Goal: Information Seeking & Learning: Learn about a topic

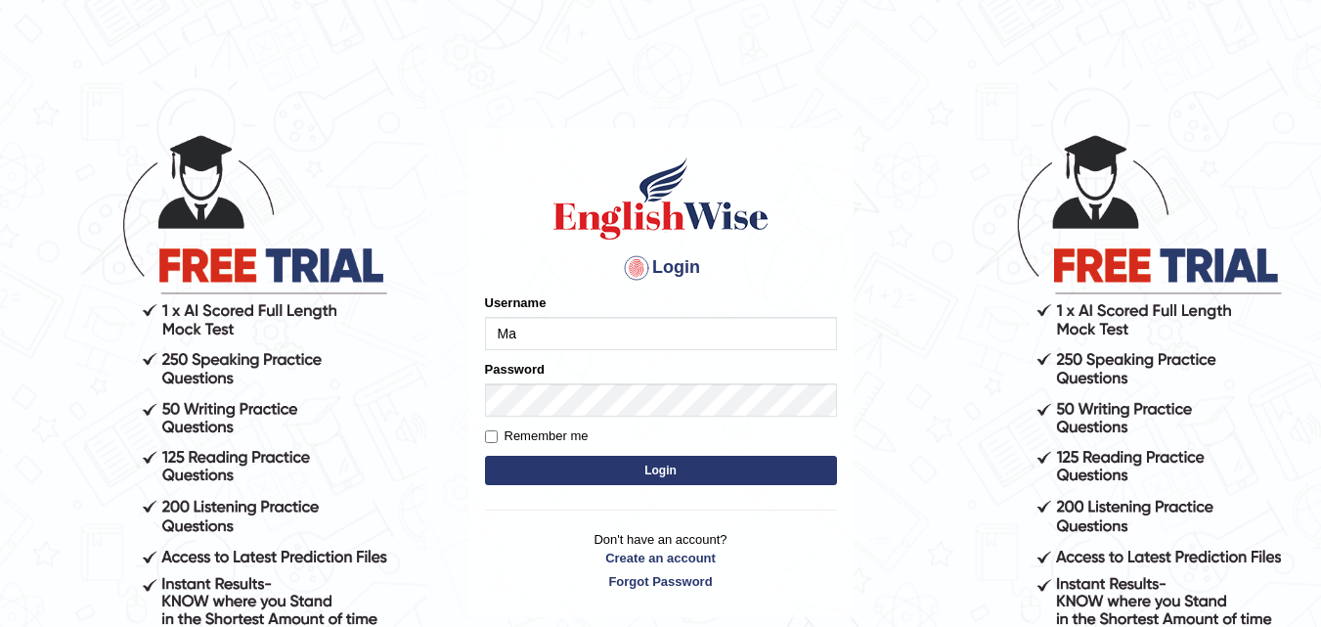
type input "Maryhealy17"
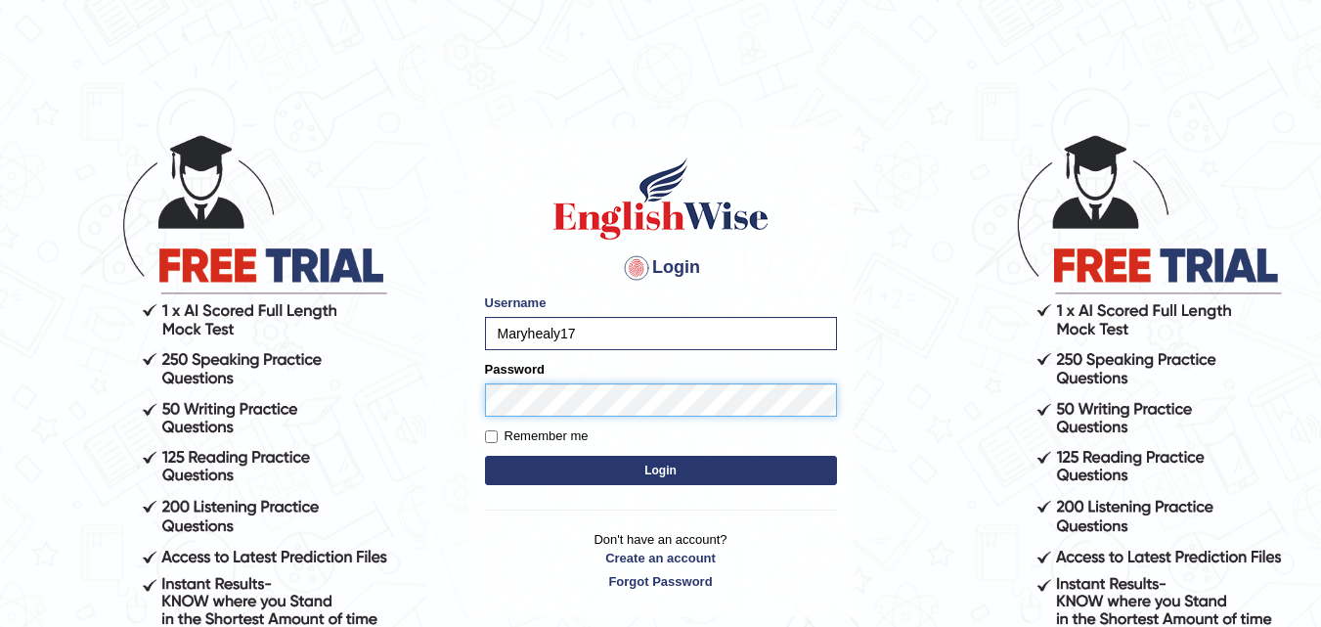
click at [485, 456] on button "Login" at bounding box center [661, 470] width 352 height 29
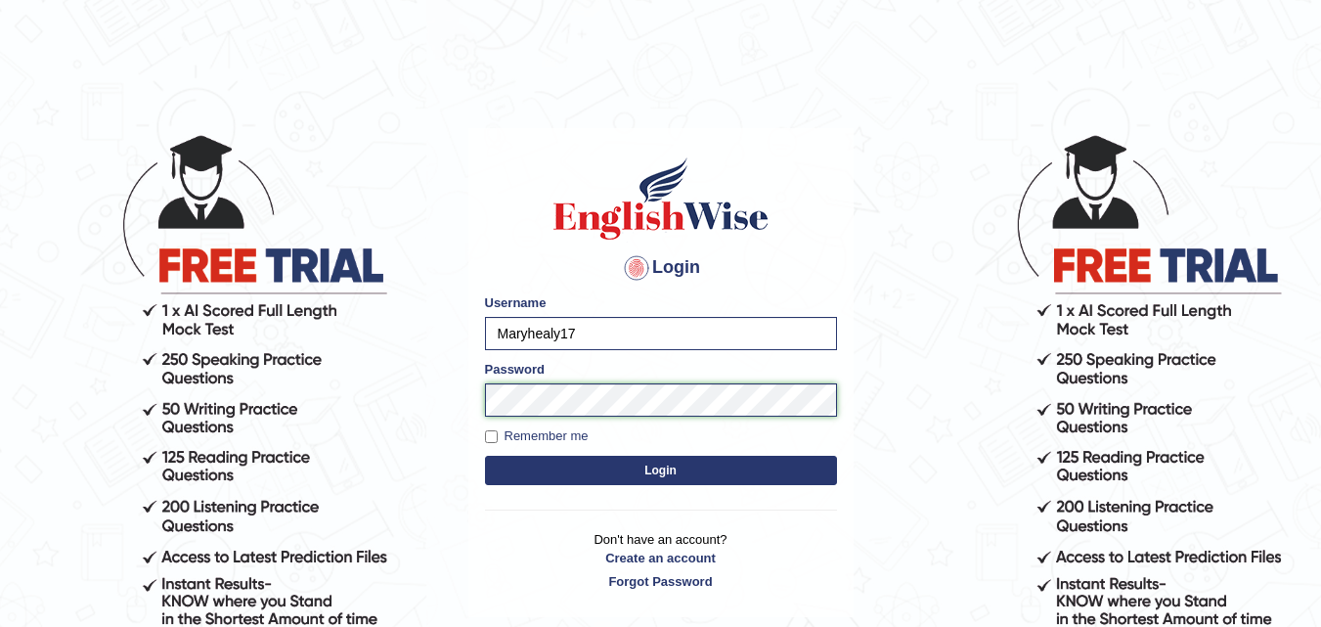
click at [485, 456] on button "Login" at bounding box center [661, 470] width 352 height 29
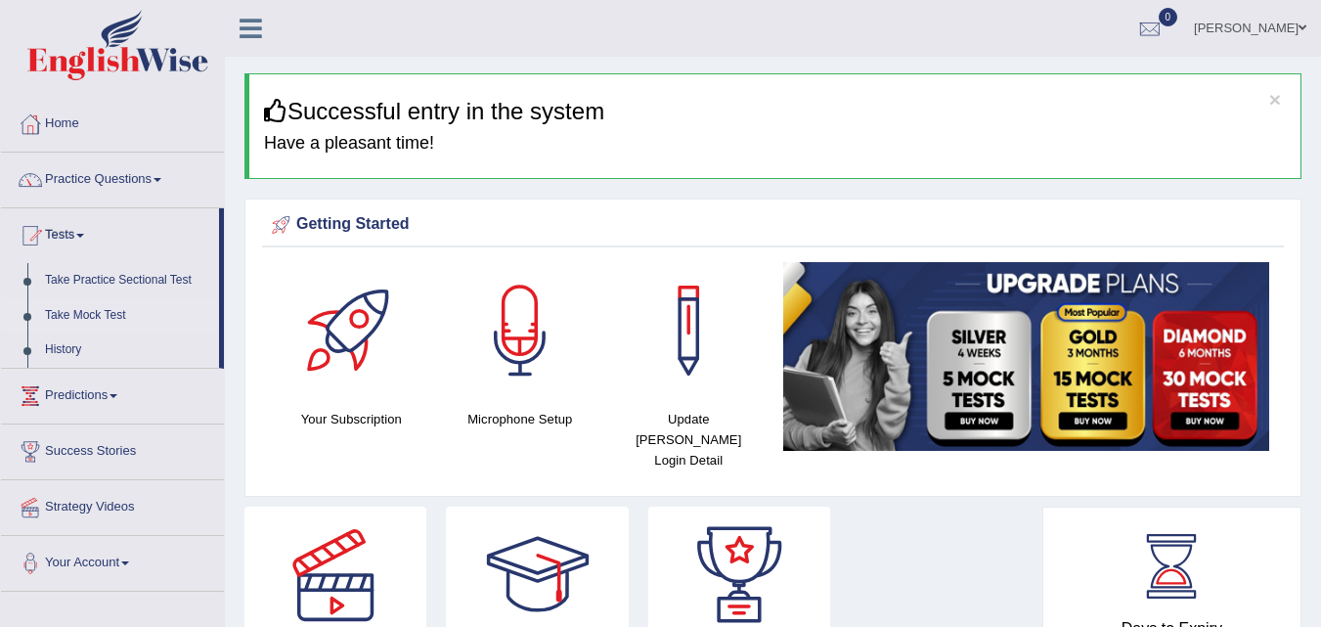
click at [91, 315] on link "Take Mock Test" at bounding box center [127, 315] width 183 height 35
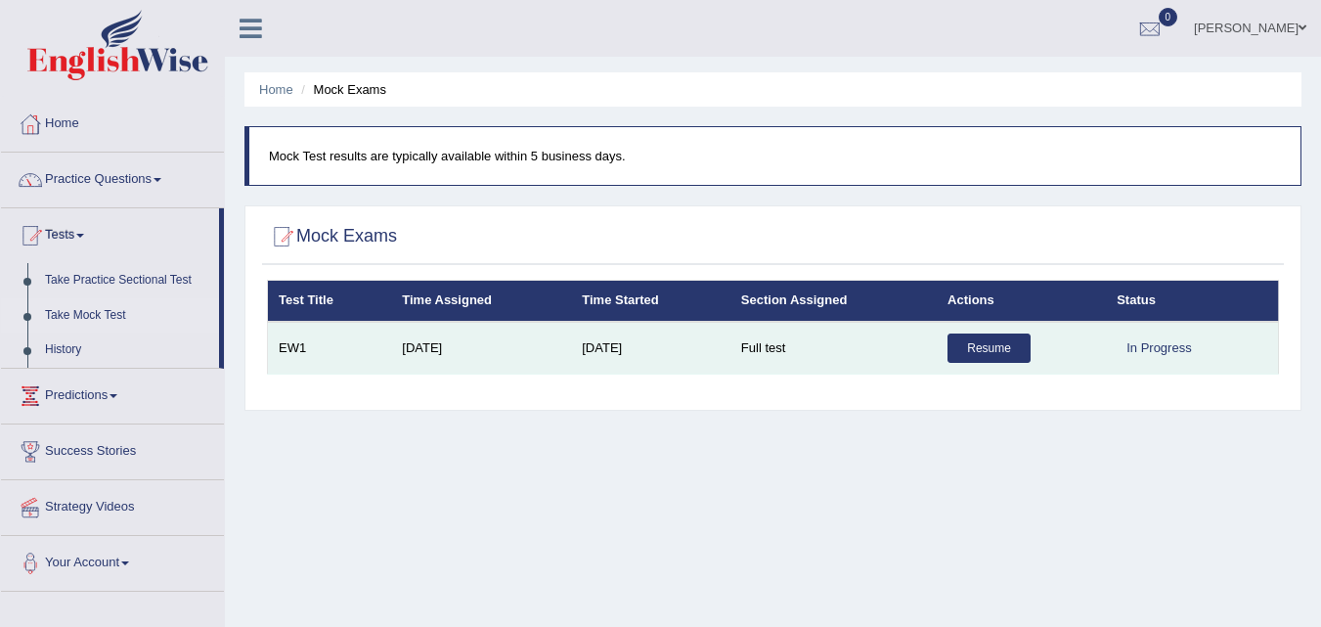
click at [979, 355] on link "Resume" at bounding box center [989, 348] width 83 height 29
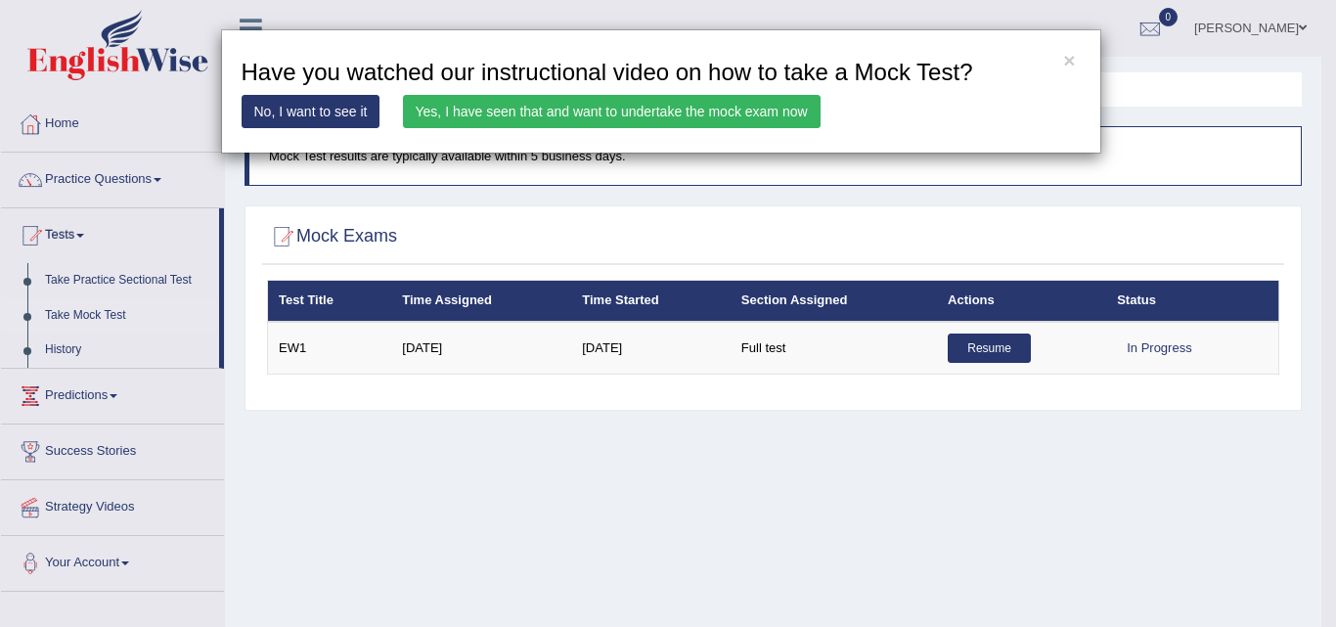
click at [665, 109] on link "Yes, I have seen that and want to undertake the mock exam now" at bounding box center [612, 111] width 418 height 33
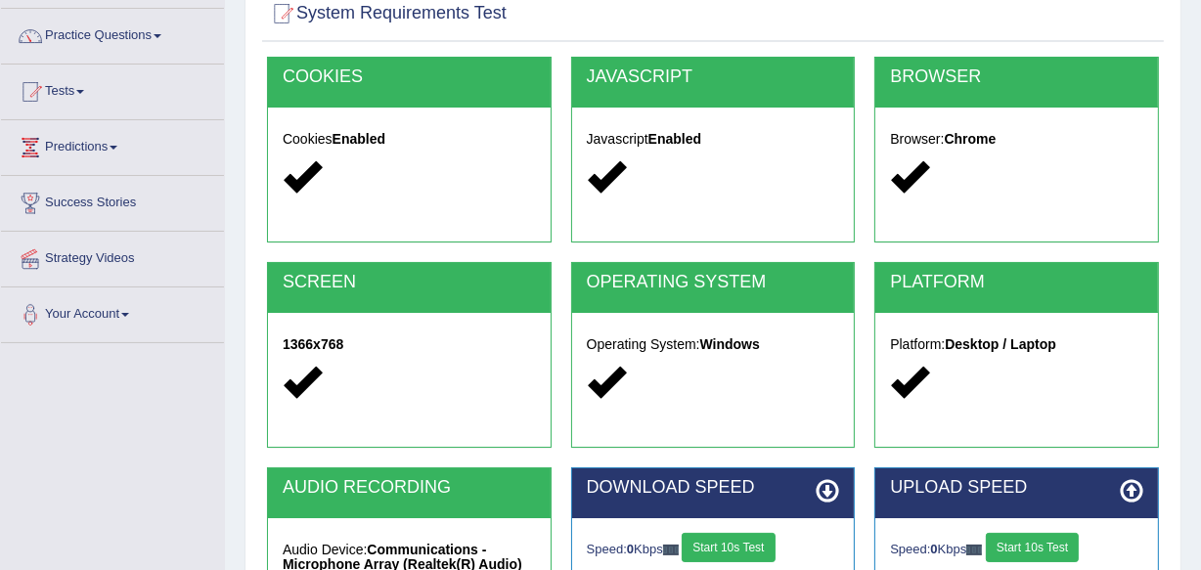
scroll to position [457, 0]
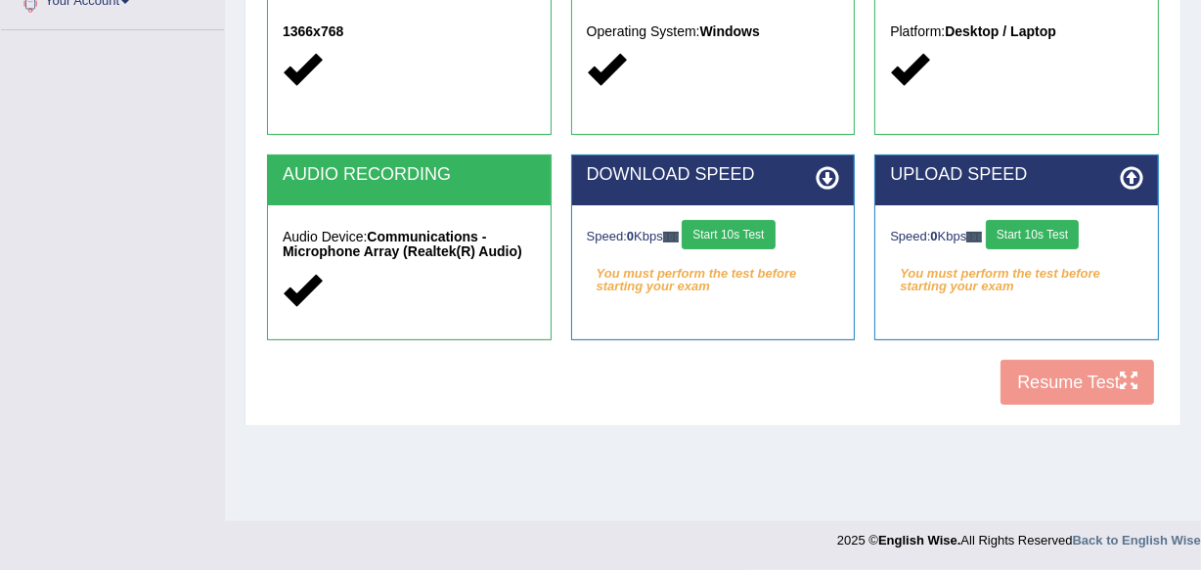
click at [712, 401] on div "COOKIES Cookies Enabled JAVASCRIPT Javascript Enabled BROWSER Browser: Chrome S…" at bounding box center [713, 80] width 902 height 672
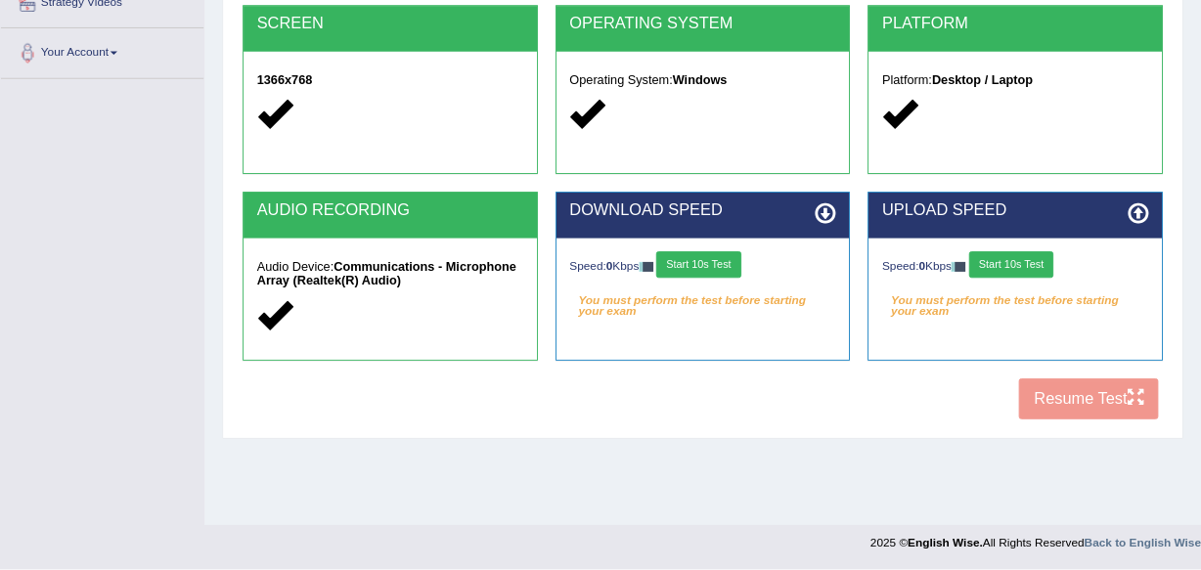
scroll to position [400, 0]
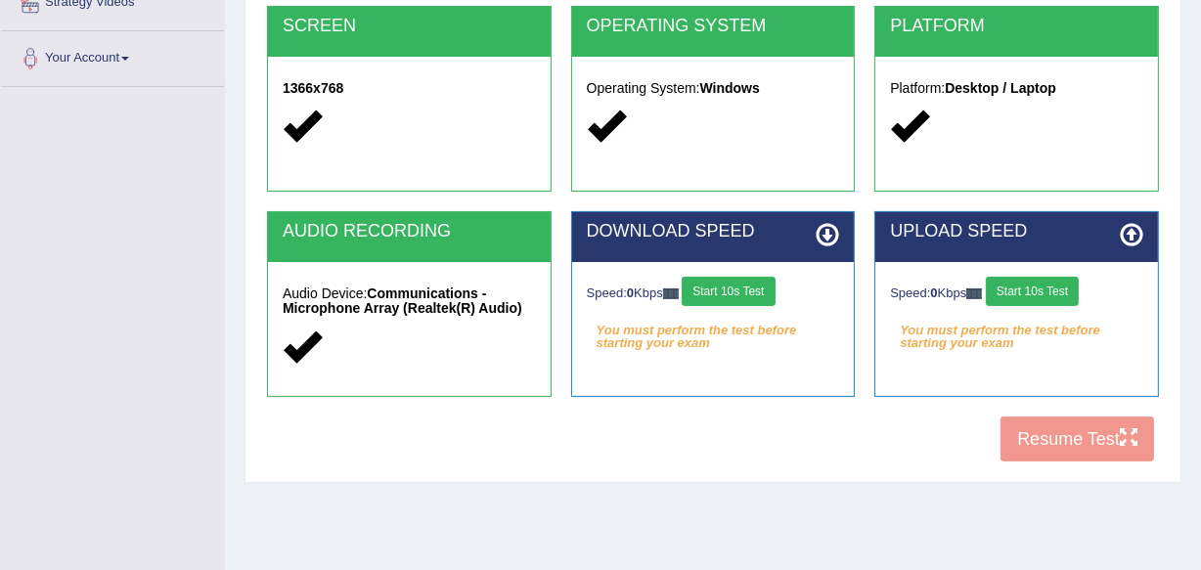
click at [1037, 292] on button "Start 10s Test" at bounding box center [1032, 291] width 93 height 29
click at [1028, 284] on button "Start 10s Test" at bounding box center [1053, 291] width 93 height 29
click at [1066, 448] on div "COOKIES Cookies Enabled JAVASCRIPT Javascript Enabled BROWSER Browser: Chrome S…" at bounding box center [713, 136] width 902 height 672
click at [1067, 282] on button "Start 10s Test" at bounding box center [1053, 291] width 93 height 29
click at [755, 298] on button "Start 10s Test" at bounding box center [728, 291] width 93 height 29
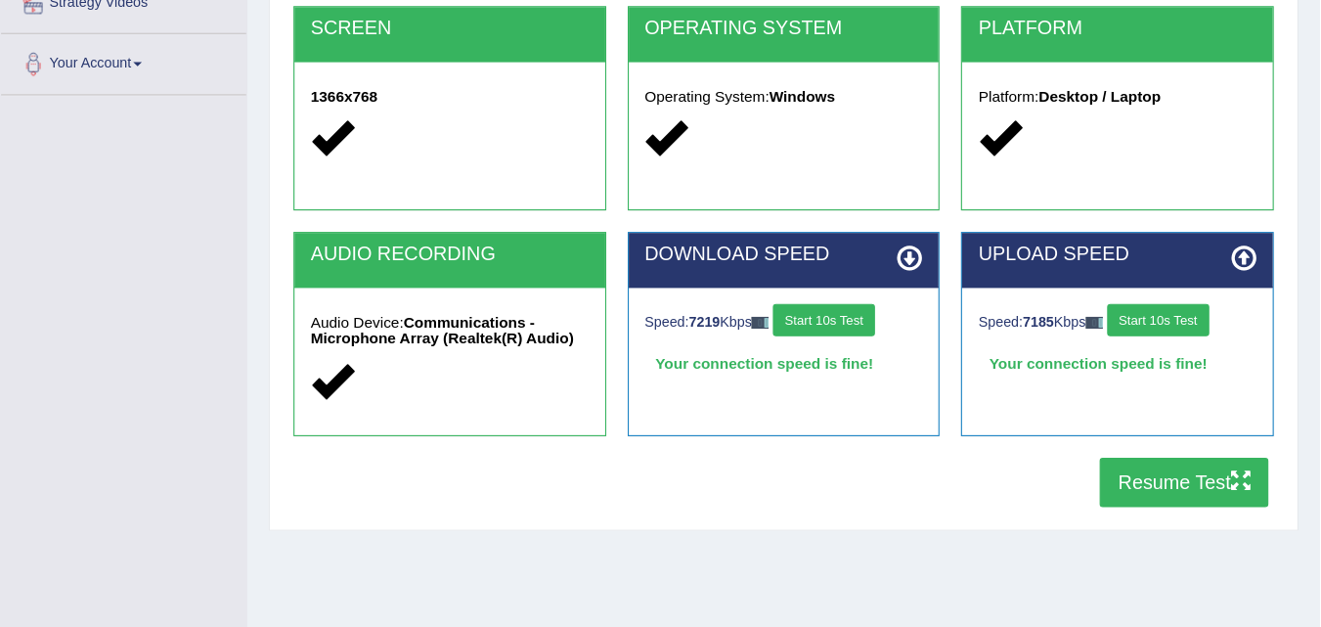
scroll to position [0, 0]
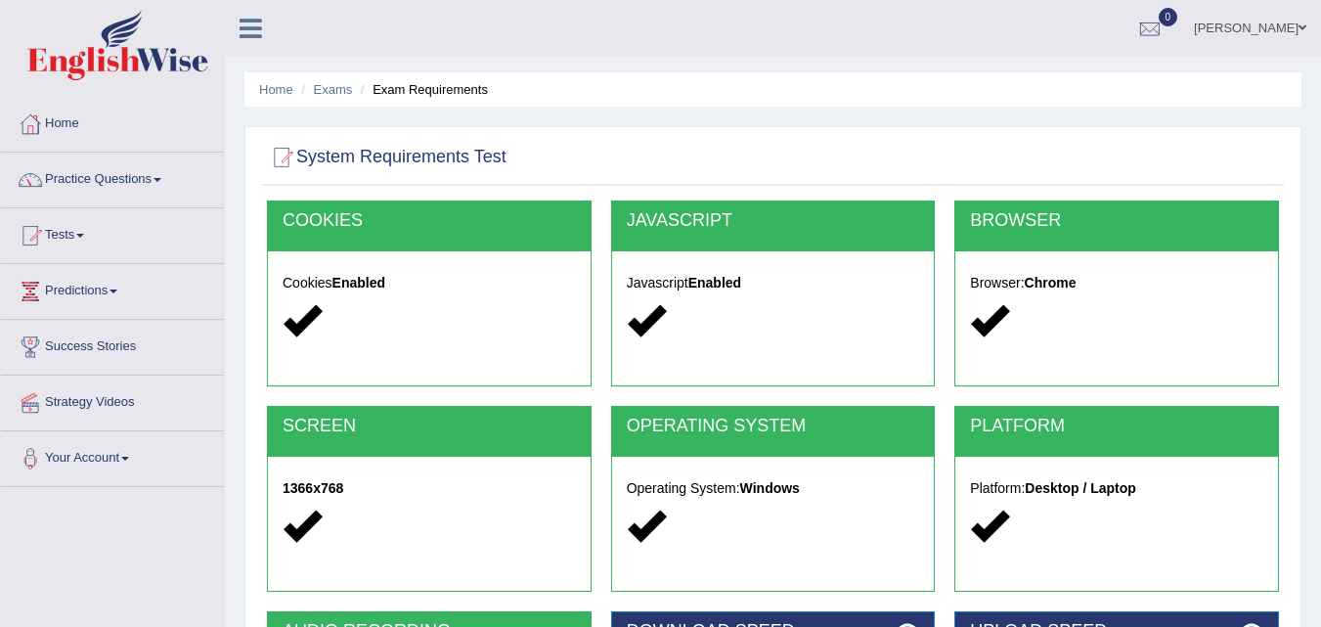
drag, startPoint x: 643, startPoint y: 11, endPoint x: 963, endPoint y: 173, distance: 359.6
click at [963, 173] on div at bounding box center [773, 158] width 1012 height 40
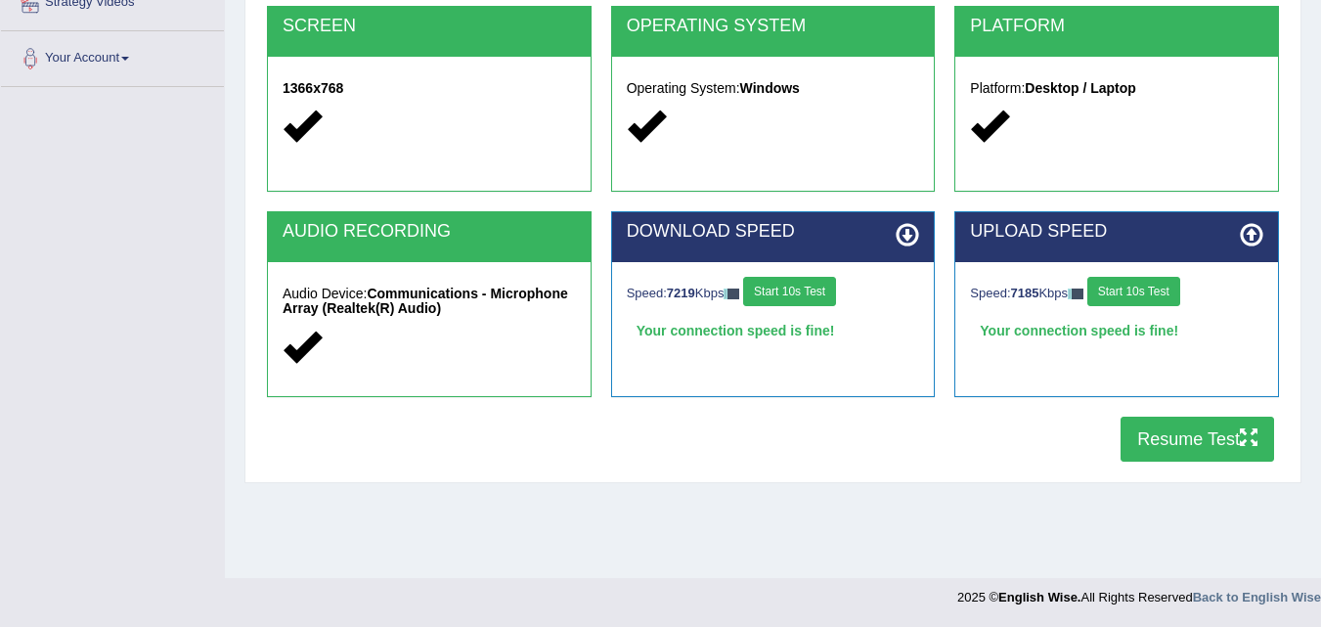
click at [1165, 427] on button "Resume Test" at bounding box center [1198, 439] width 154 height 45
click at [98, 260] on div "Toggle navigation Home Practice Questions Speaking Practice Read Aloud Repeat S…" at bounding box center [660, 108] width 1321 height 1017
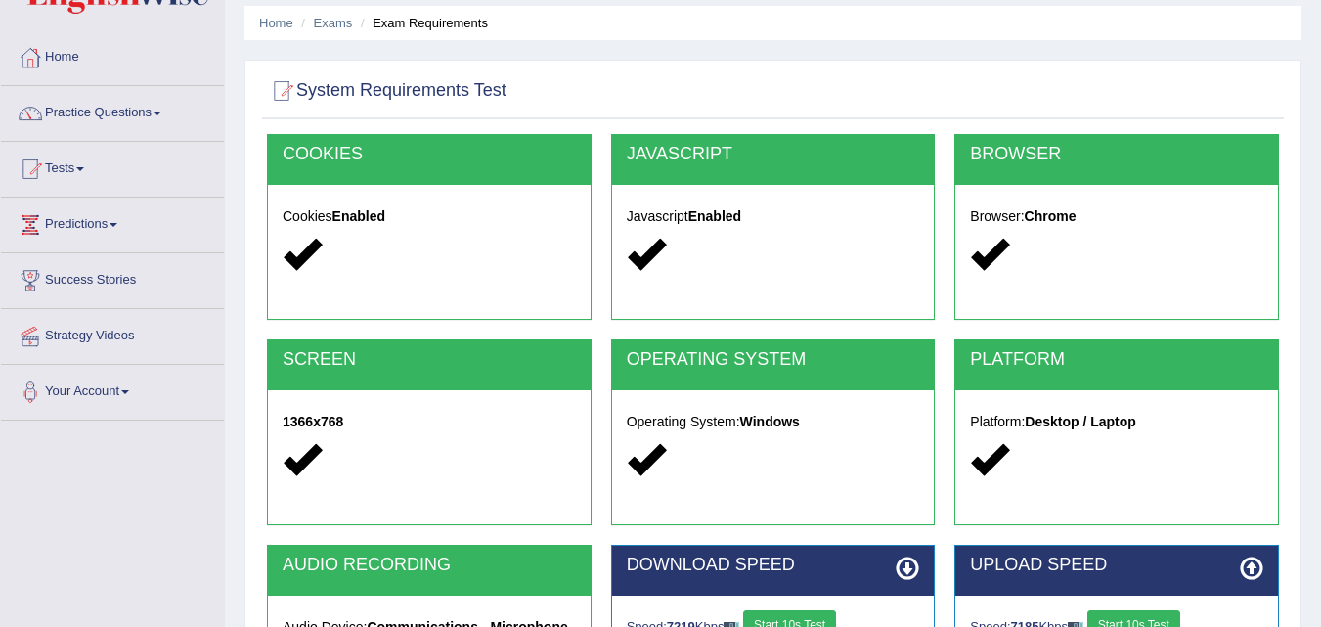
scroll to position [0, 0]
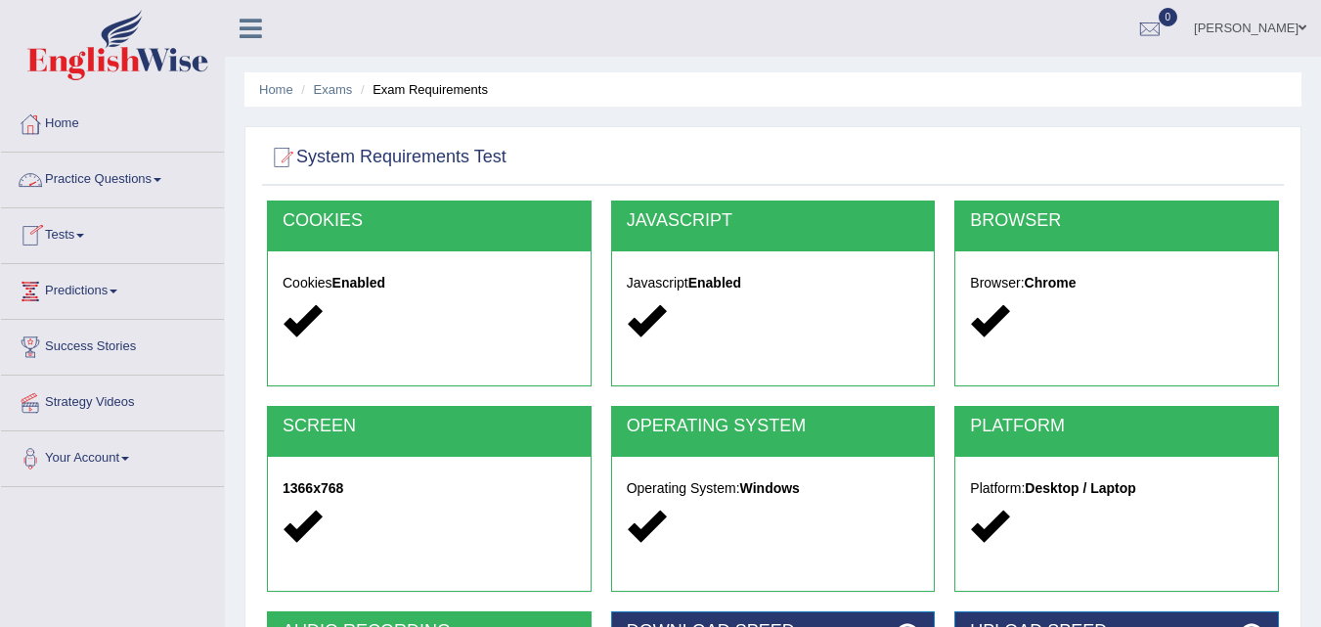
click at [137, 177] on link "Practice Questions" at bounding box center [112, 177] width 223 height 49
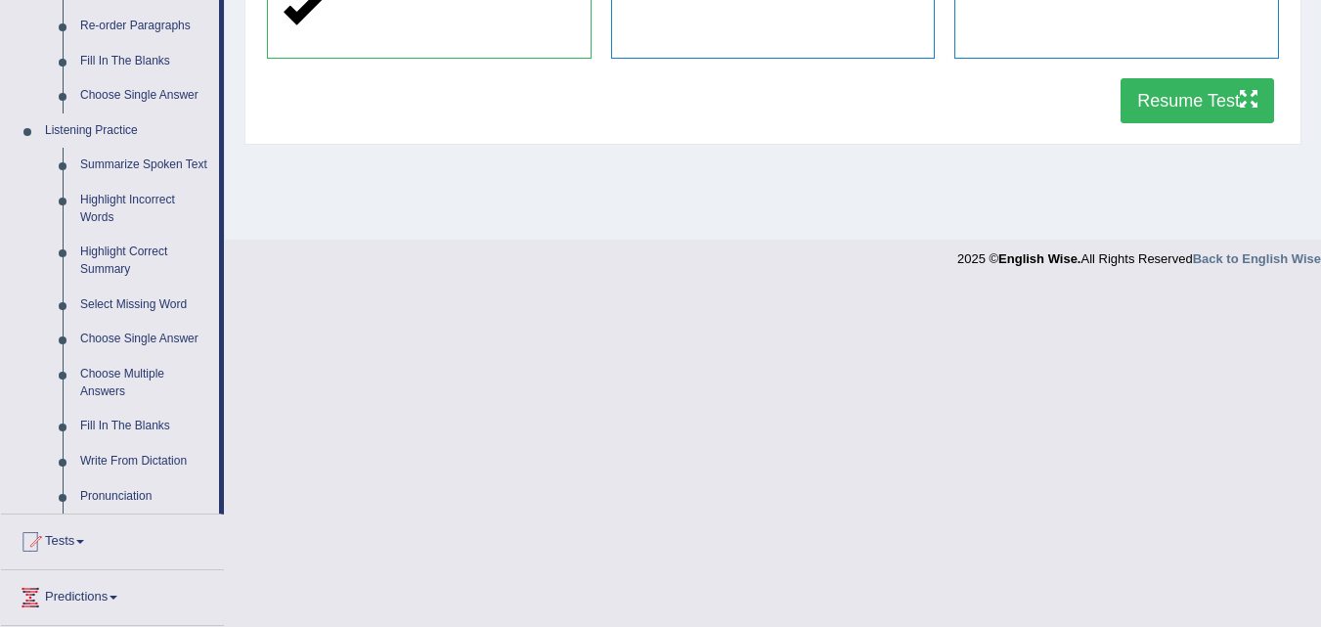
scroll to position [741, 0]
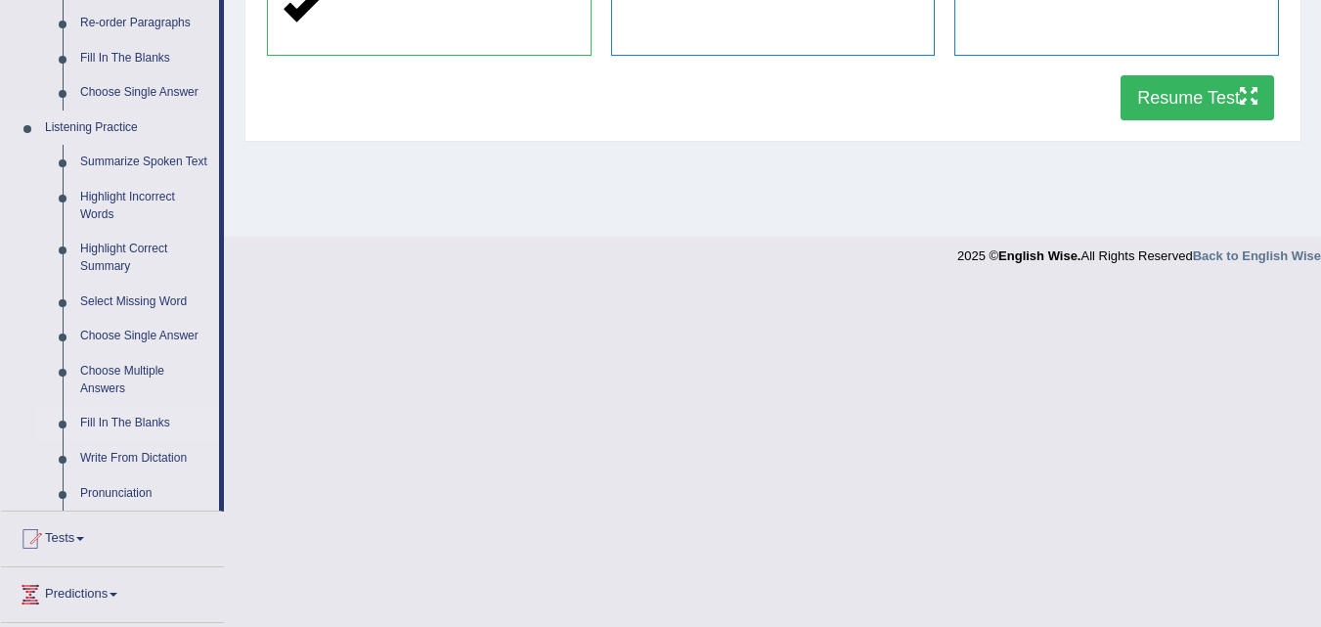
click at [159, 415] on link "Fill In The Blanks" at bounding box center [145, 423] width 148 height 35
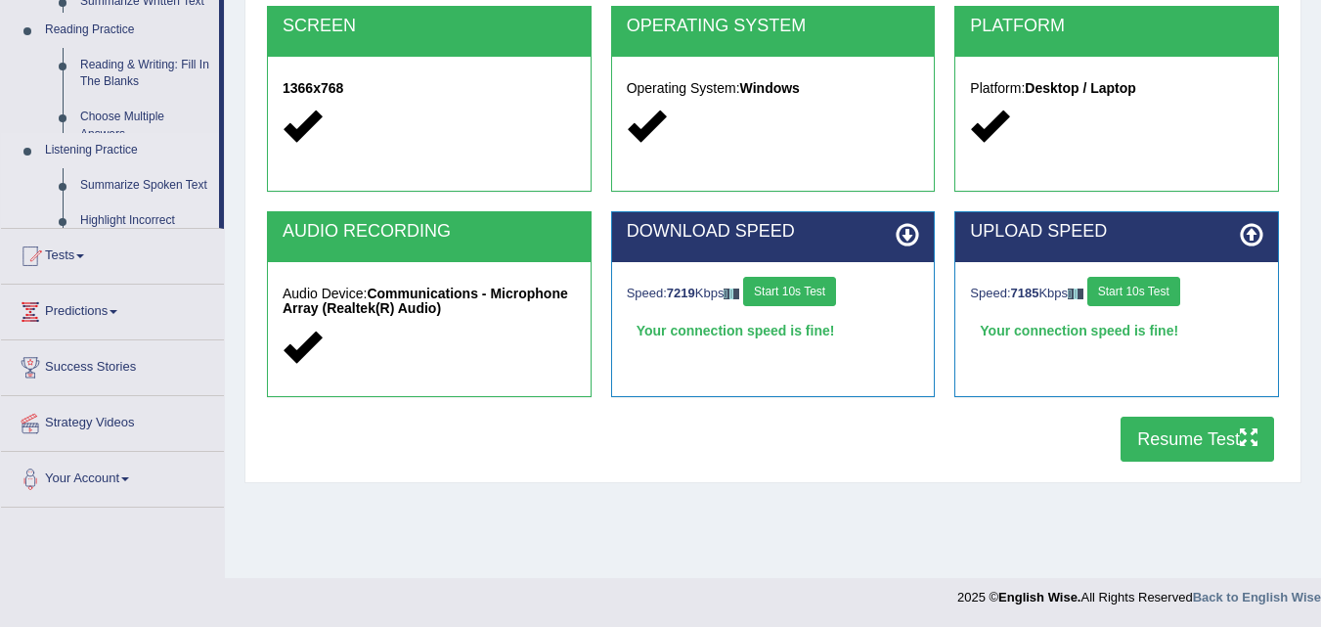
scroll to position [400, 0]
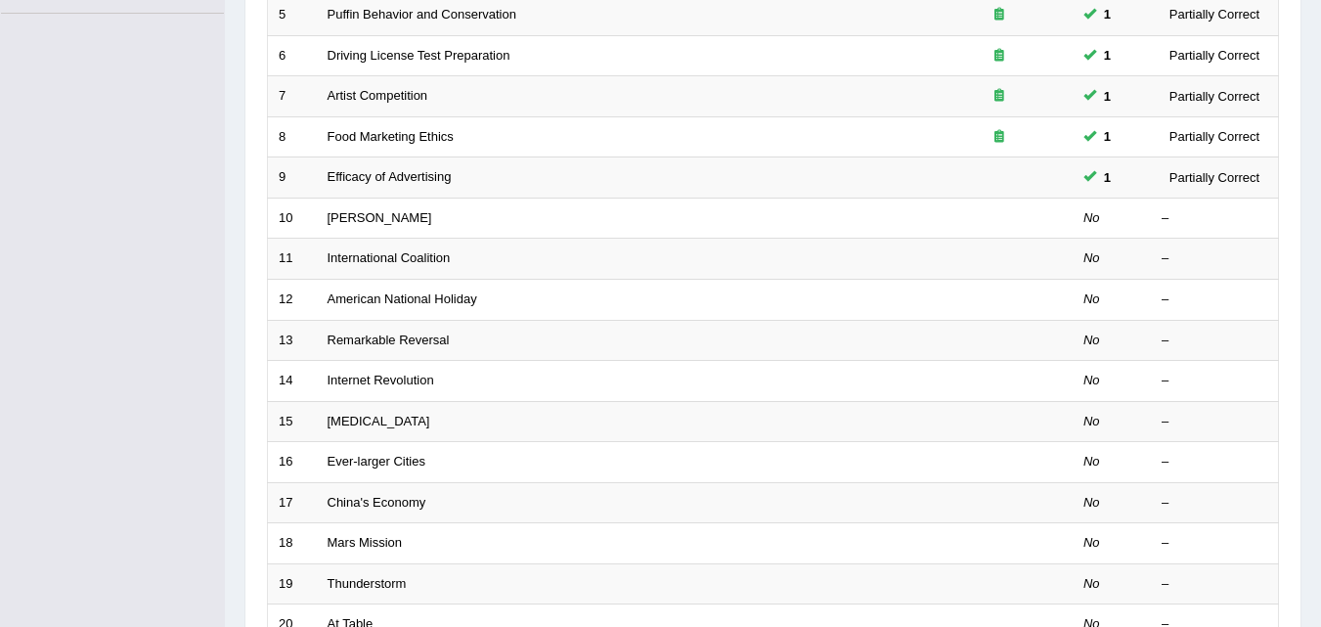
scroll to position [471, 0]
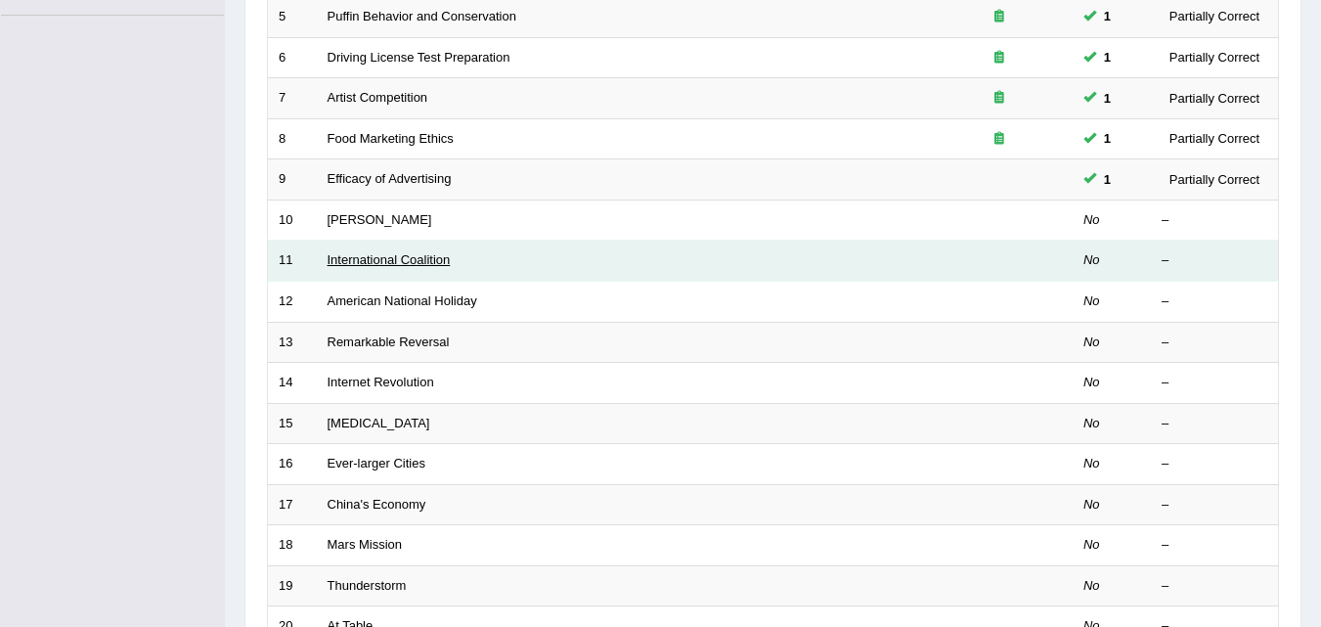
click at [424, 261] on link "International Coalition" at bounding box center [389, 259] width 123 height 15
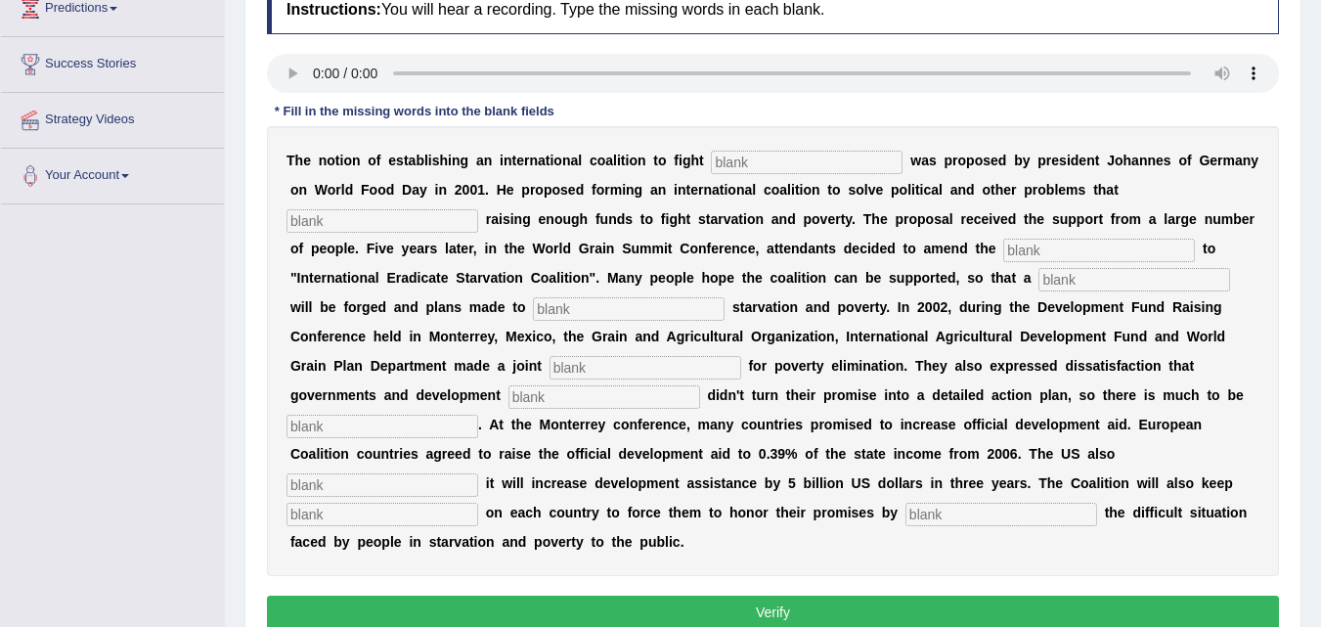
click at [1320, 344] on html "Toggle navigation Home Practice Questions Speaking Practice Read Aloud Repeat S…" at bounding box center [660, 30] width 1321 height 627
click at [780, 165] on input "text" at bounding box center [807, 162] width 192 height 23
type input "stravation"
click at [420, 224] on input "text" at bounding box center [383, 220] width 192 height 23
type input "abrstuce"
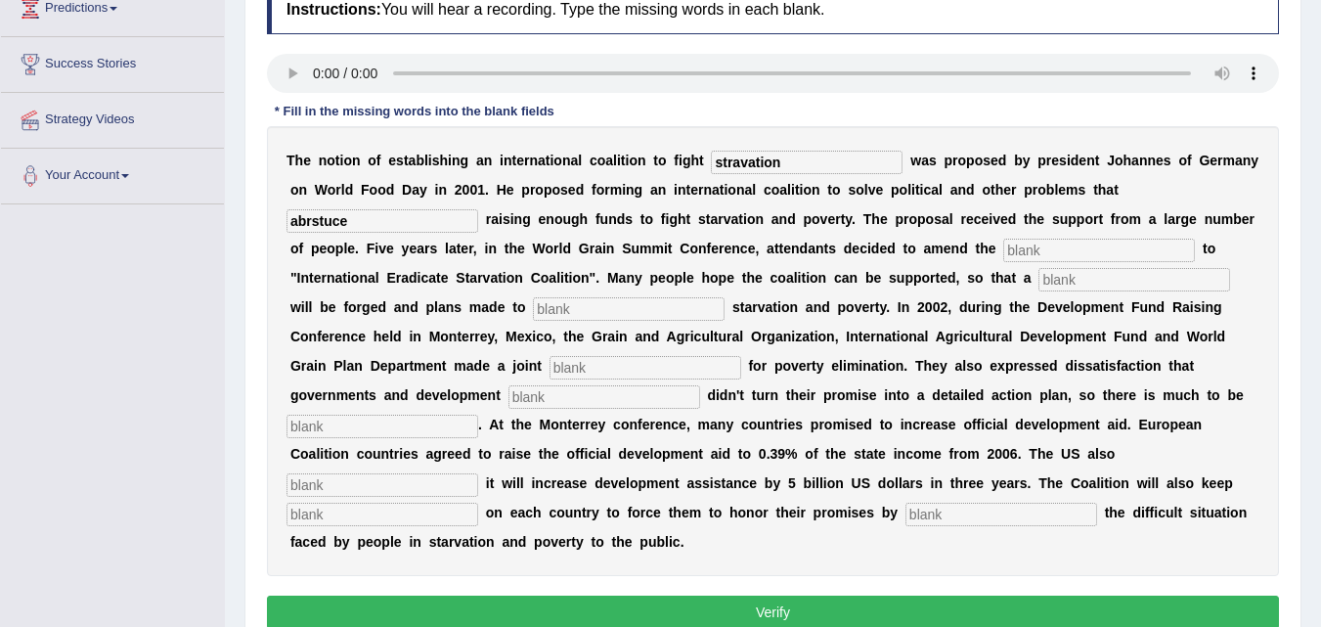
click at [1041, 251] on input "text" at bounding box center [1099, 250] width 192 height 23
type input "manifest"
click at [699, 305] on input "text" at bounding box center [629, 308] width 192 height 23
click at [1077, 285] on input "text" at bounding box center [1135, 279] width 192 height 23
type input "resolution"
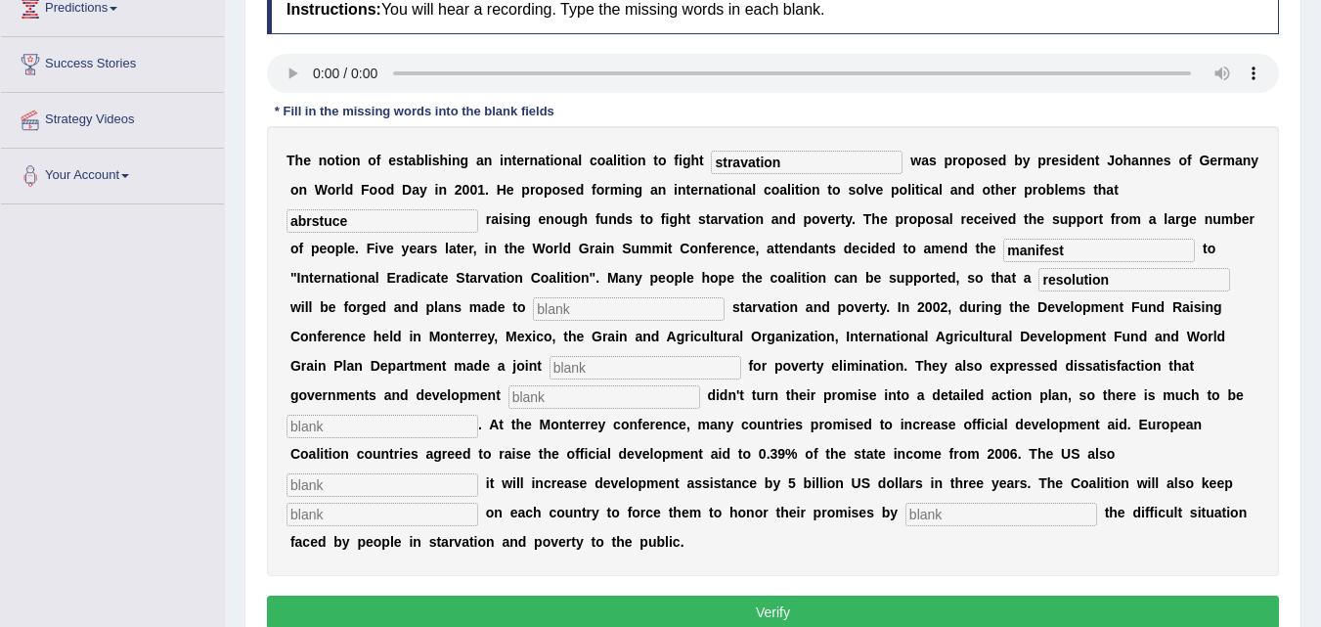
click at [650, 309] on input "text" at bounding box center [629, 308] width 192 height 23
type input "limitated"
click at [641, 365] on input "text" at bounding box center [646, 367] width 192 height 23
type input "appeal"
click at [552, 400] on input "text" at bounding box center [605, 396] width 192 height 23
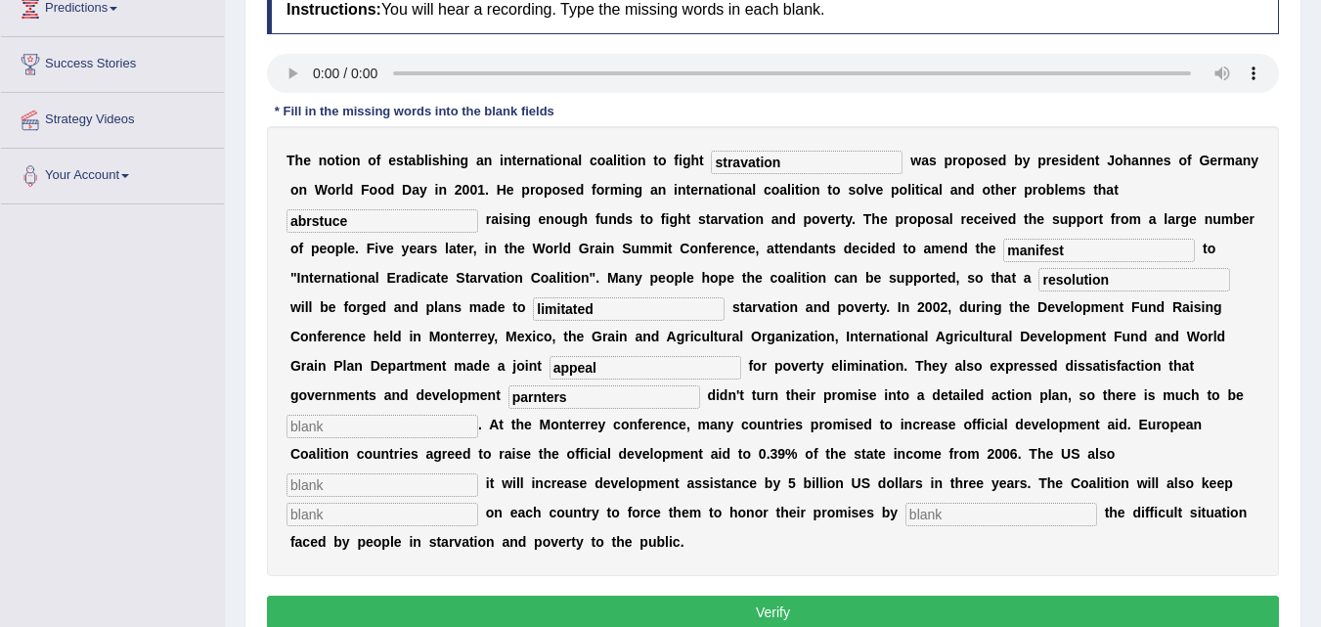
type input "parnters"
click at [431, 422] on input "text" at bounding box center [383, 426] width 192 height 23
type input "desire"
click at [442, 481] on input "text" at bounding box center [383, 484] width 192 height 23
type input "accounce"
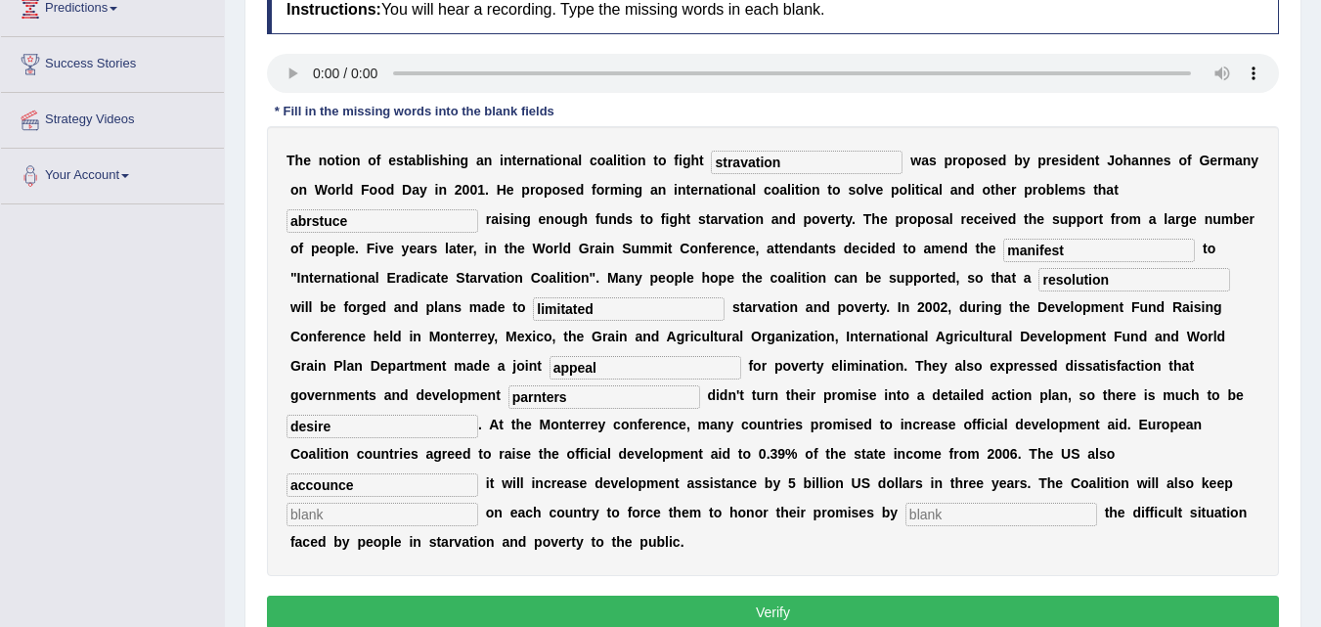
click at [417, 513] on input "text" at bounding box center [383, 514] width 192 height 23
type input "presure"
click at [1012, 521] on input "text" at bounding box center [1002, 514] width 192 height 23
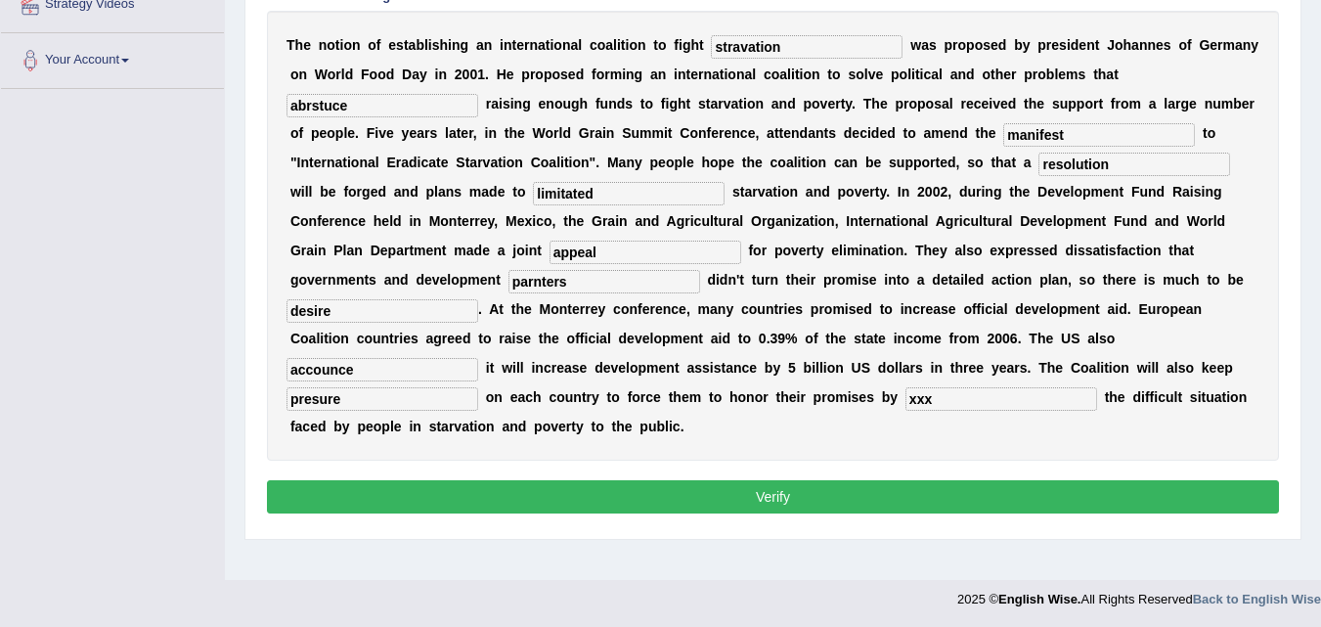
scroll to position [397, 0]
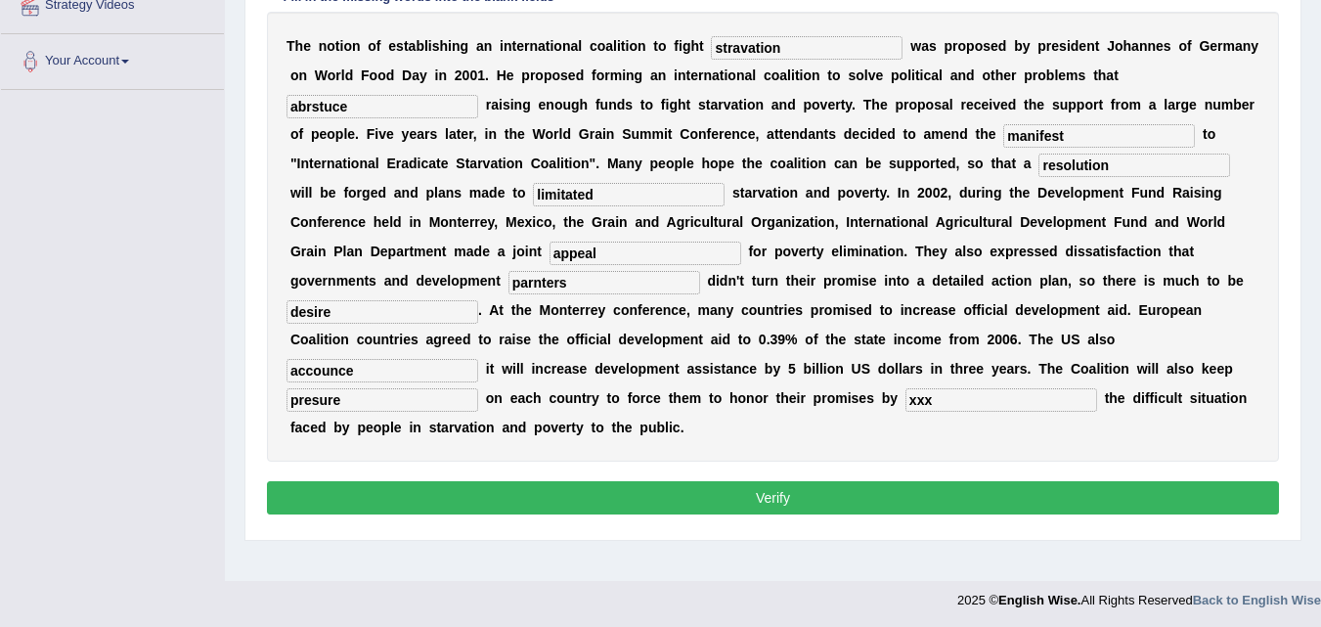
type input "xxx"
click at [706, 513] on button "Verify" at bounding box center [773, 497] width 1012 height 33
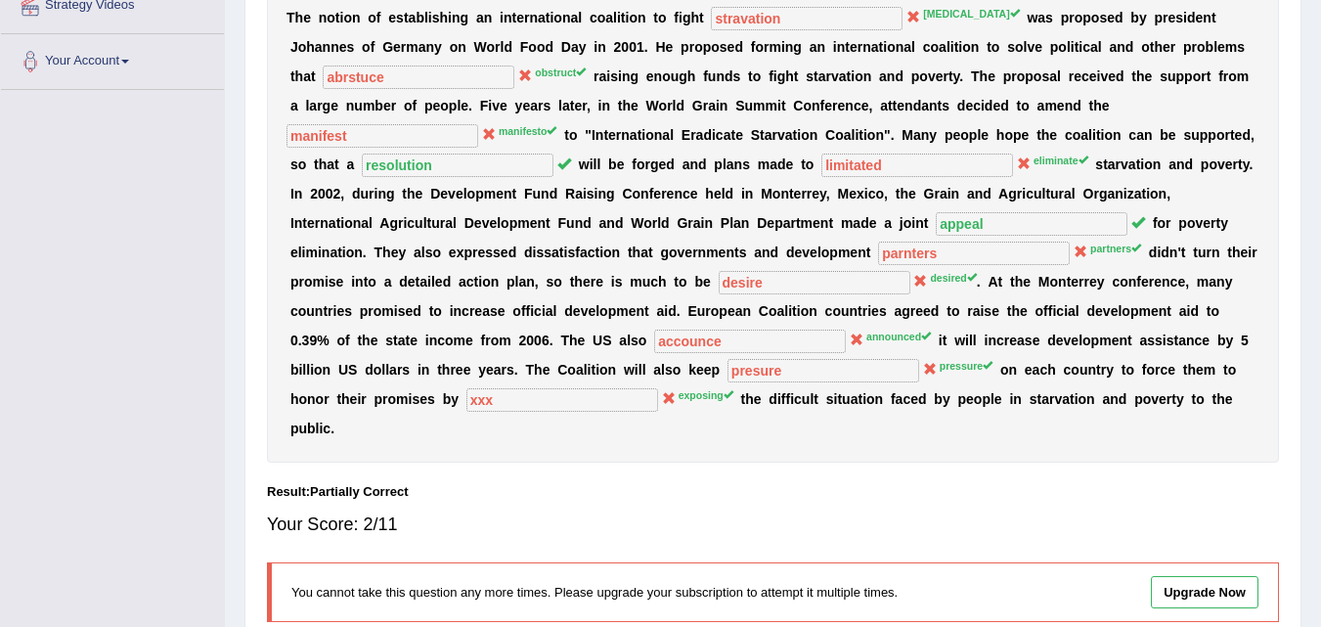
drag, startPoint x: 636, startPoint y: 2, endPoint x: 576, endPoint y: 513, distance: 514.0
click at [576, 513] on div "Your Score: 2/11" at bounding box center [773, 524] width 1012 height 47
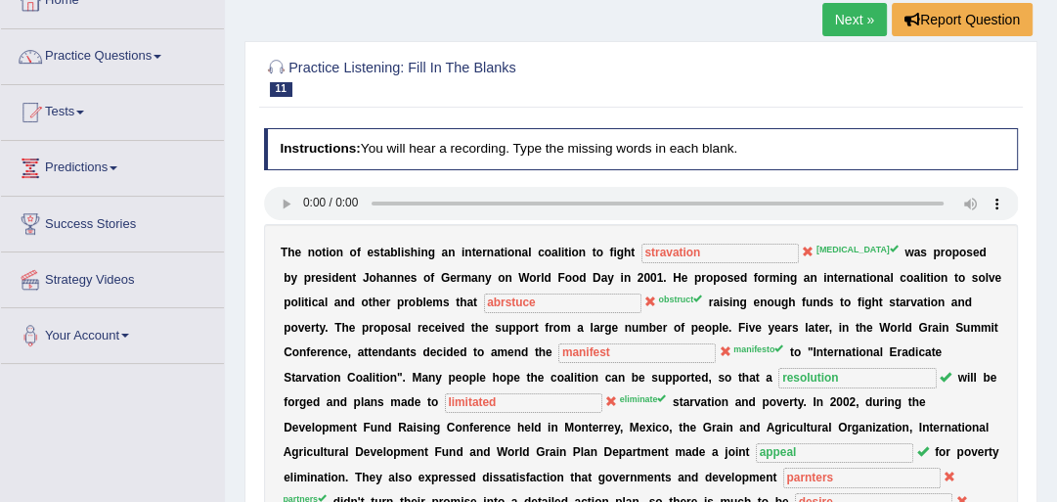
scroll to position [94, 0]
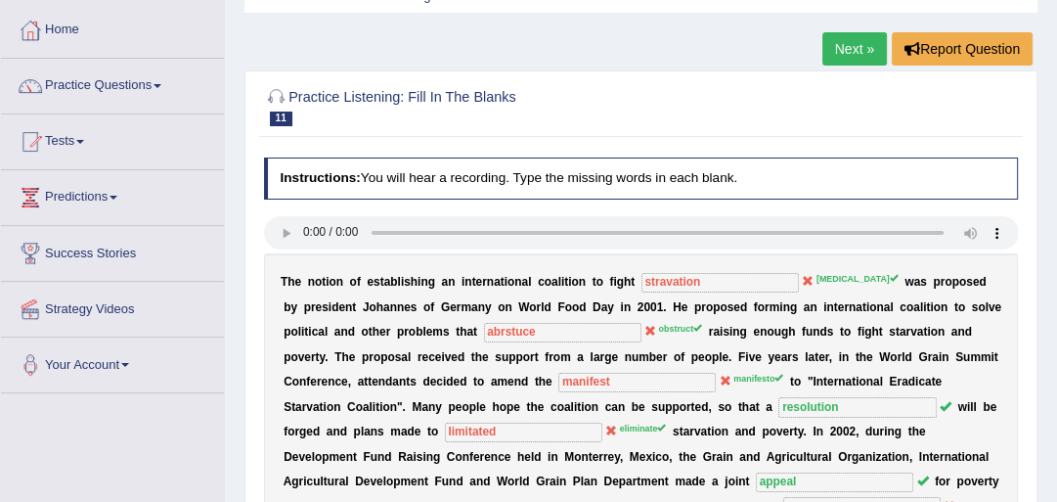
click at [869, 56] on link "Next »" at bounding box center [855, 48] width 65 height 33
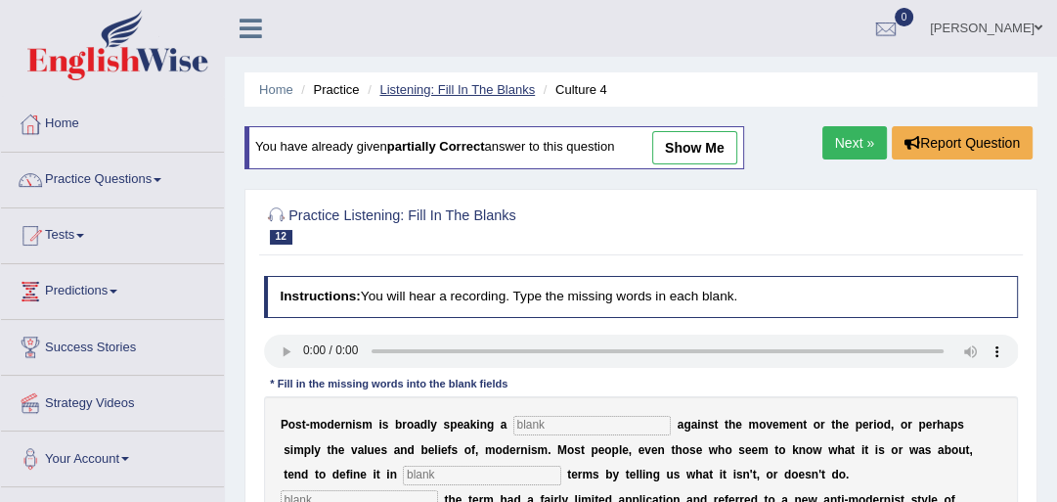
click at [487, 91] on link "Listening: Fill In The Blanks" at bounding box center [457, 89] width 156 height 15
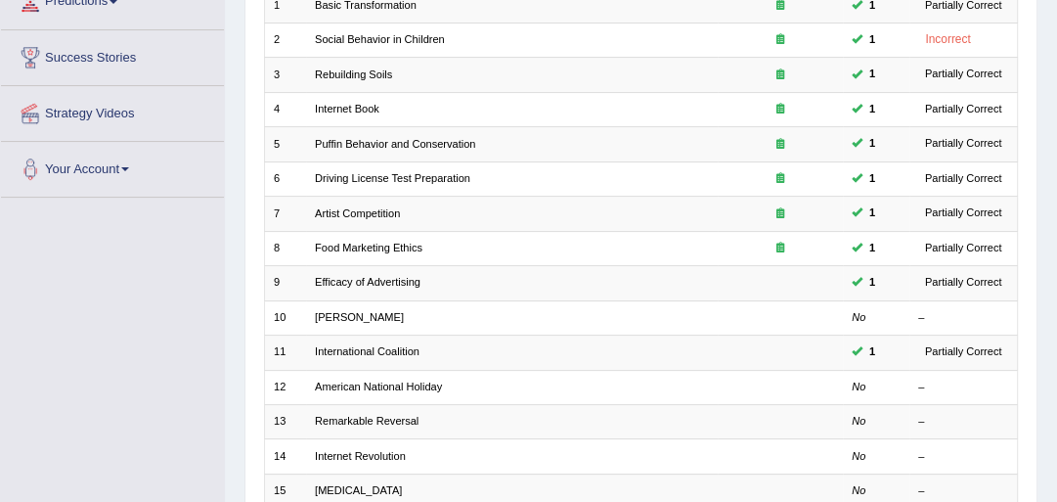
scroll to position [284, 0]
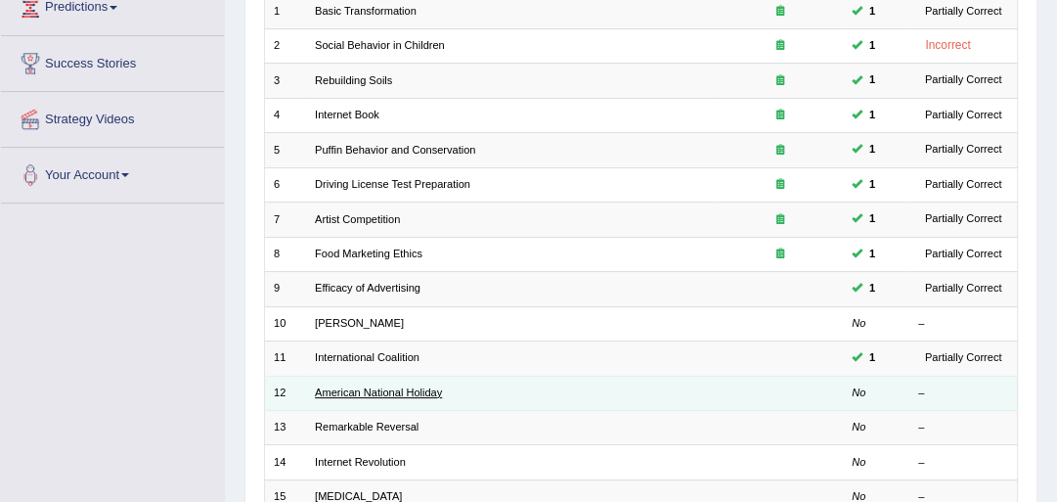
click at [362, 392] on link "American National Holiday" at bounding box center [378, 392] width 127 height 12
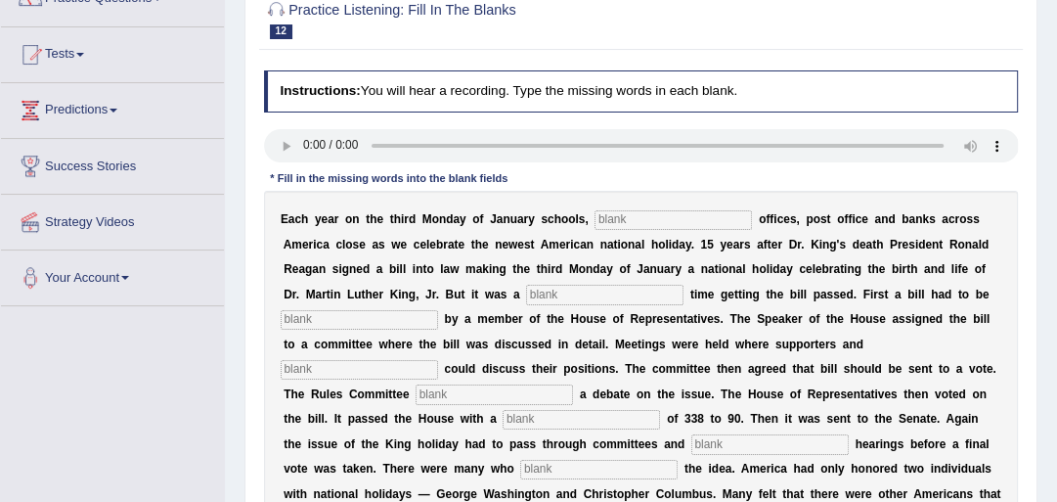
click at [621, 225] on input "text" at bounding box center [673, 220] width 157 height 20
type input "ferderal"
click at [585, 299] on input "text" at bounding box center [604, 295] width 157 height 20
click at [631, 293] on input "text" at bounding box center [604, 295] width 157 height 20
type input "tough"
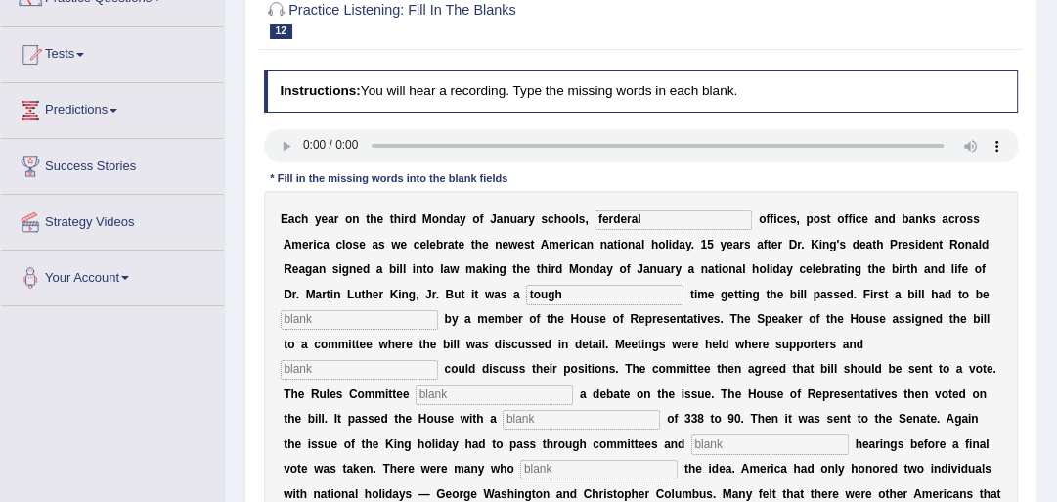
click at [365, 325] on input "text" at bounding box center [359, 320] width 157 height 20
type input "introduced"
click at [374, 368] on input "text" at bounding box center [359, 370] width 157 height 20
type input "appomets"
click at [470, 391] on input "text" at bounding box center [494, 394] width 157 height 20
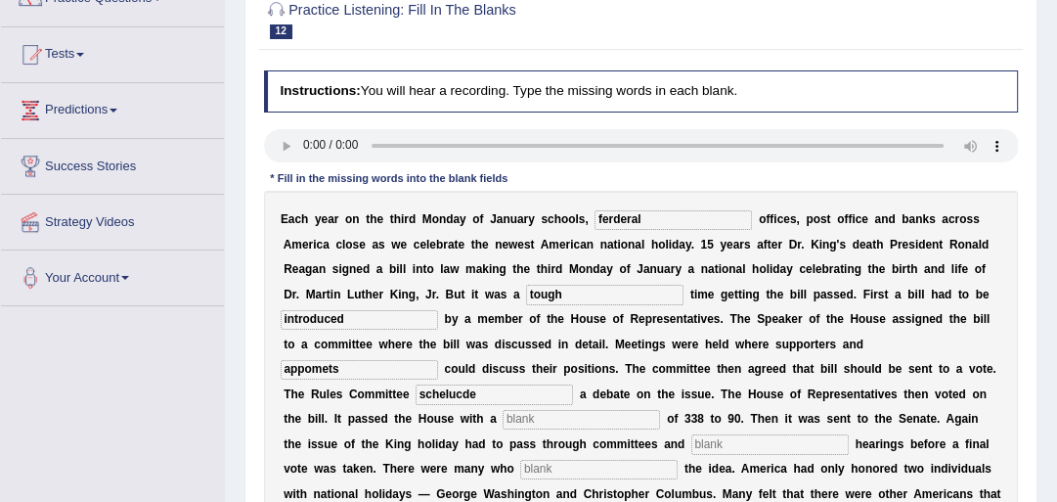
type input "schelucde"
click at [620, 411] on input "text" at bounding box center [581, 420] width 157 height 20
type input "vote"
click at [755, 438] on input "text" at bounding box center [769, 444] width 157 height 20
type input "public"
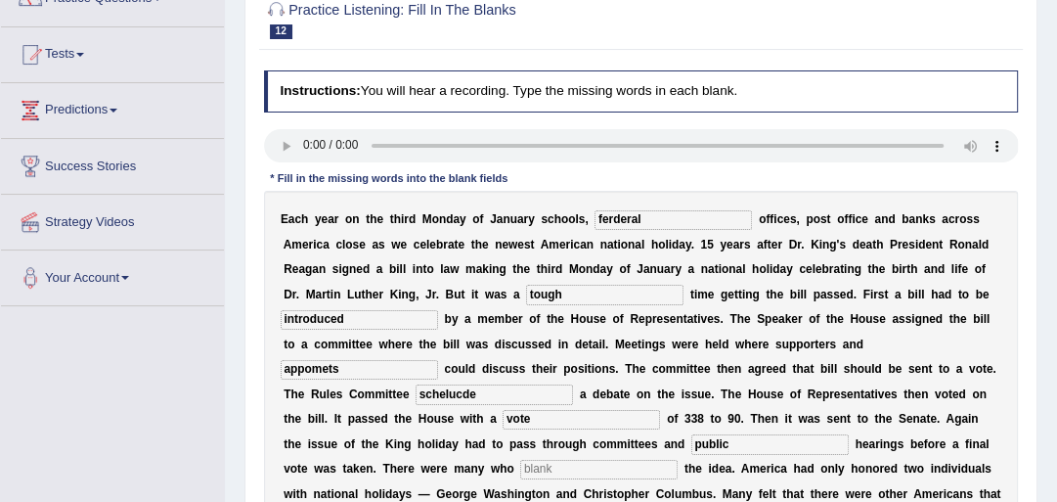
click at [630, 465] on input "text" at bounding box center [598, 470] width 157 height 20
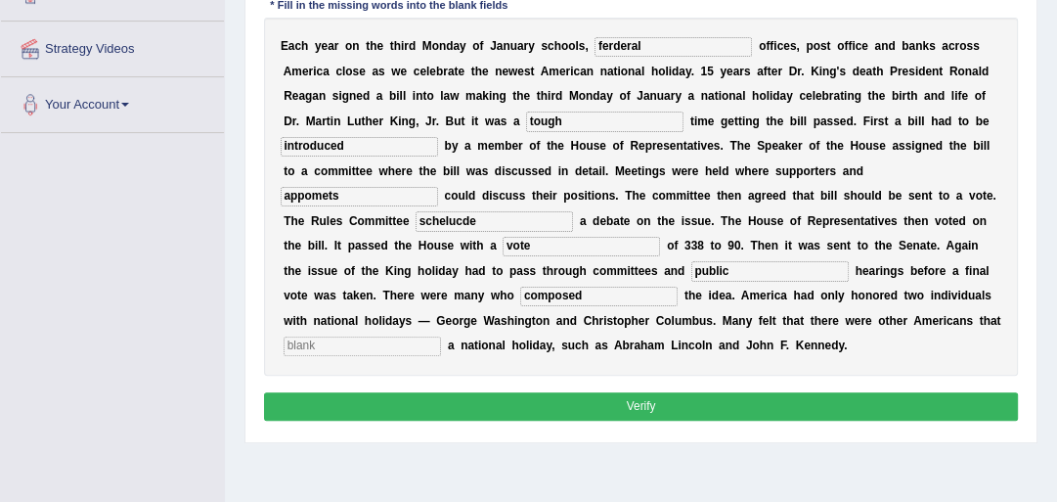
scroll to position [363, 0]
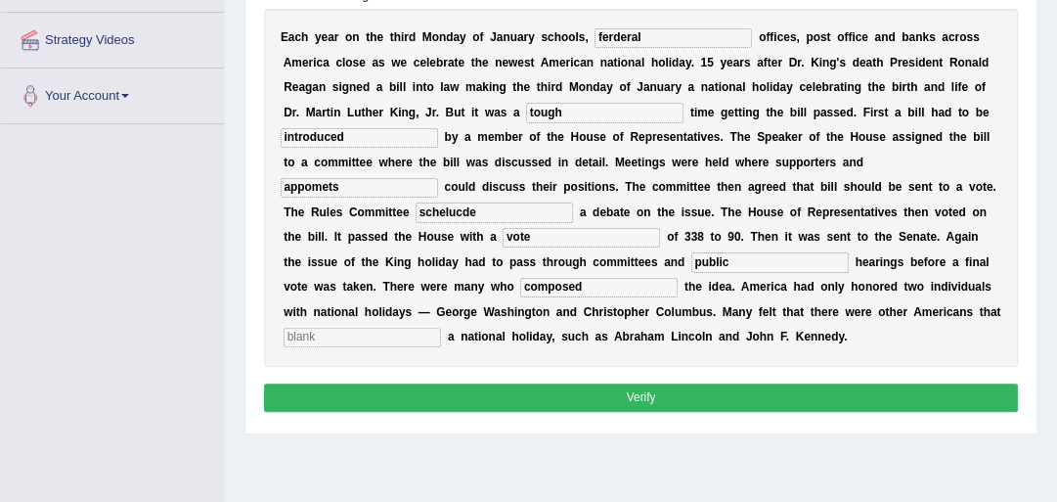
type input "composed"
click at [372, 340] on input "text" at bounding box center [362, 338] width 157 height 20
click at [369, 188] on input "appomets" at bounding box center [359, 188] width 157 height 20
type input "a"
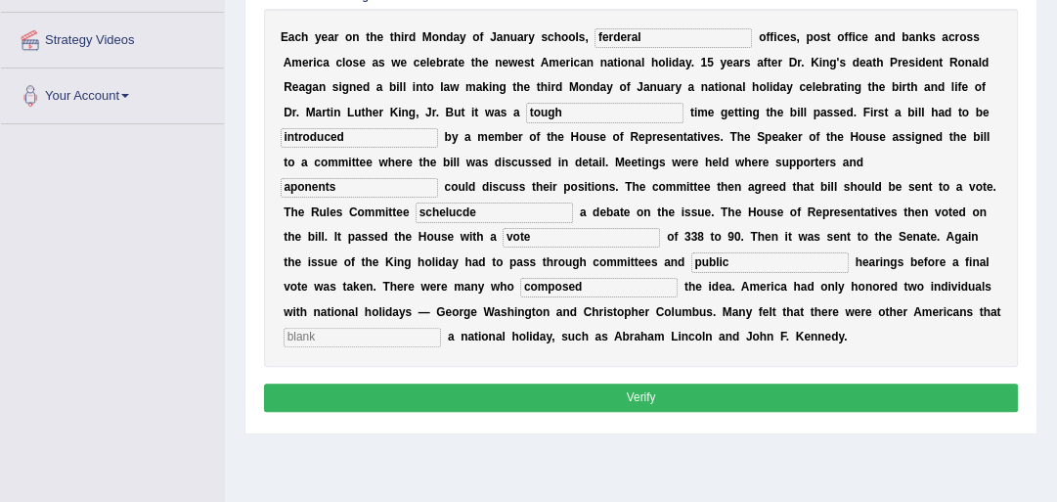
type input "aponents"
click at [699, 399] on button "Verify" at bounding box center [641, 397] width 755 height 28
click at [552, 398] on button "Verify" at bounding box center [641, 397] width 755 height 28
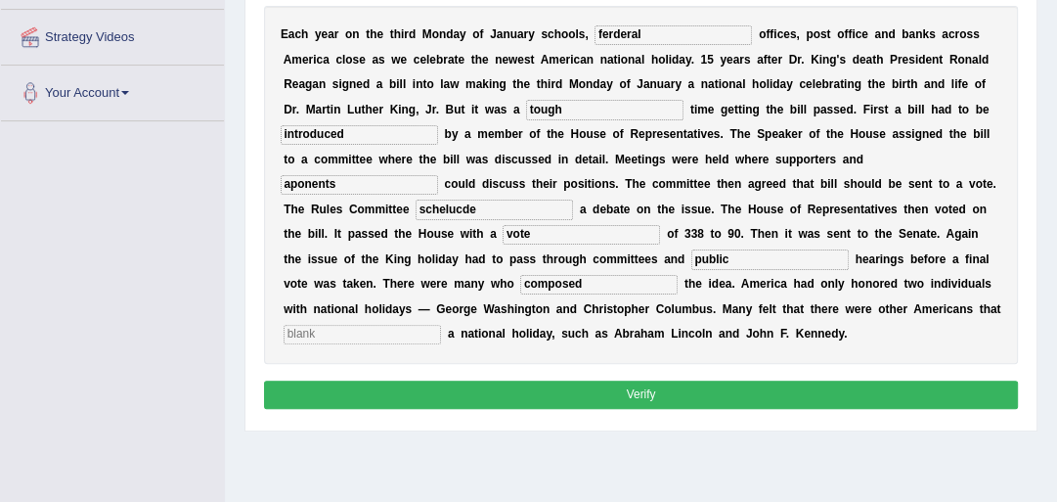
scroll to position [368, 0]
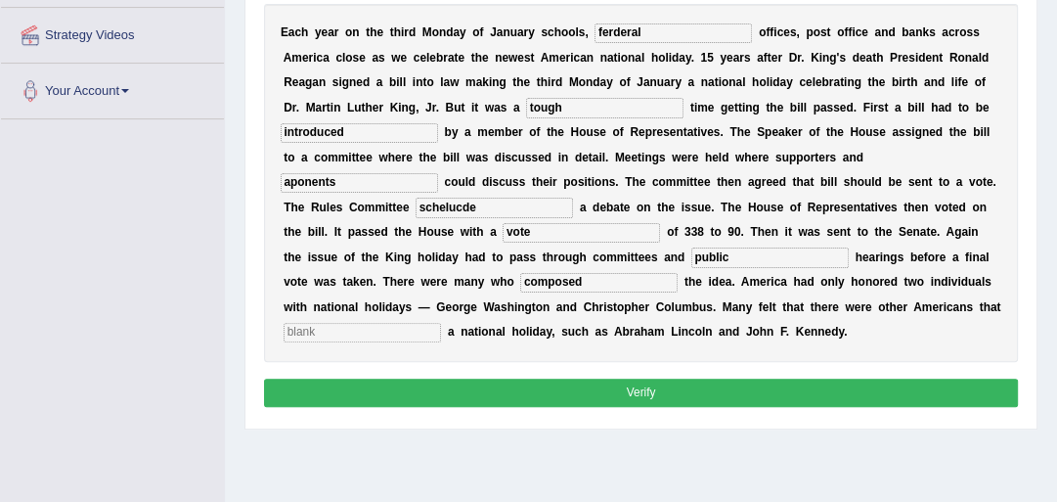
click at [421, 332] on input "text" at bounding box center [362, 333] width 157 height 20
type input "xxx"
click at [493, 387] on button "Verify" at bounding box center [641, 393] width 755 height 28
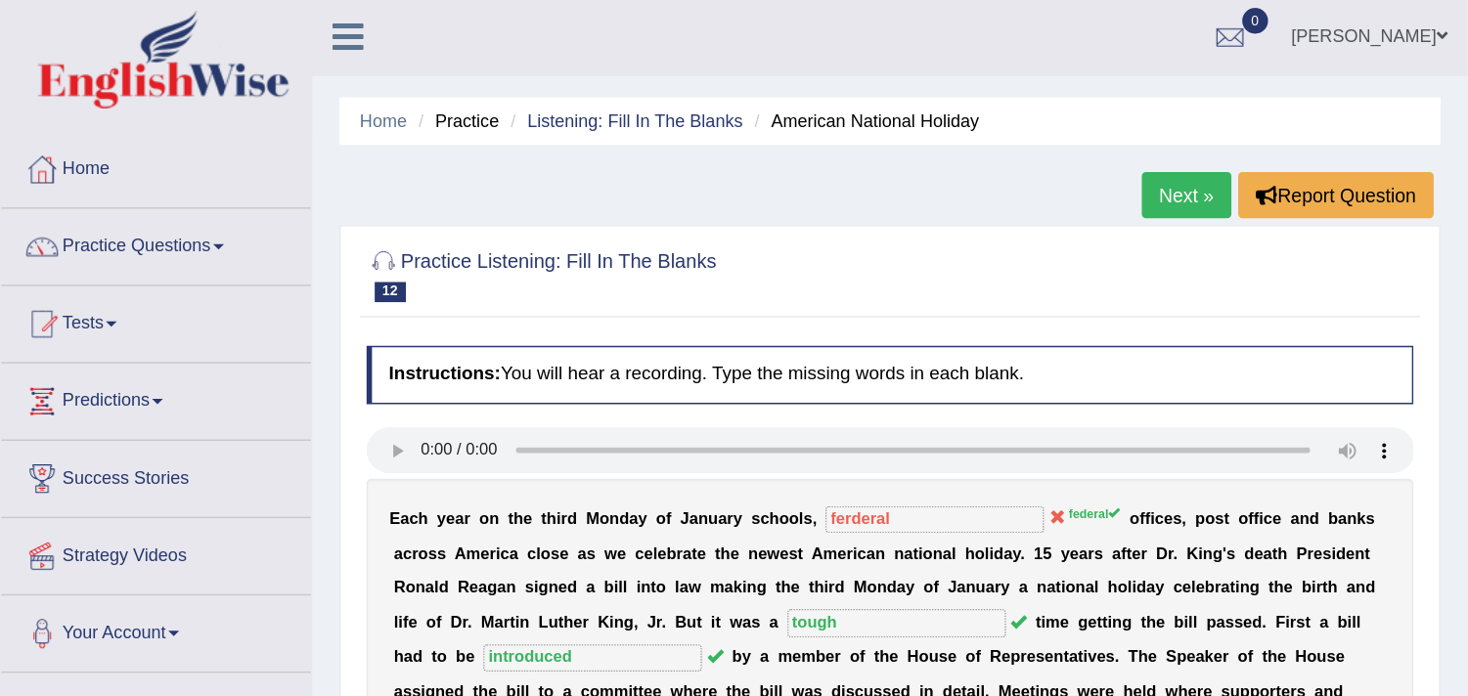
scroll to position [0, 0]
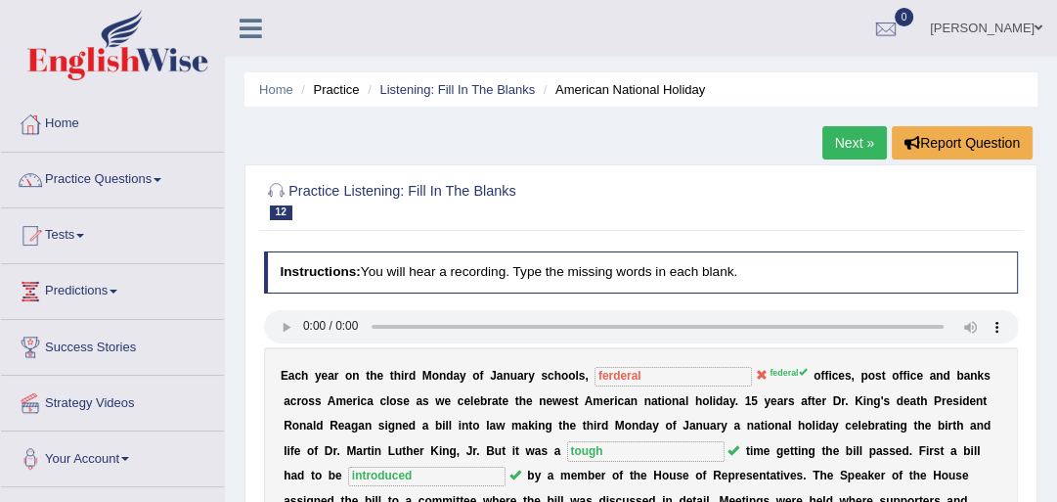
click at [140, 204] on li "Practice Questions Speaking Practice Read Aloud Repeat Sentence Describe Image …" at bounding box center [112, 181] width 223 height 56
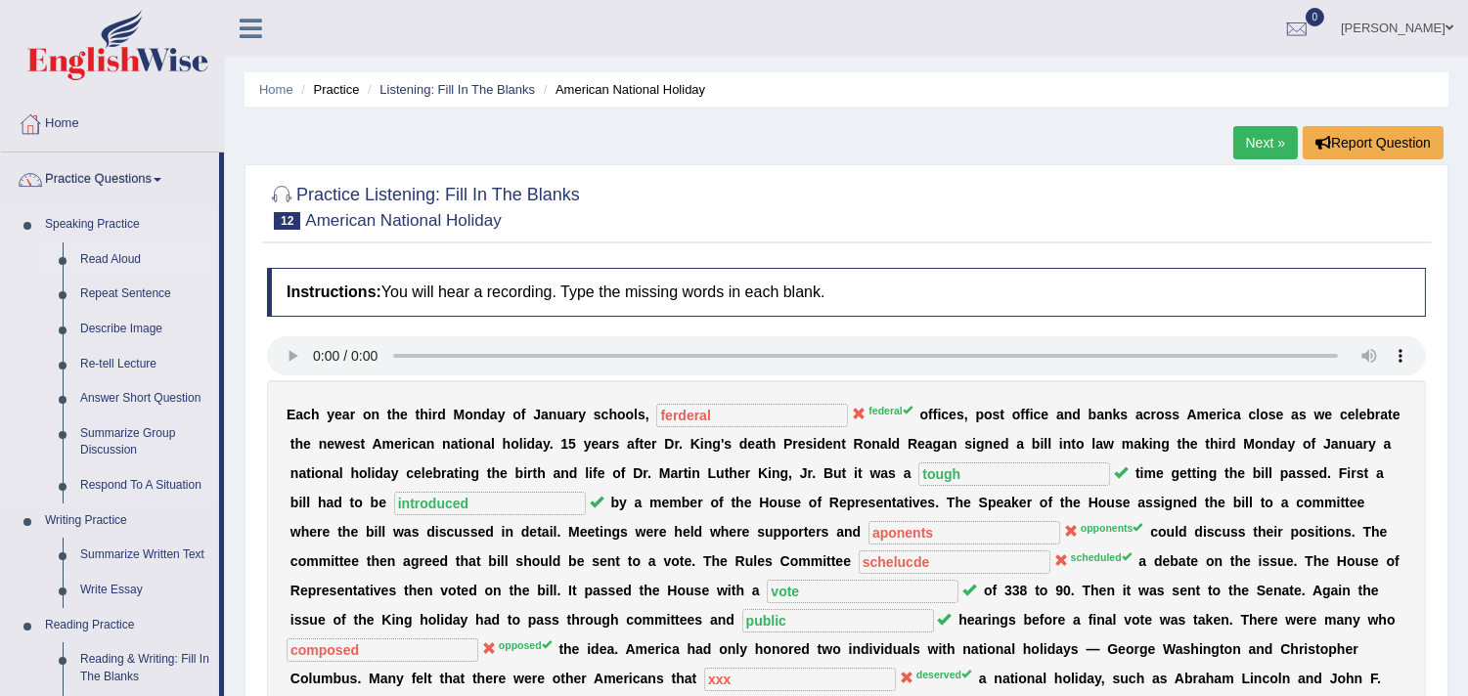
drag, startPoint x: 639, startPoint y: 2, endPoint x: 137, endPoint y: 255, distance: 562.1
click at [137, 255] on link "Read Aloud" at bounding box center [145, 260] width 148 height 35
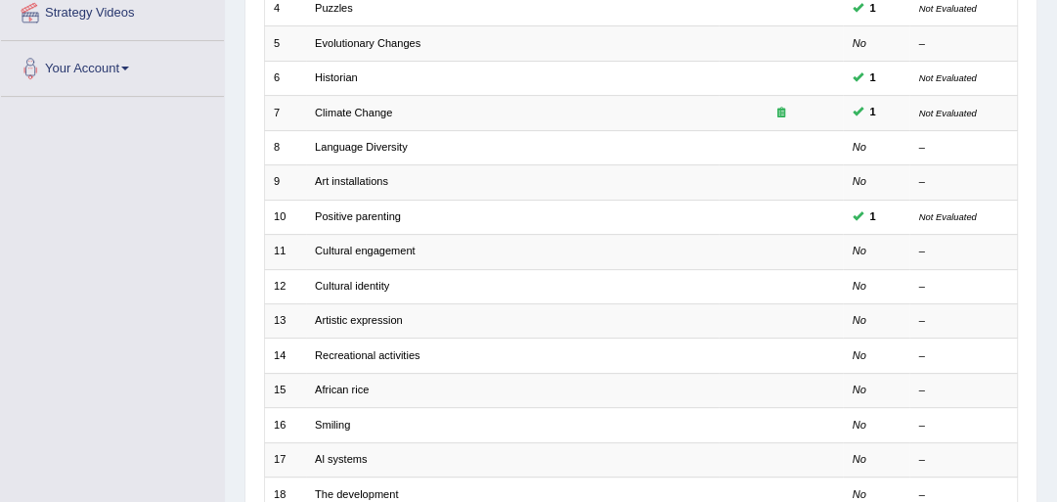
scroll to position [483, 0]
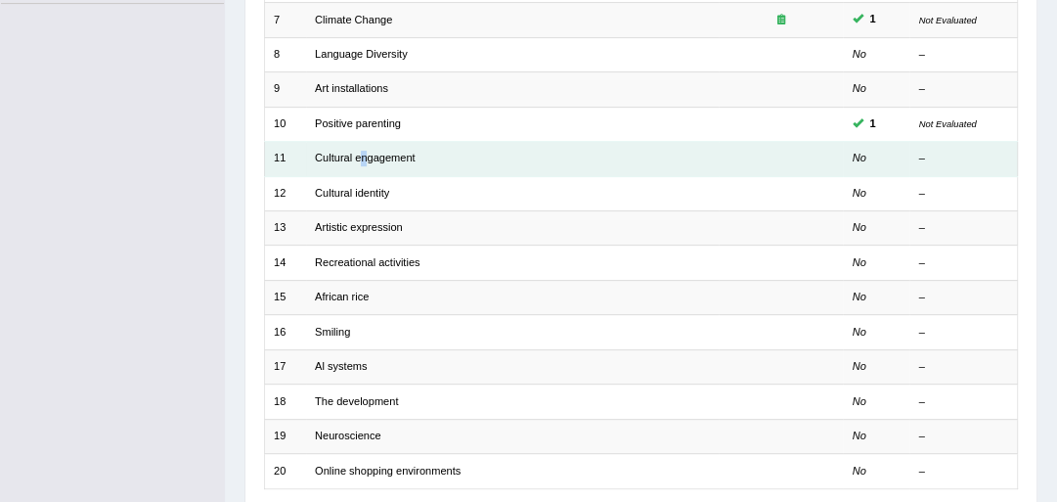
click at [364, 167] on td "Cultural engagement" at bounding box center [512, 159] width 413 height 34
click at [397, 153] on link "Cultural engagement" at bounding box center [365, 158] width 101 height 12
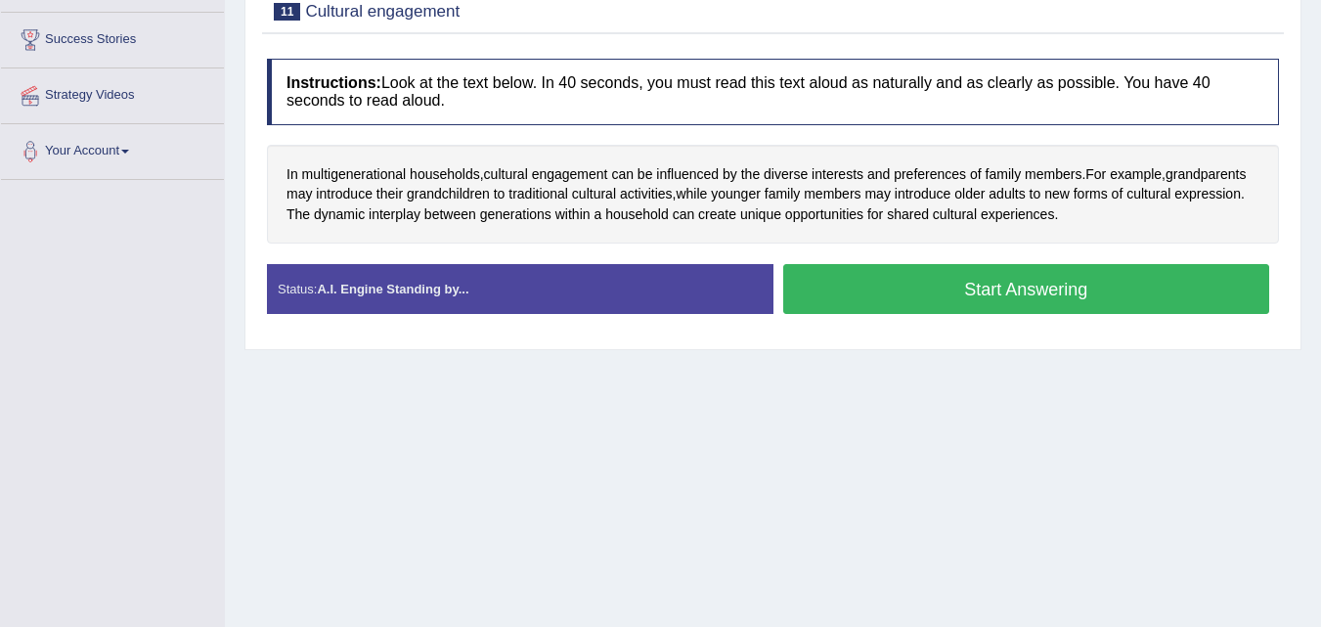
scroll to position [305, 0]
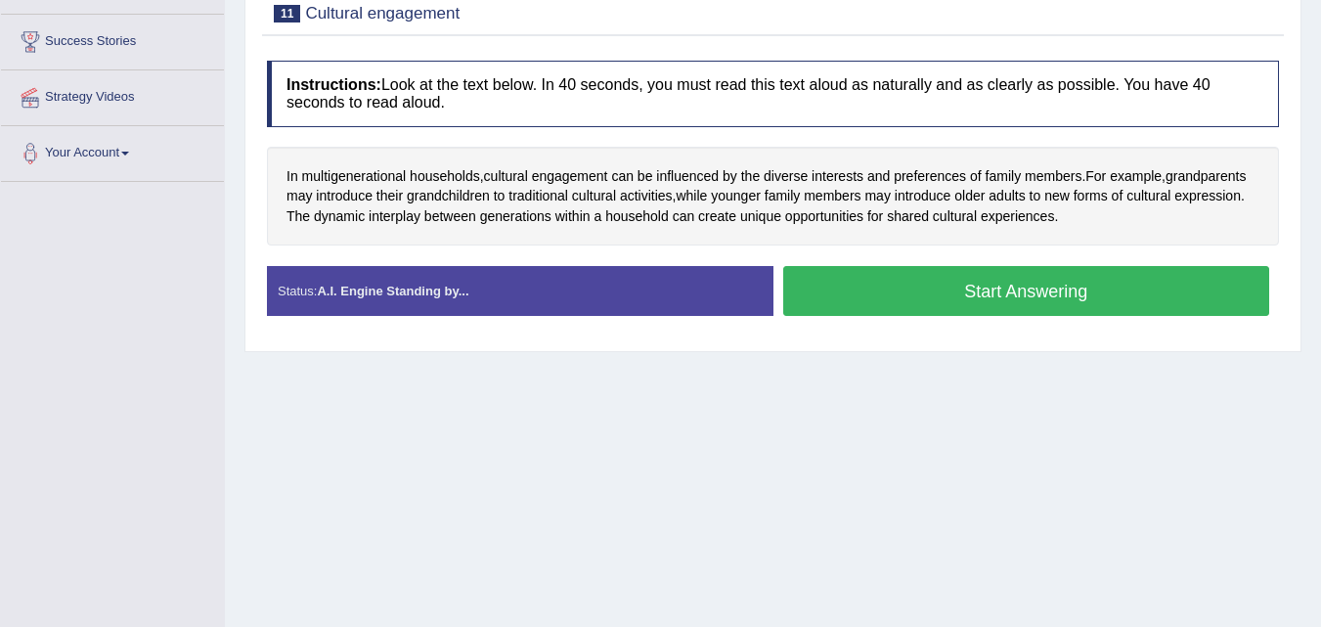
click at [1057, 279] on button "Start Answering" at bounding box center [1026, 291] width 487 height 50
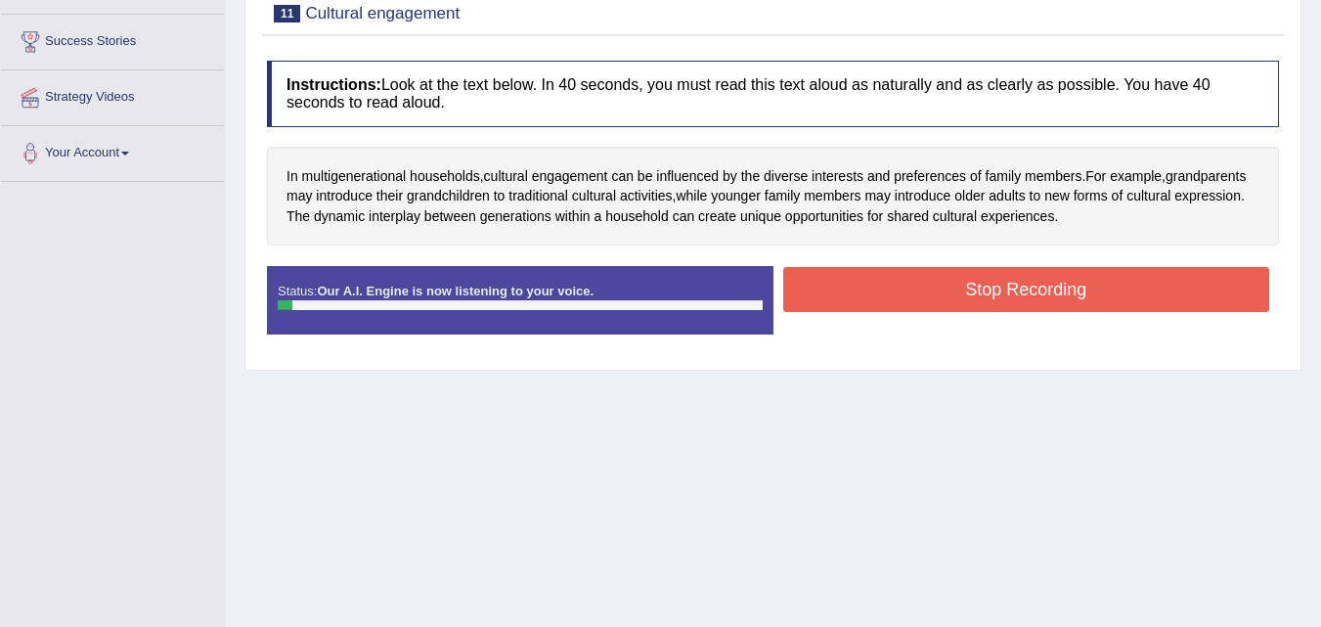
click at [1055, 279] on button "Stop Recording" at bounding box center [1026, 289] width 487 height 45
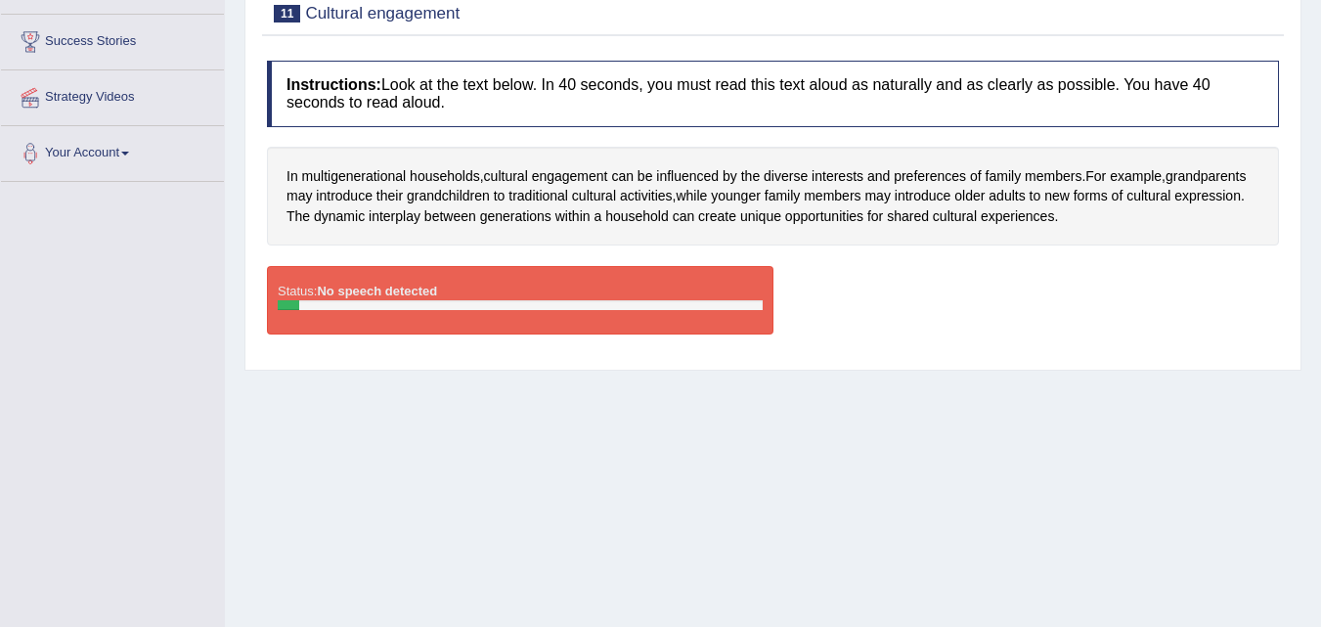
click at [593, 286] on div "Status: No speech detected" at bounding box center [520, 300] width 507 height 68
click at [589, 289] on div "Status: No speech detected" at bounding box center [520, 300] width 507 height 68
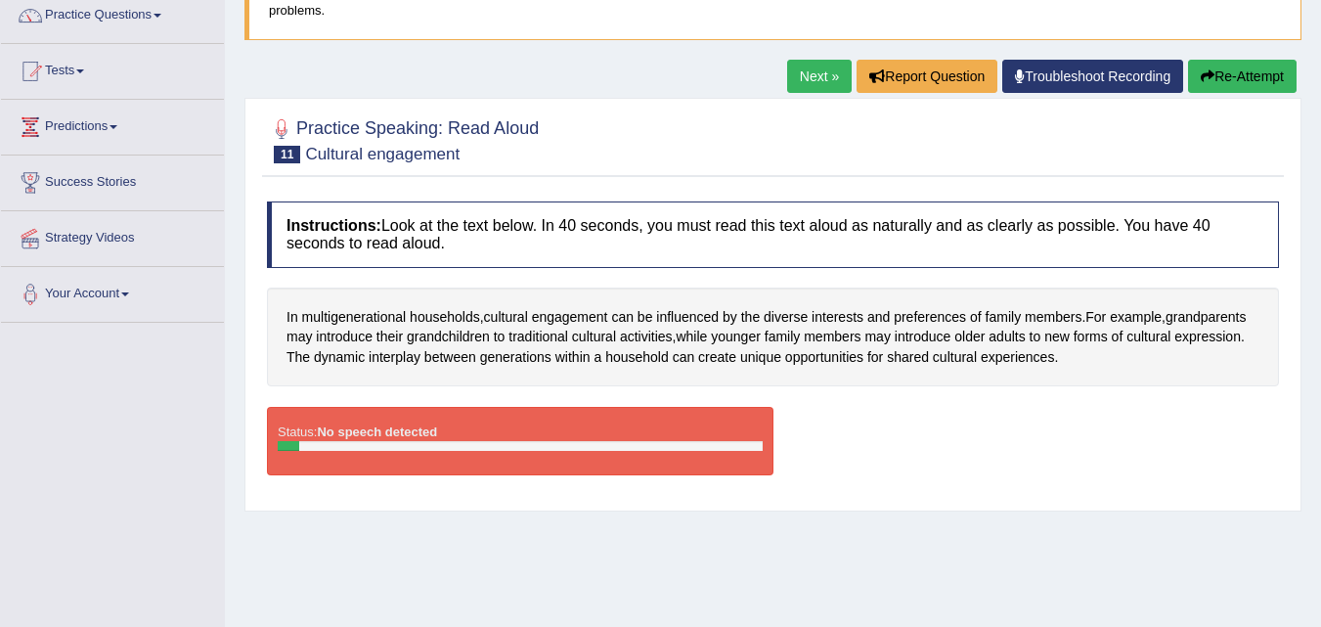
scroll to position [166, 0]
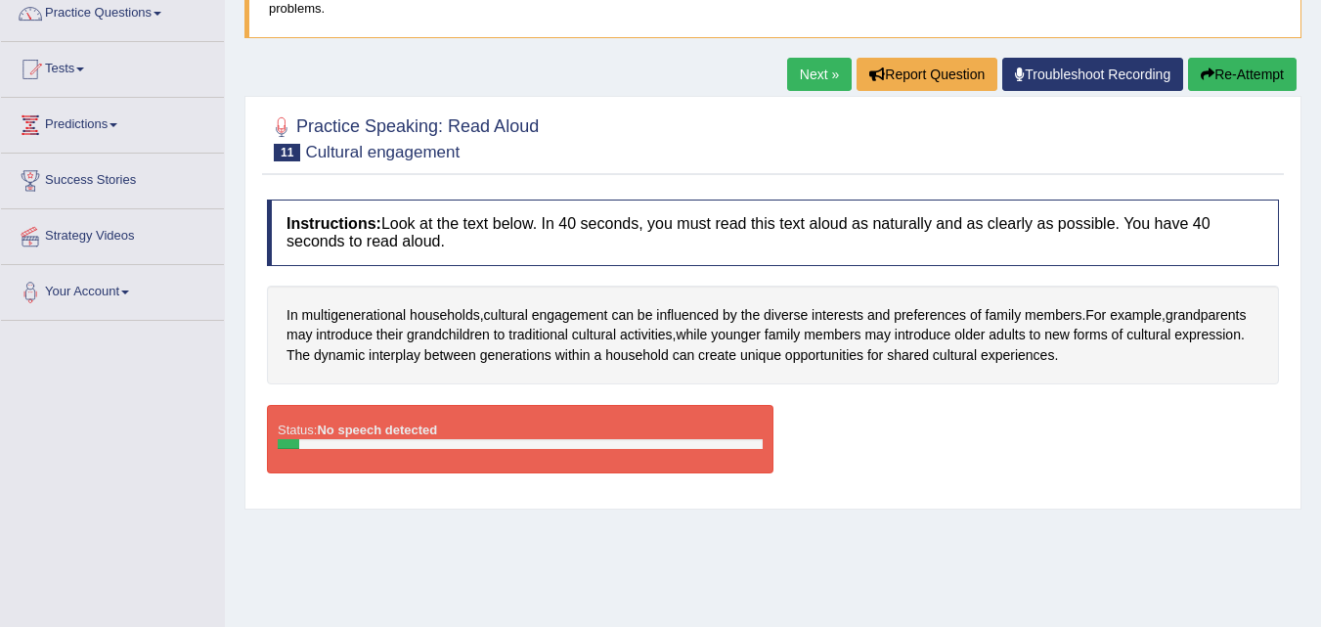
drag, startPoint x: 1335, startPoint y: 164, endPoint x: 1268, endPoint y: 78, distance: 109.4
click at [1268, 78] on button "Re-Attempt" at bounding box center [1242, 74] width 109 height 33
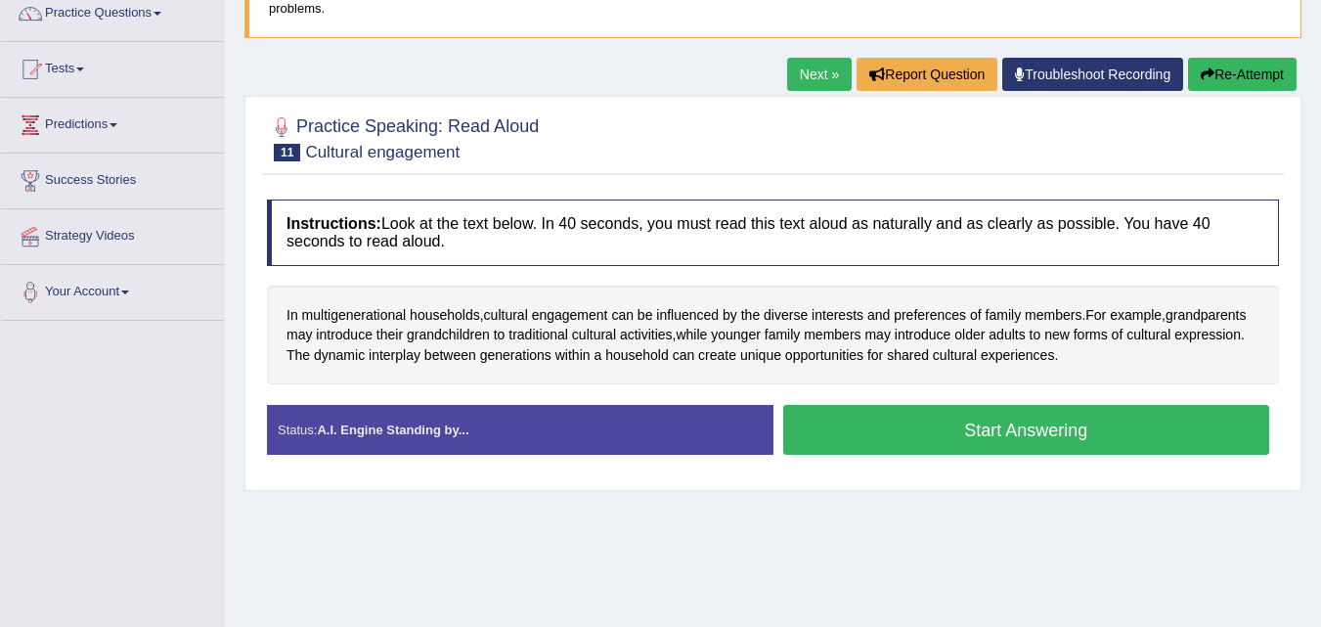
click at [976, 422] on button "Start Answering" at bounding box center [1026, 430] width 487 height 50
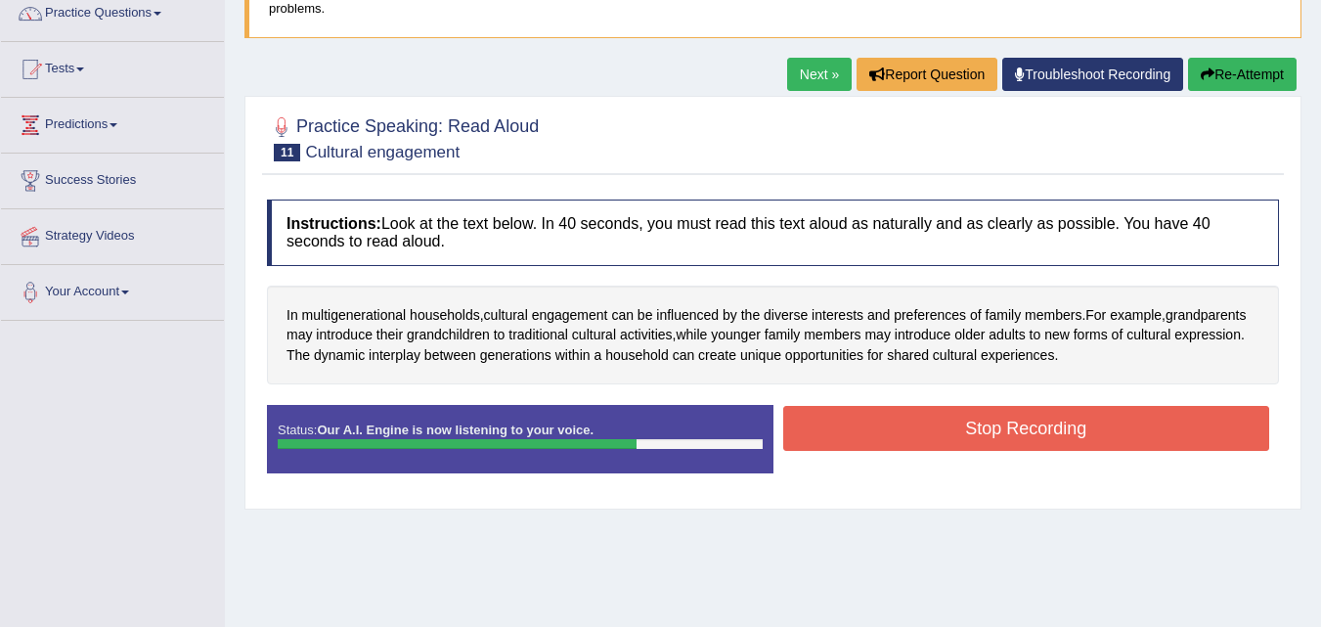
drag, startPoint x: 0, startPoint y: 0, endPoint x: 978, endPoint y: 422, distance: 1065.0
click at [978, 422] on button "Stop Recording" at bounding box center [1026, 428] width 487 height 45
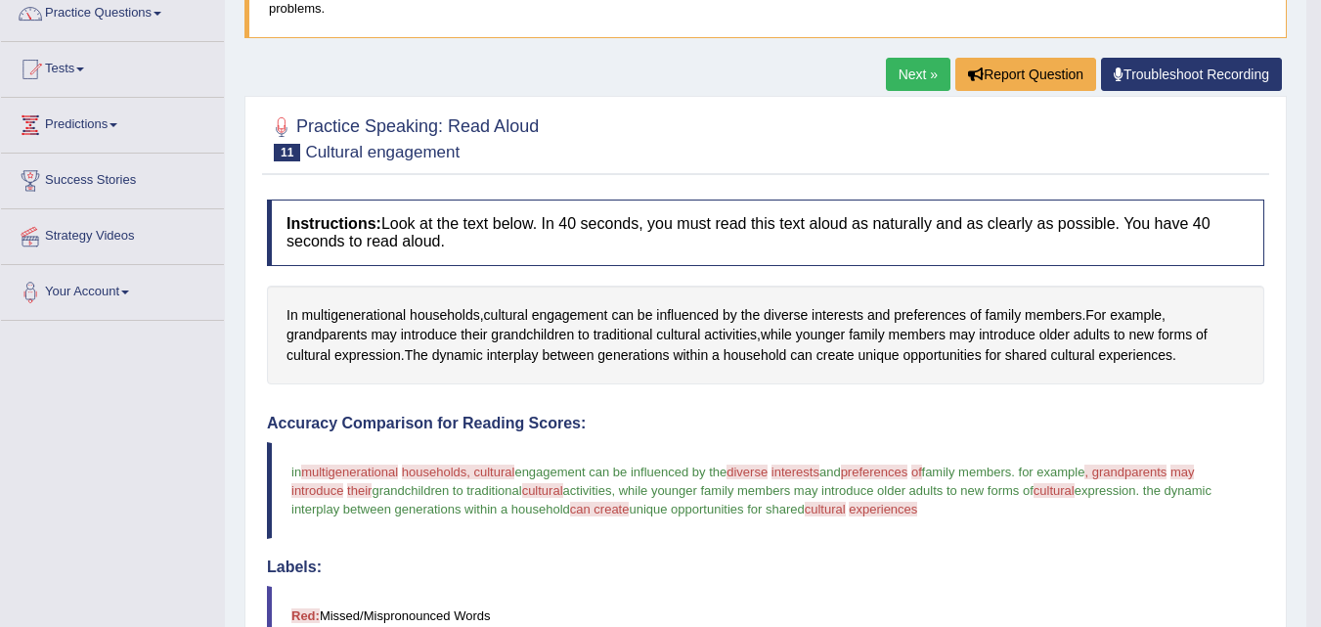
drag, startPoint x: 1288, startPoint y: 225, endPoint x: 1335, endPoint y: 399, distance: 180.3
click at [1320, 399] on html "Toggle navigation Home Practice Questions Speaking Practice Read Aloud Repeat S…" at bounding box center [660, 147] width 1321 height 627
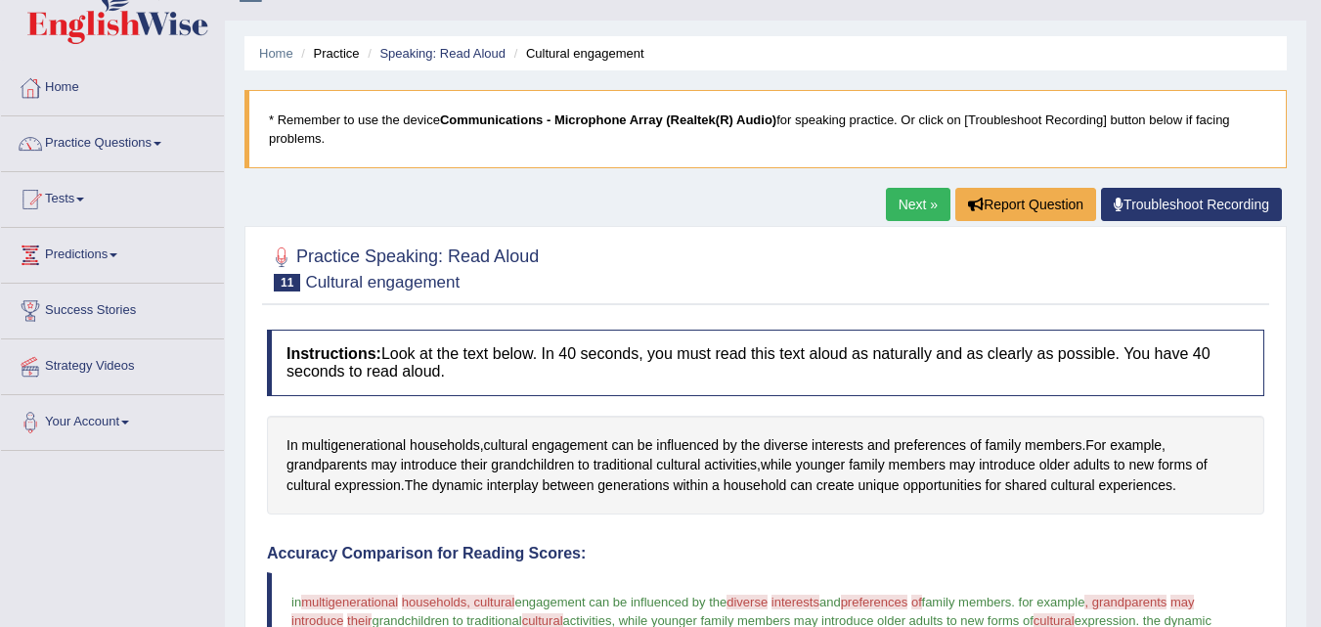
scroll to position [21, 0]
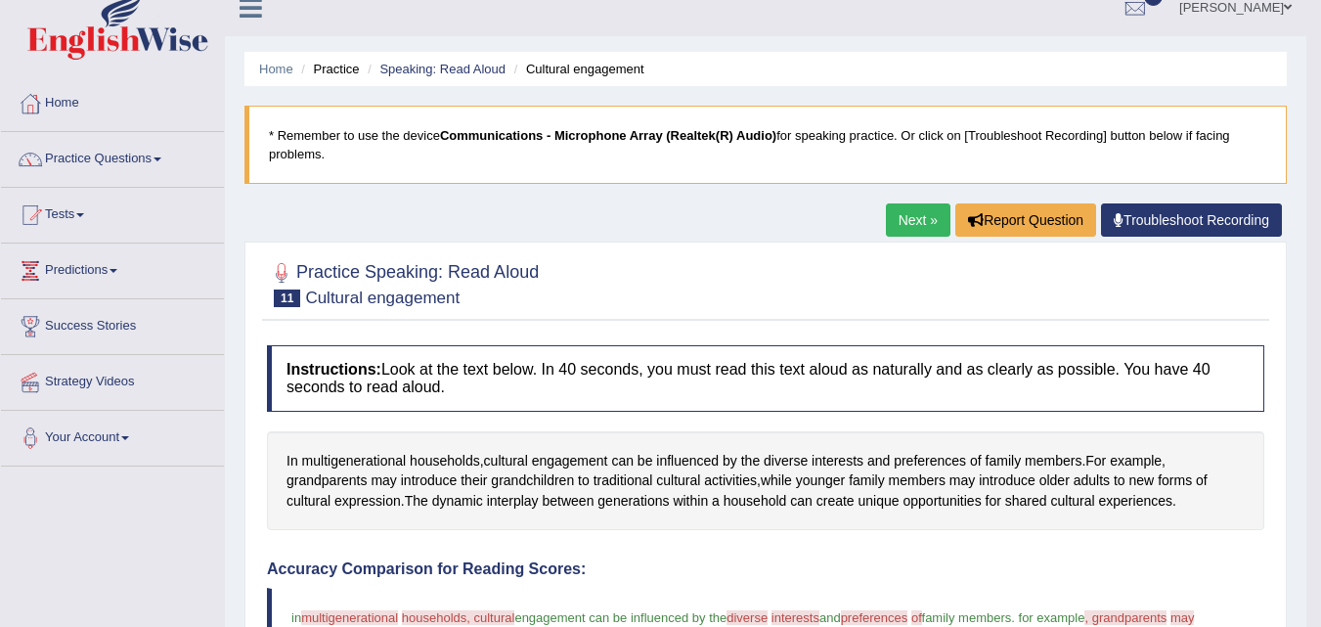
click at [920, 223] on link "Next »" at bounding box center [918, 219] width 65 height 33
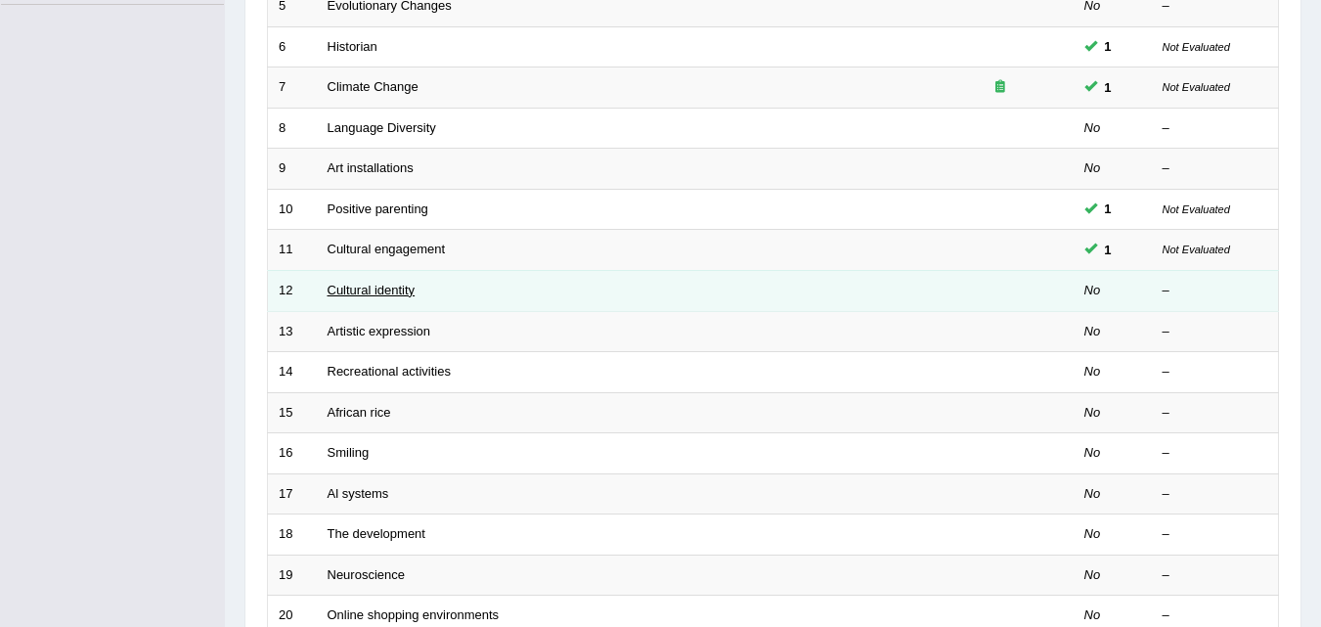
click at [393, 288] on link "Cultural identity" at bounding box center [372, 290] width 88 height 15
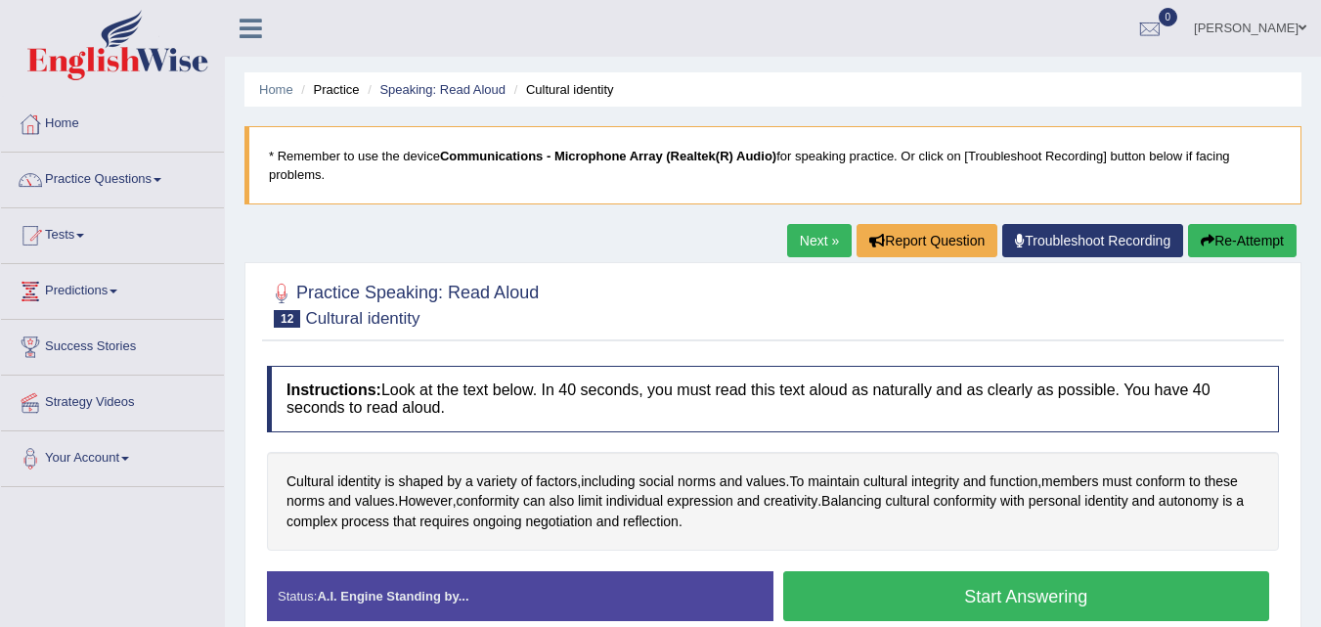
drag, startPoint x: 644, startPoint y: 5, endPoint x: 913, endPoint y: 308, distance: 405.3
click at [913, 308] on div at bounding box center [773, 304] width 1012 height 60
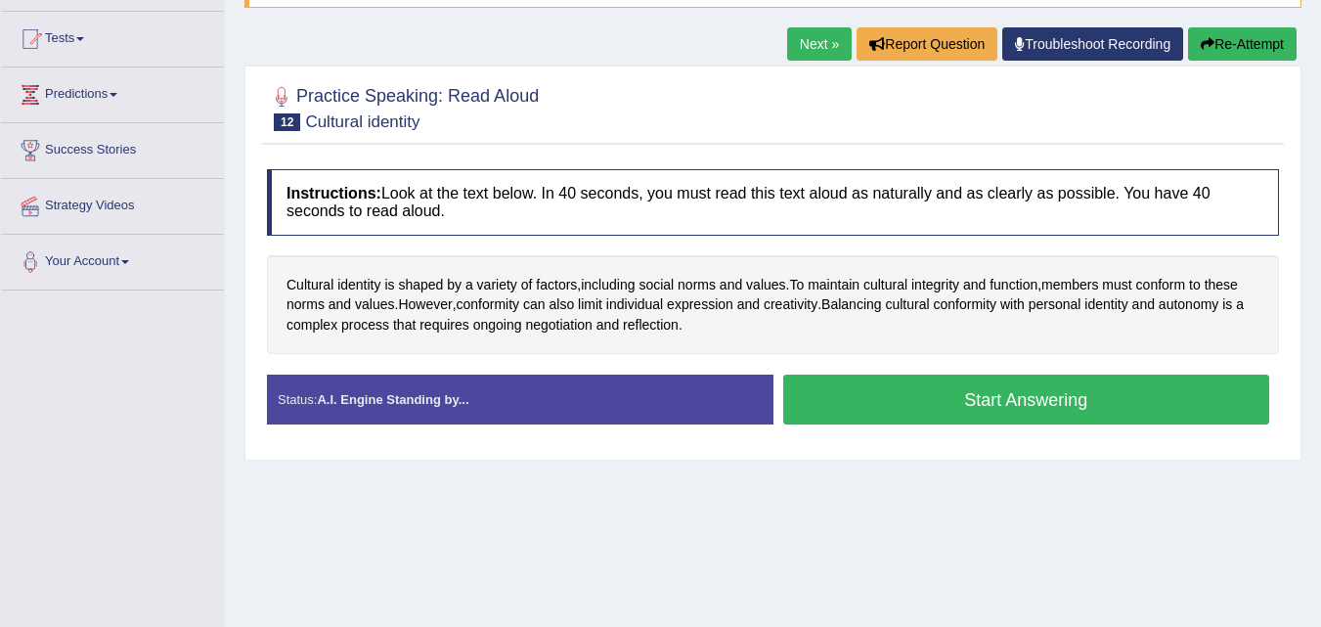
scroll to position [187, 0]
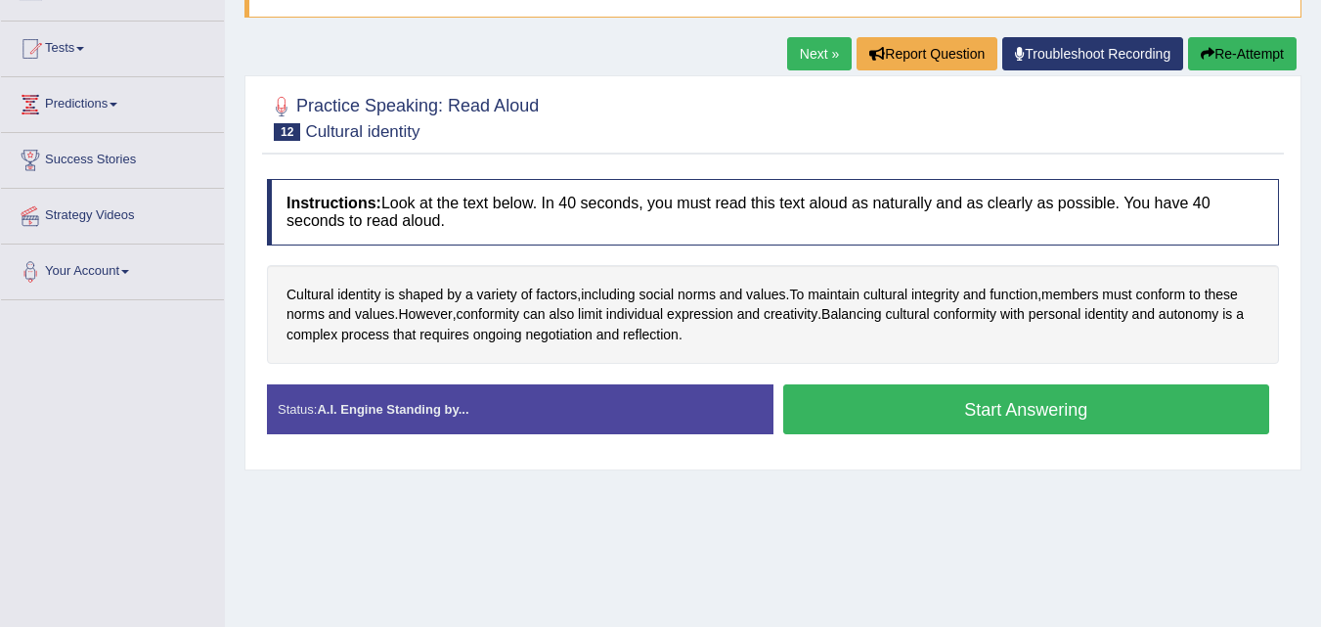
click at [950, 423] on button "Start Answering" at bounding box center [1026, 409] width 487 height 50
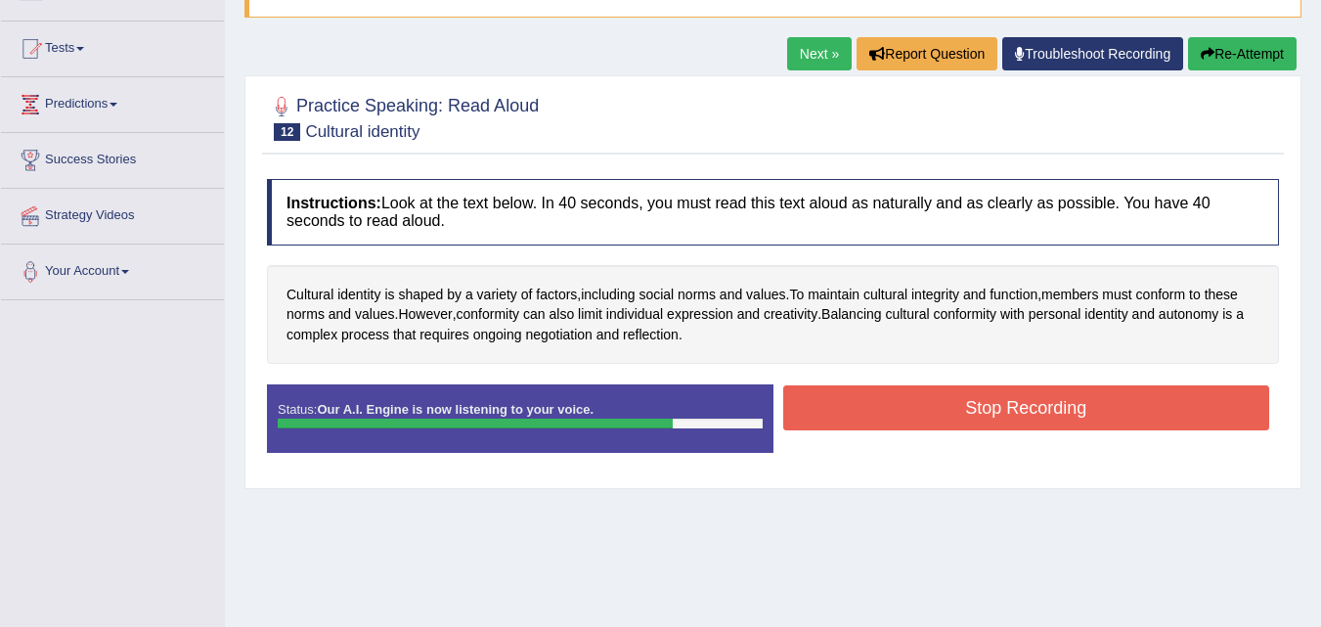
click at [950, 423] on button "Stop Recording" at bounding box center [1026, 407] width 487 height 45
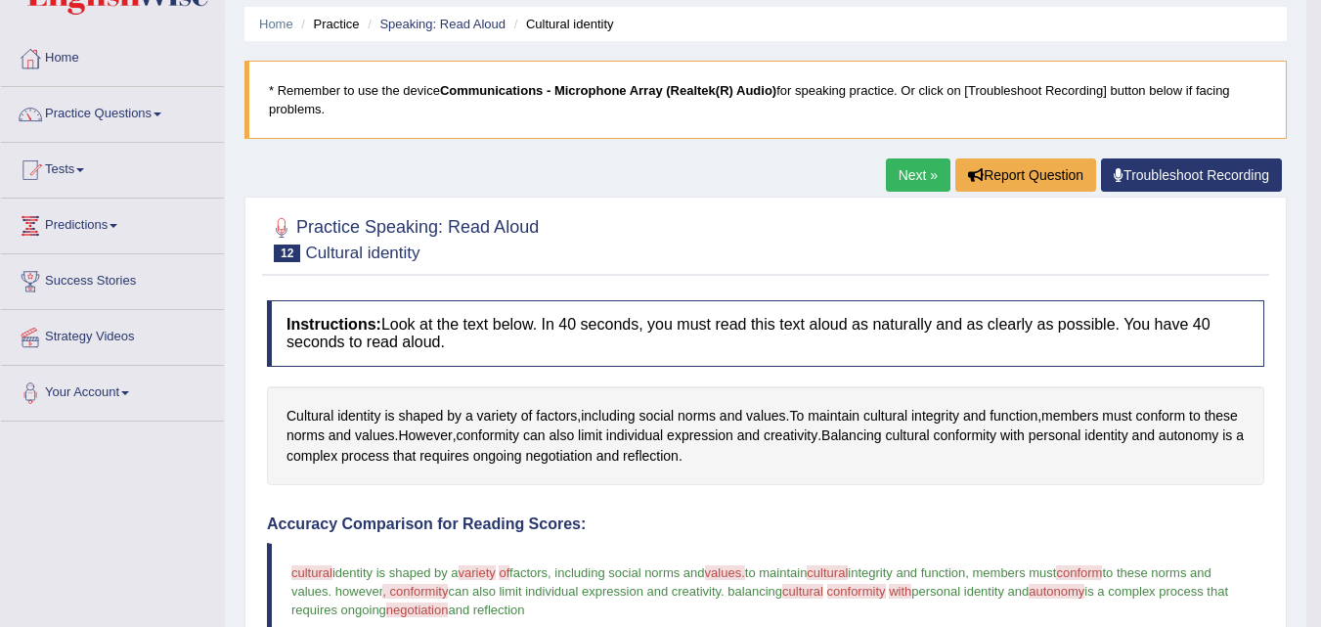
scroll to position [64, 0]
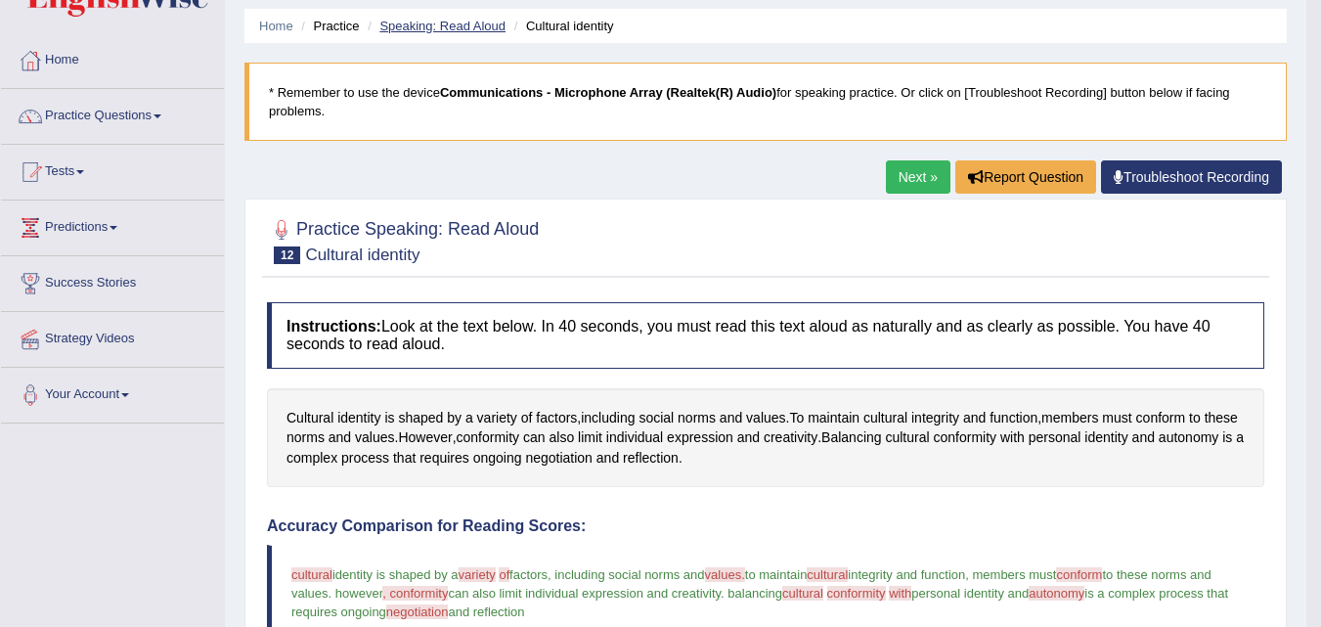
click at [445, 22] on link "Speaking: Read Aloud" at bounding box center [442, 26] width 126 height 15
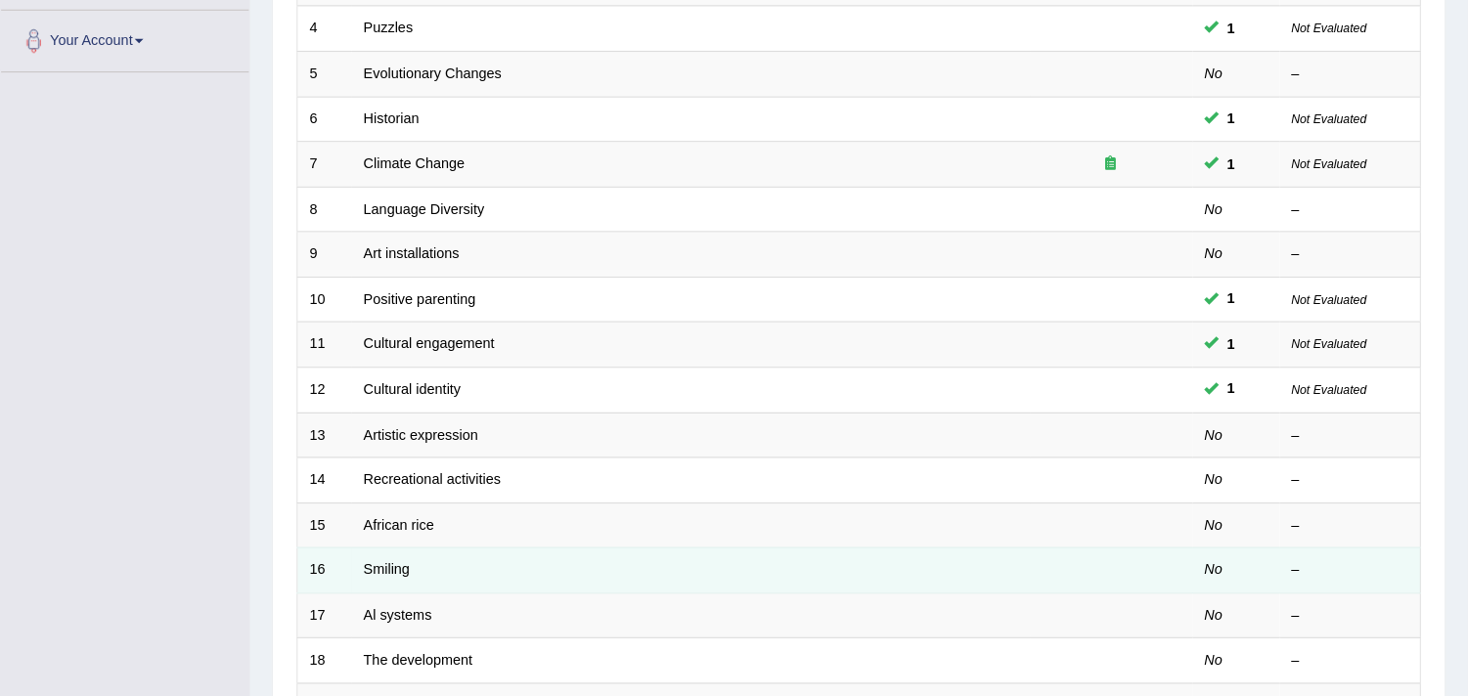
scroll to position [422, 0]
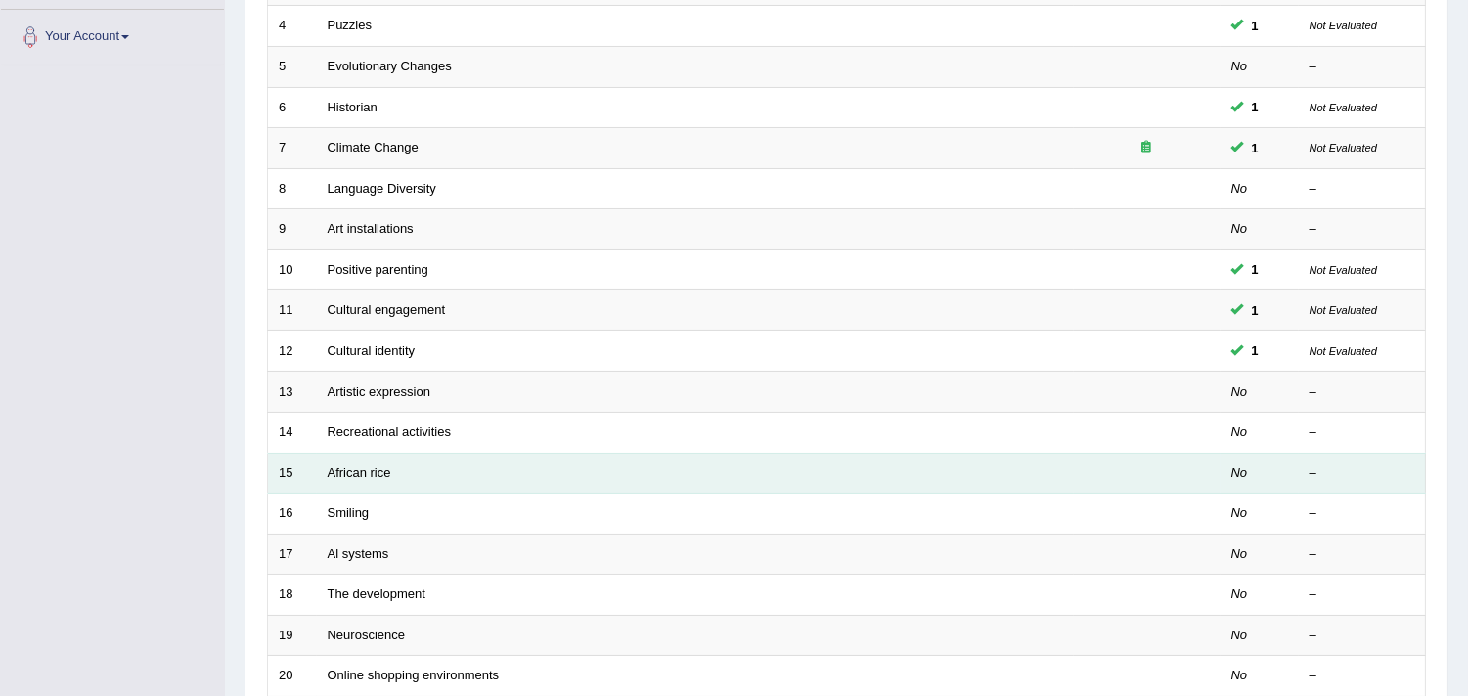
click at [389, 482] on td "African rice" at bounding box center [695, 473] width 757 height 41
click at [355, 473] on link "African rice" at bounding box center [360, 473] width 64 height 15
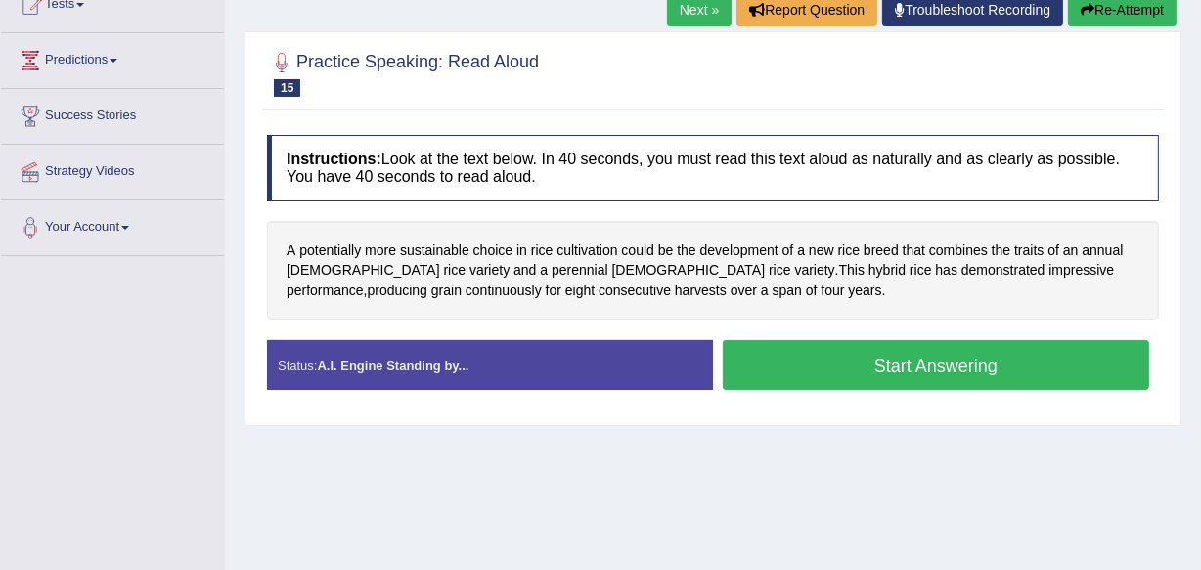
scroll to position [257, 0]
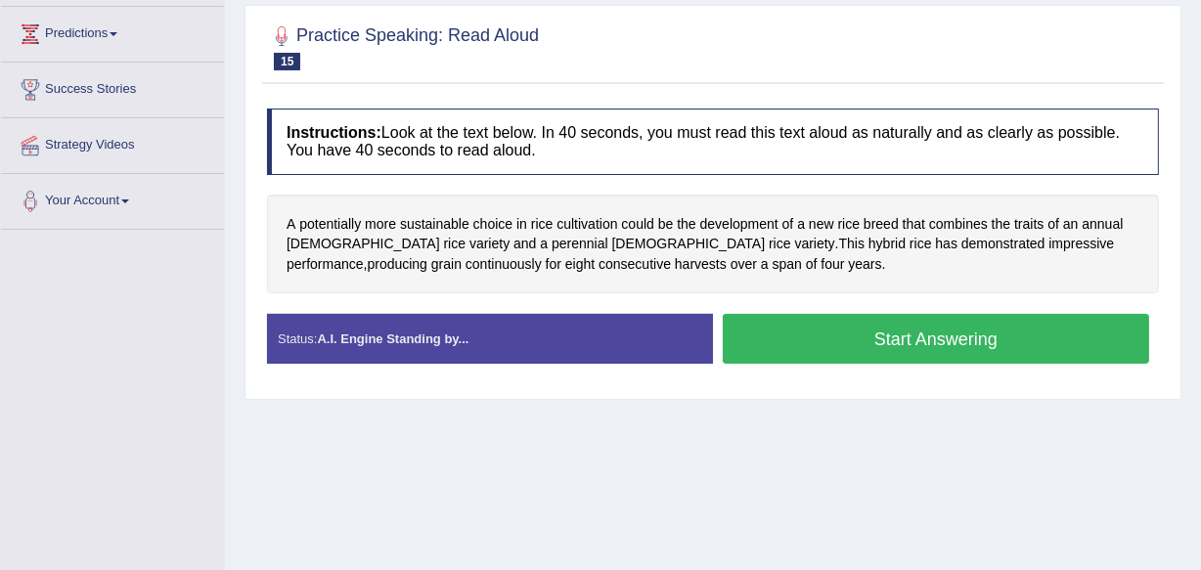
click at [1009, 326] on button "Start Answering" at bounding box center [936, 339] width 426 height 50
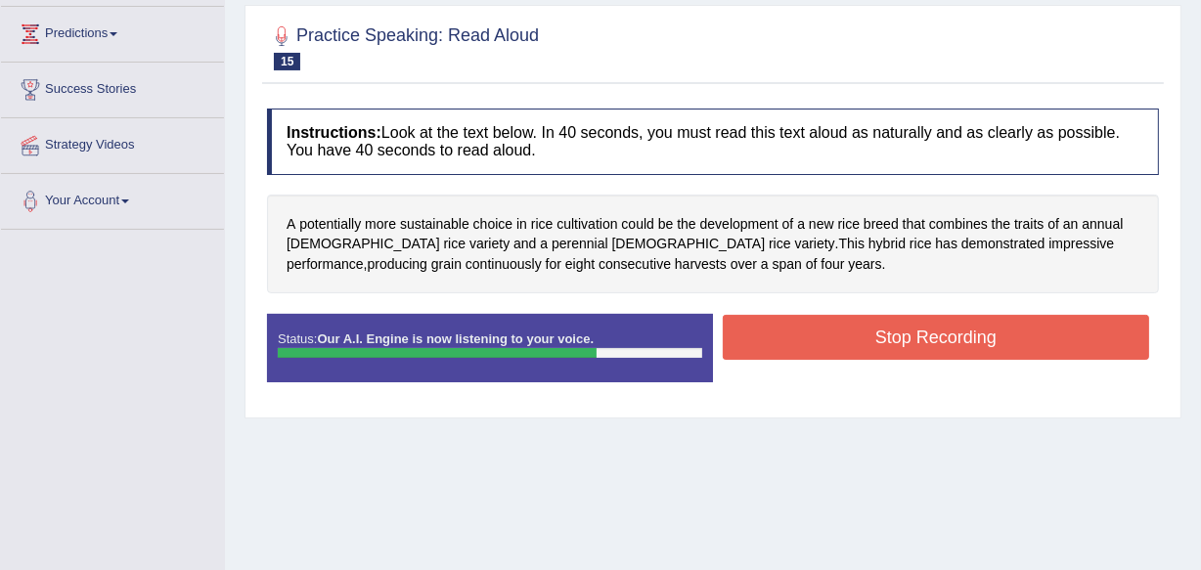
click at [1009, 326] on button "Stop Recording" at bounding box center [936, 337] width 426 height 45
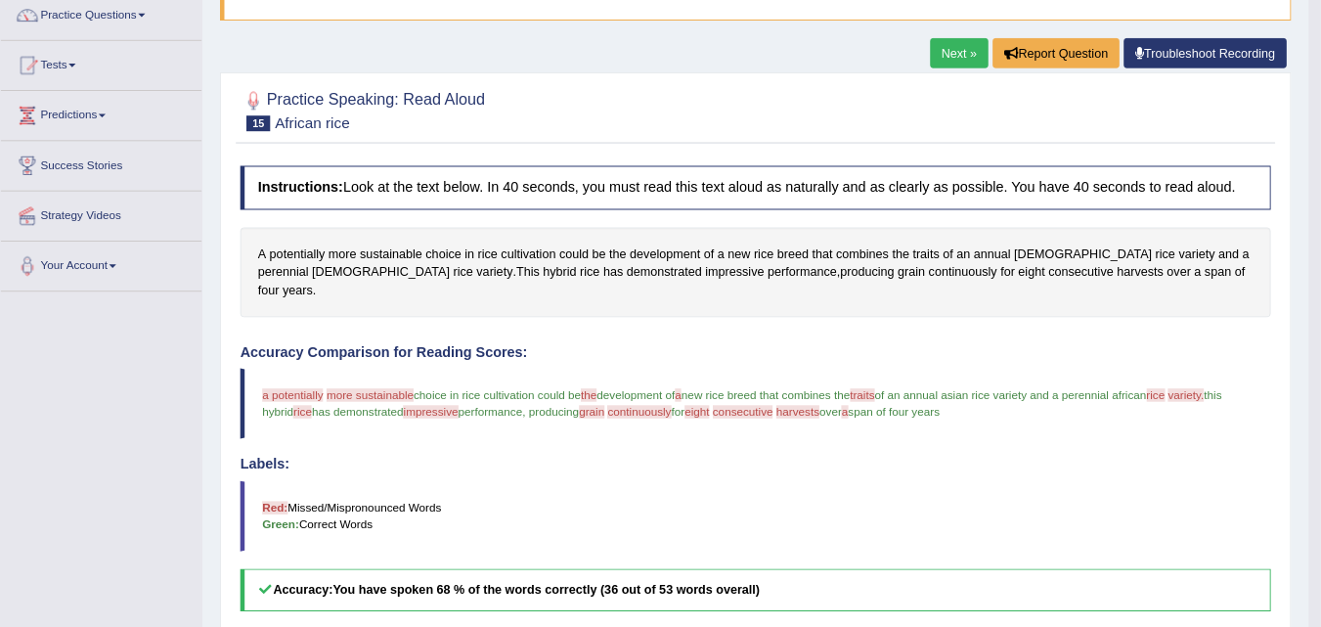
scroll to position [164, 0]
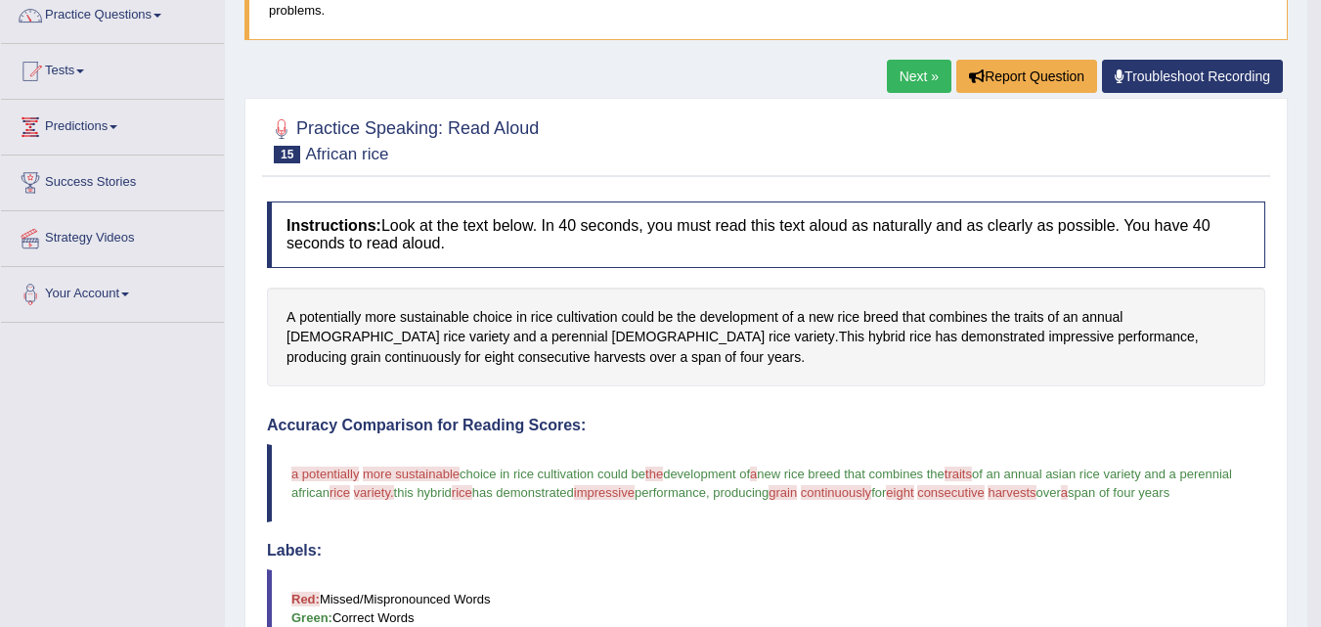
drag, startPoint x: 1655, startPoint y: 0, endPoint x: 846, endPoint y: 228, distance: 840.4
click at [846, 228] on h4 "Instructions: Look at the text below. In 40 seconds, you must read this text al…" at bounding box center [766, 234] width 999 height 66
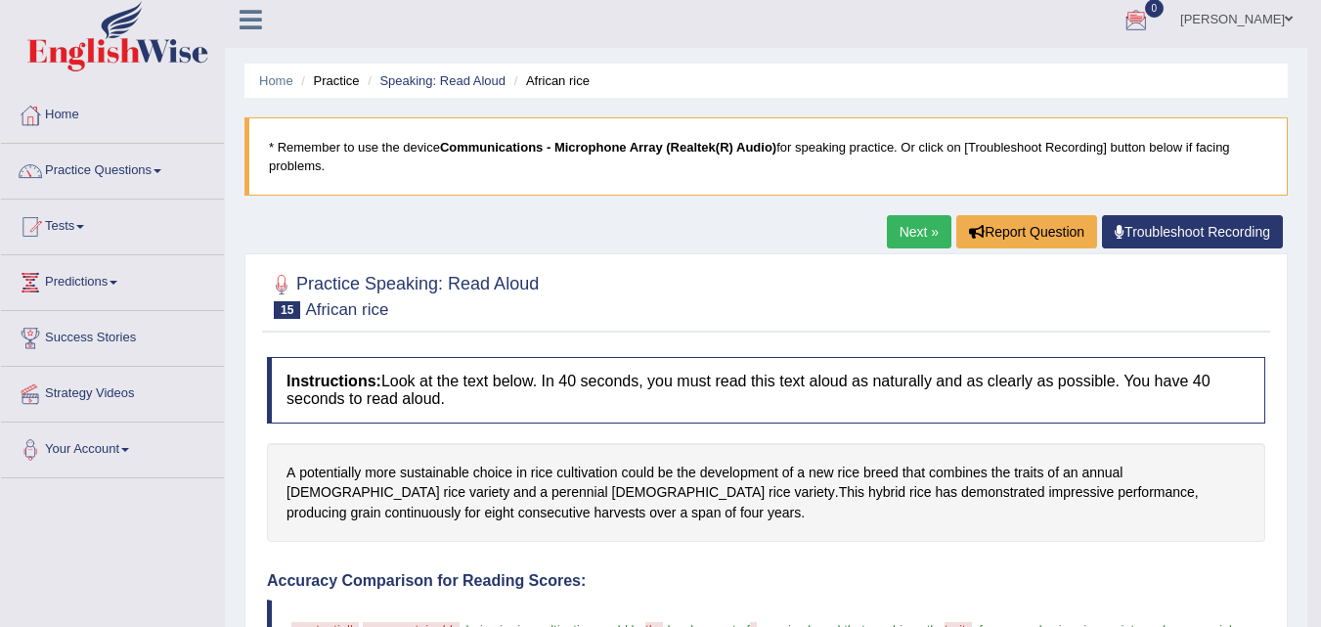
scroll to position [0, 0]
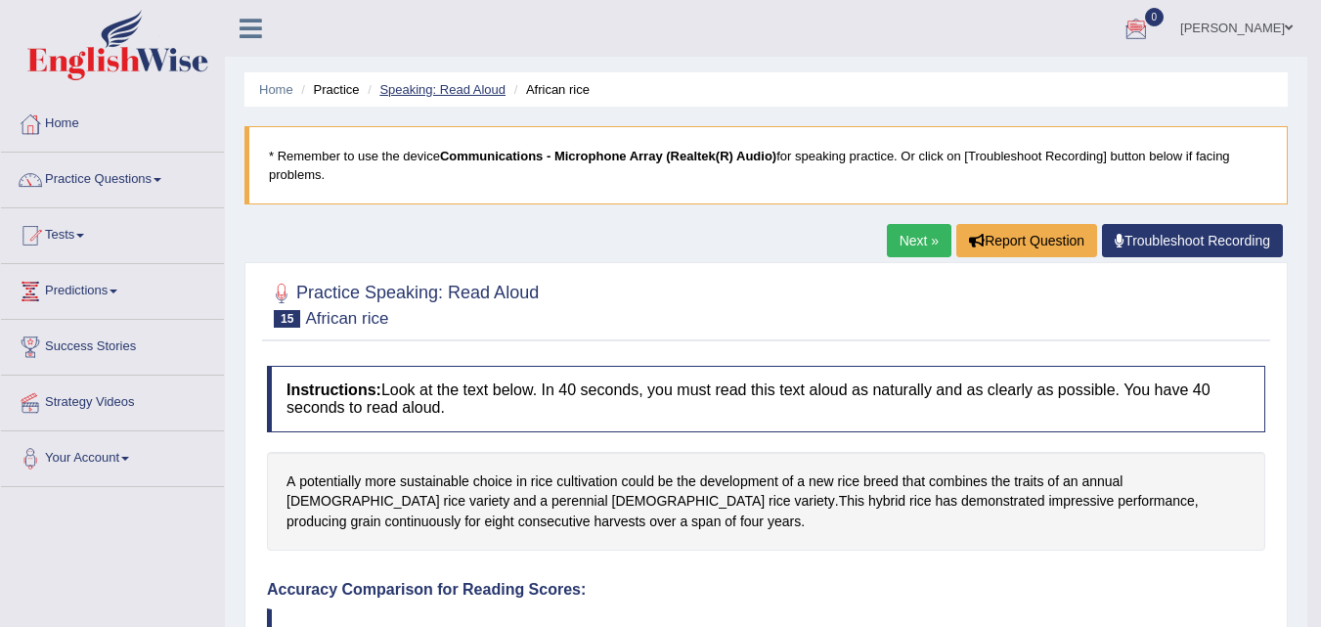
click at [476, 87] on link "Speaking: Read Aloud" at bounding box center [442, 89] width 126 height 15
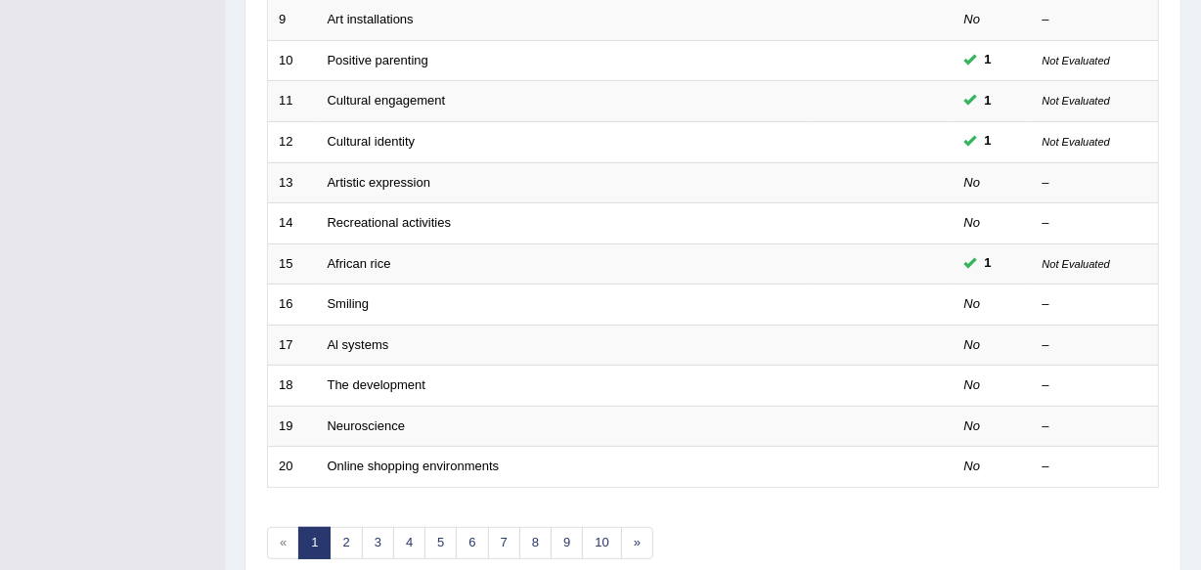
scroll to position [723, 0]
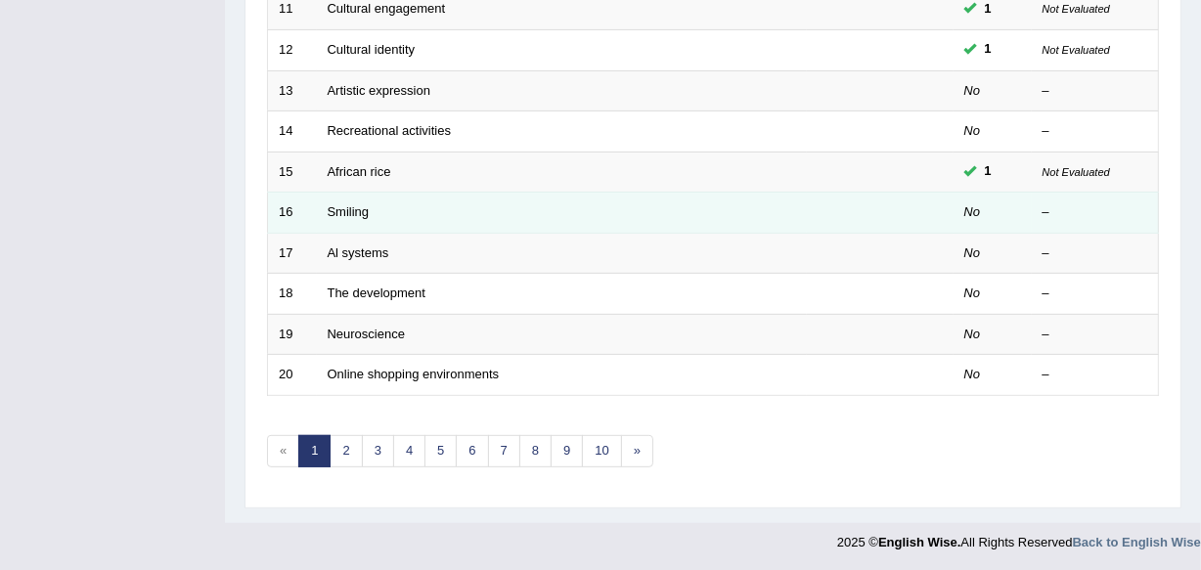
click at [360, 218] on td "Smiling" at bounding box center [562, 213] width 490 height 41
click at [360, 215] on td "Smiling" at bounding box center [562, 213] width 490 height 41
click at [360, 215] on link "Smiling" at bounding box center [349, 211] width 42 height 15
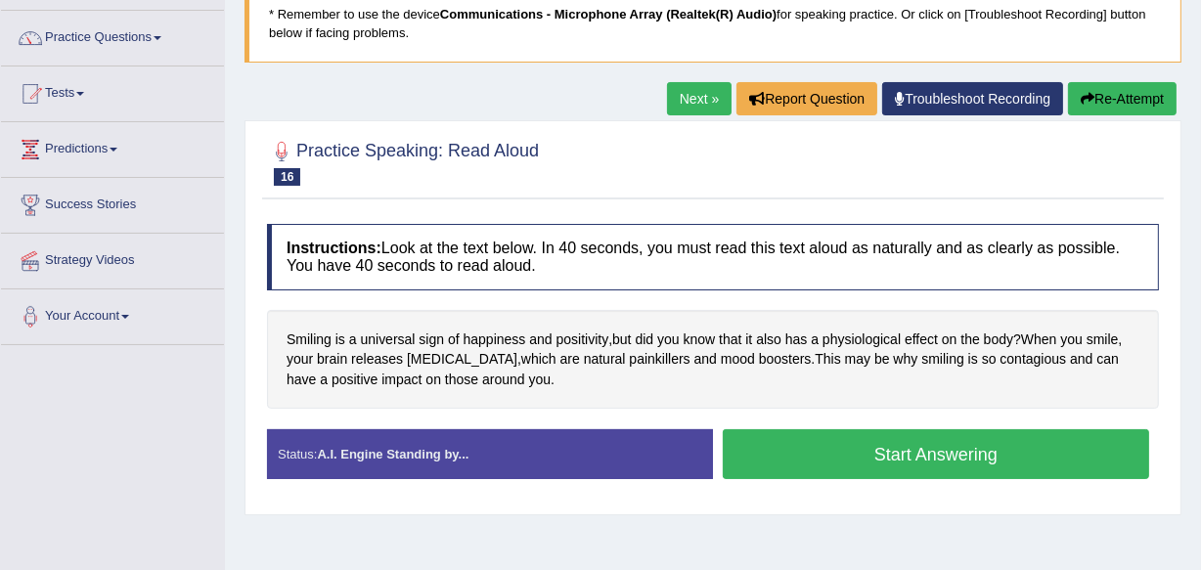
scroll to position [177, 0]
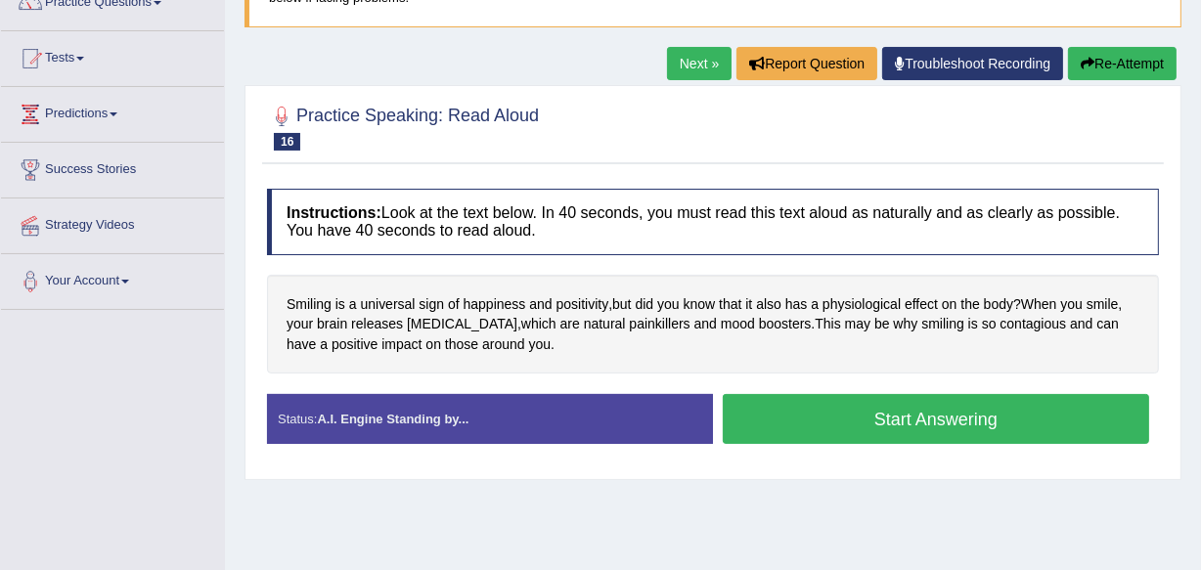
click at [1008, 417] on button "Start Answering" at bounding box center [936, 419] width 426 height 50
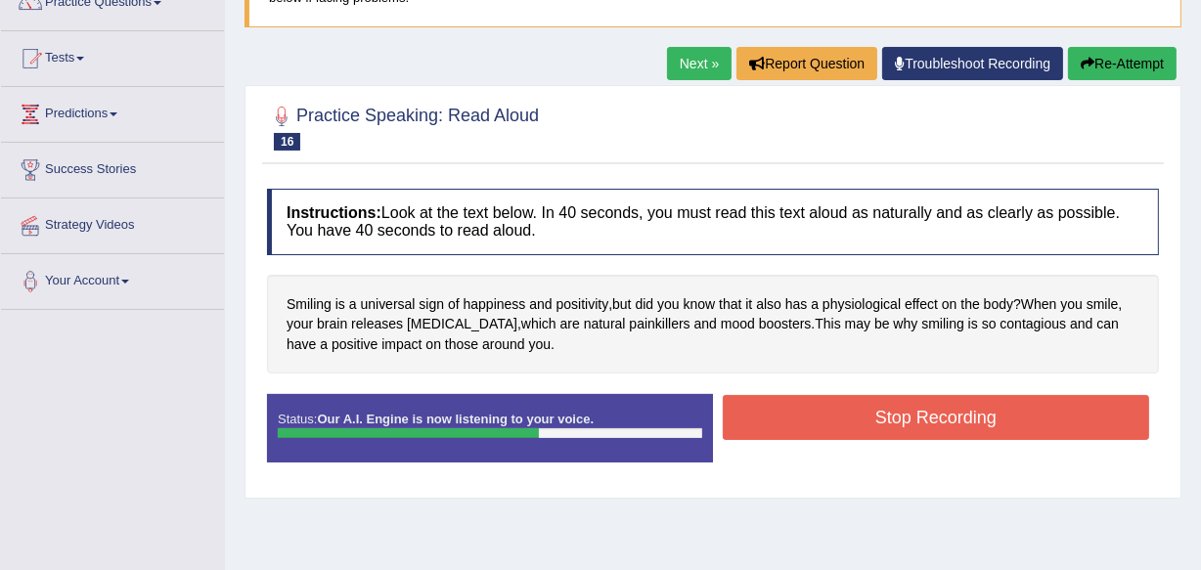
click at [1021, 428] on button "Stop Recording" at bounding box center [936, 417] width 426 height 45
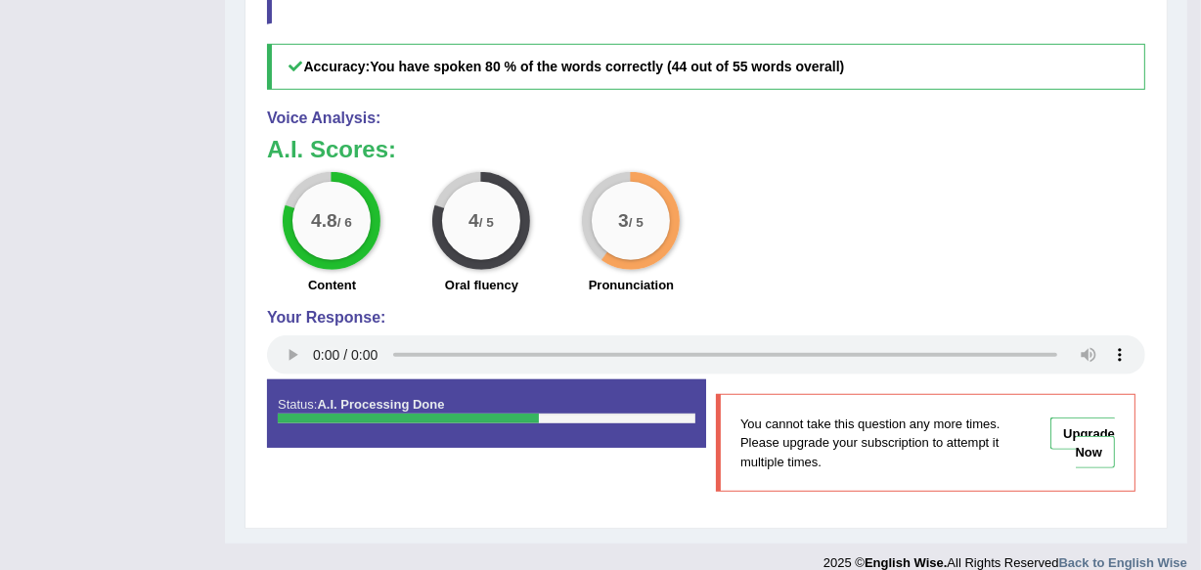
scroll to position [0, 0]
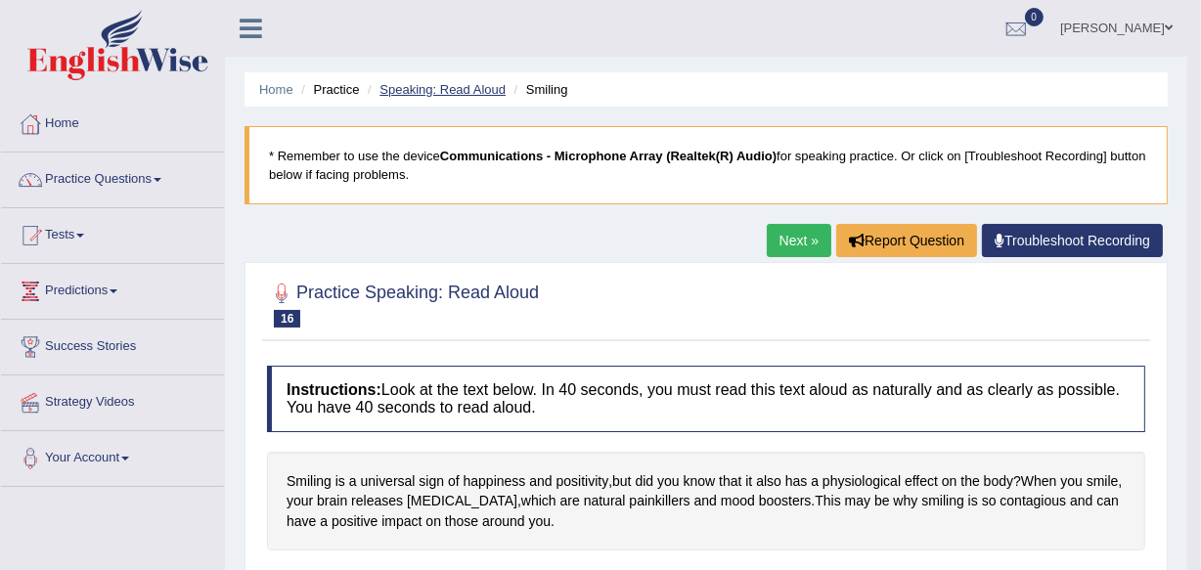
click at [477, 91] on link "Speaking: Read Aloud" at bounding box center [442, 89] width 126 height 15
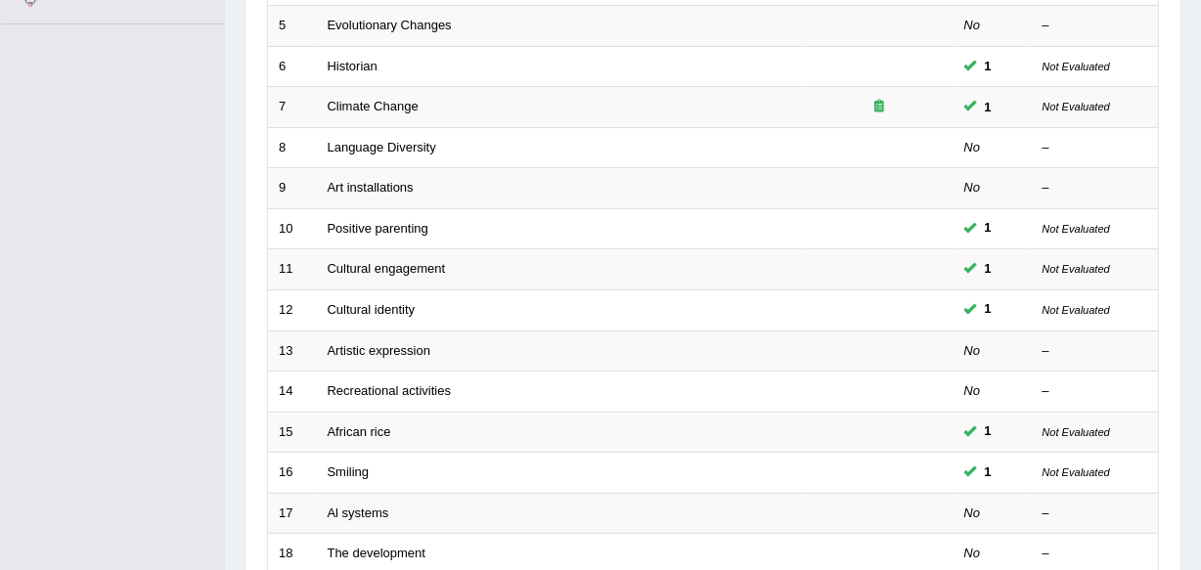
scroll to position [640, 0]
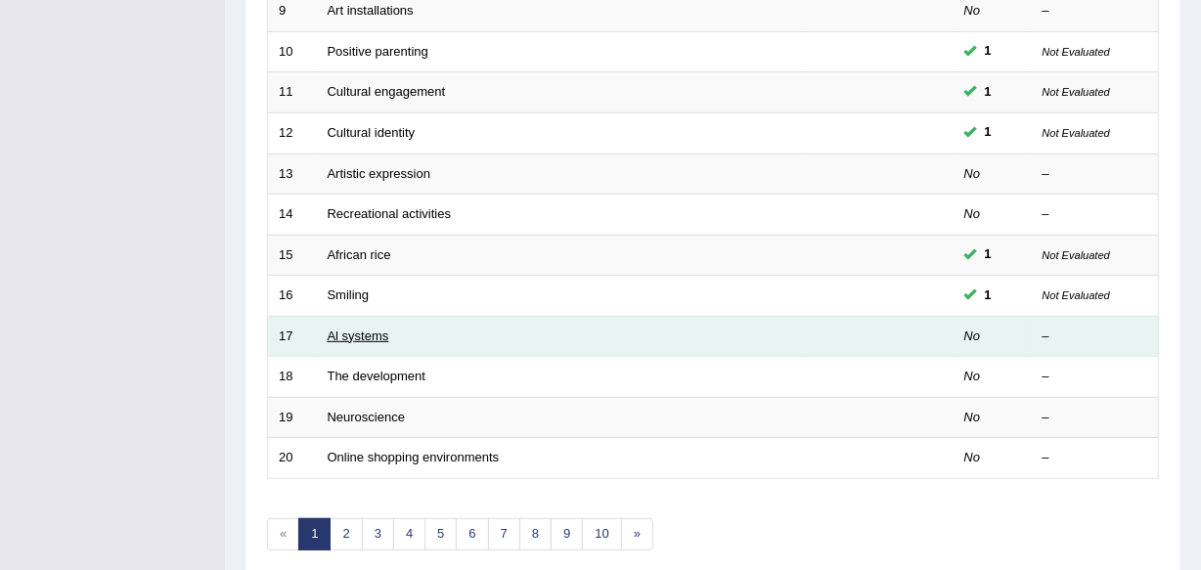
click at [384, 333] on link "Al systems" at bounding box center [359, 336] width 62 height 15
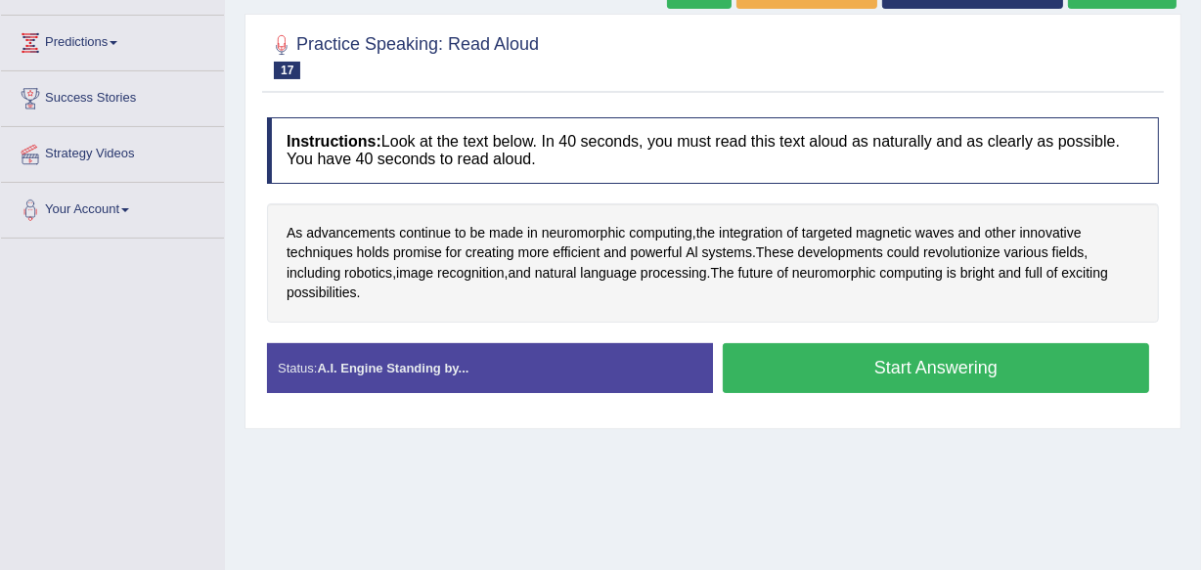
click at [1023, 362] on button "Start Answering" at bounding box center [936, 368] width 426 height 50
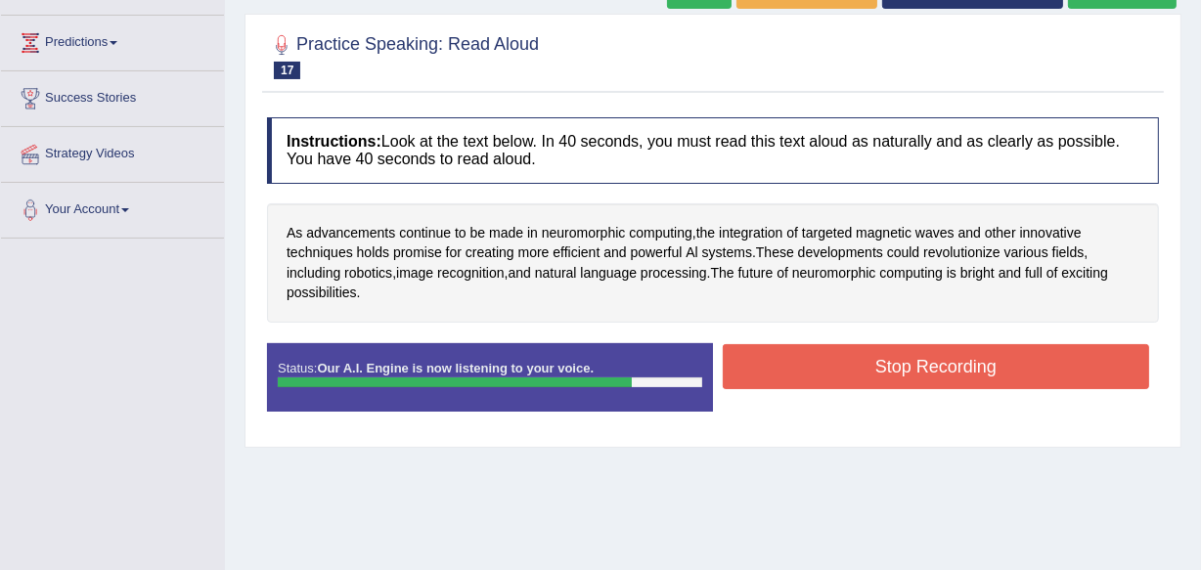
click at [1023, 362] on button "Stop Recording" at bounding box center [936, 366] width 426 height 45
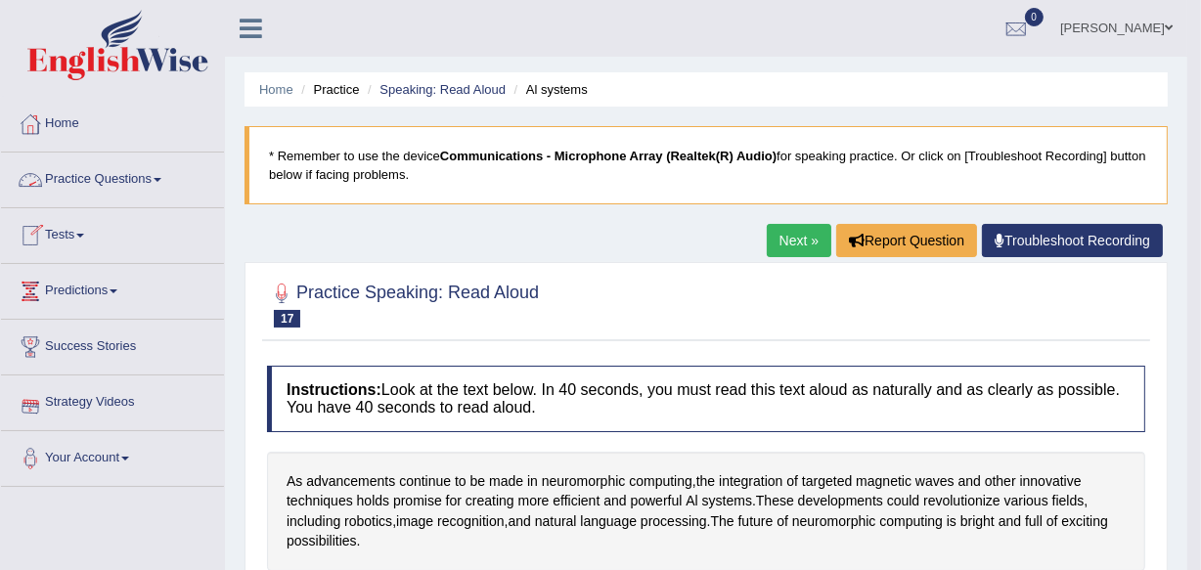
click at [152, 180] on link "Practice Questions" at bounding box center [112, 177] width 223 height 49
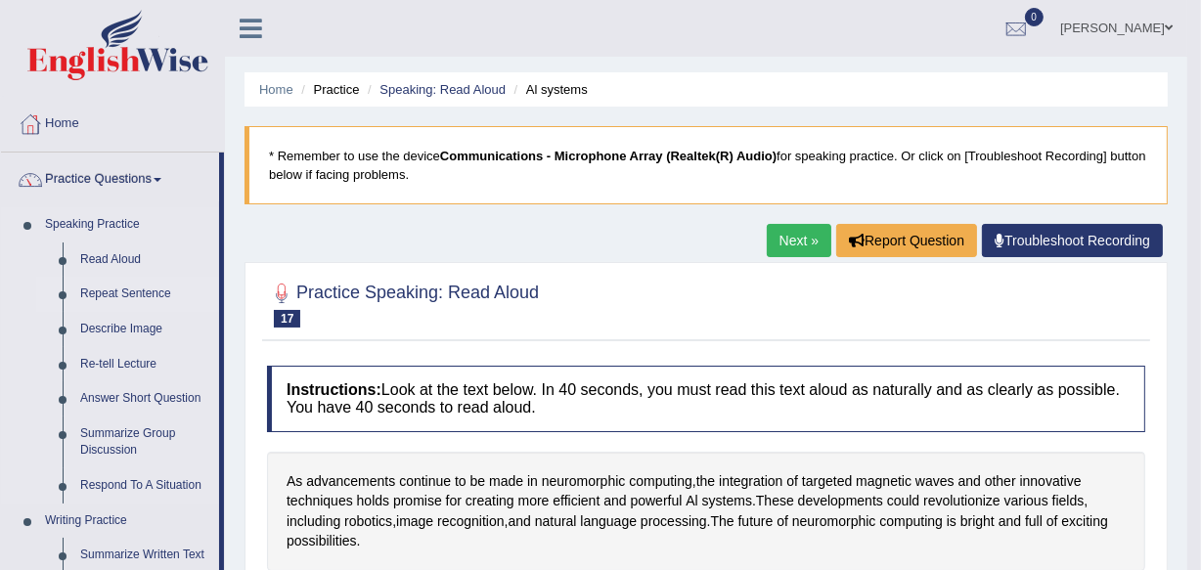
click at [140, 290] on link "Repeat Sentence" at bounding box center [145, 294] width 148 height 35
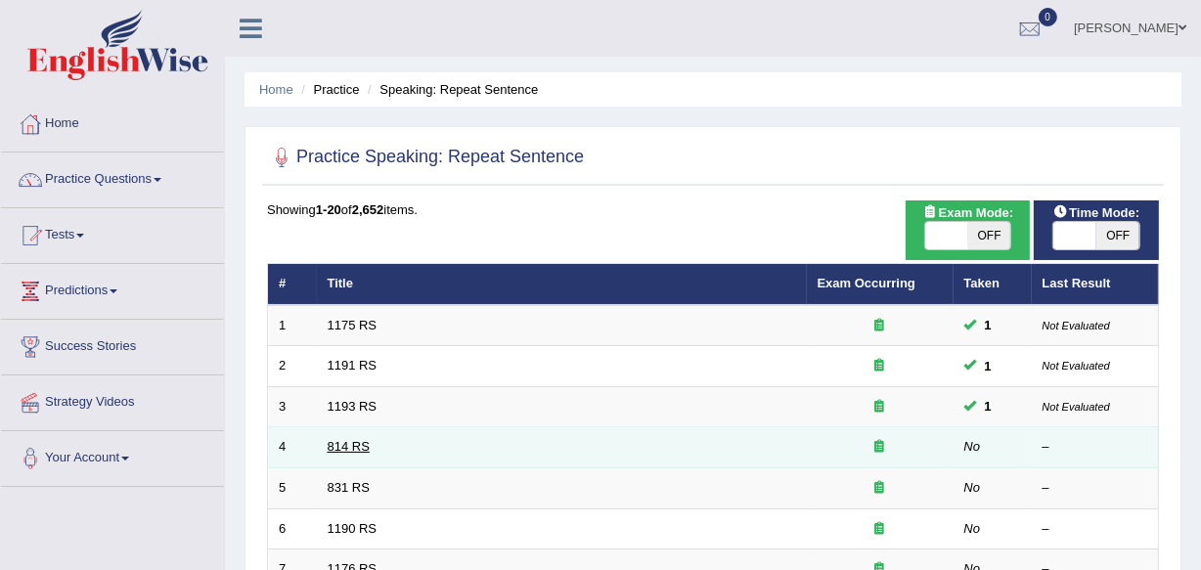
click at [357, 446] on link "814 RS" at bounding box center [349, 446] width 42 height 15
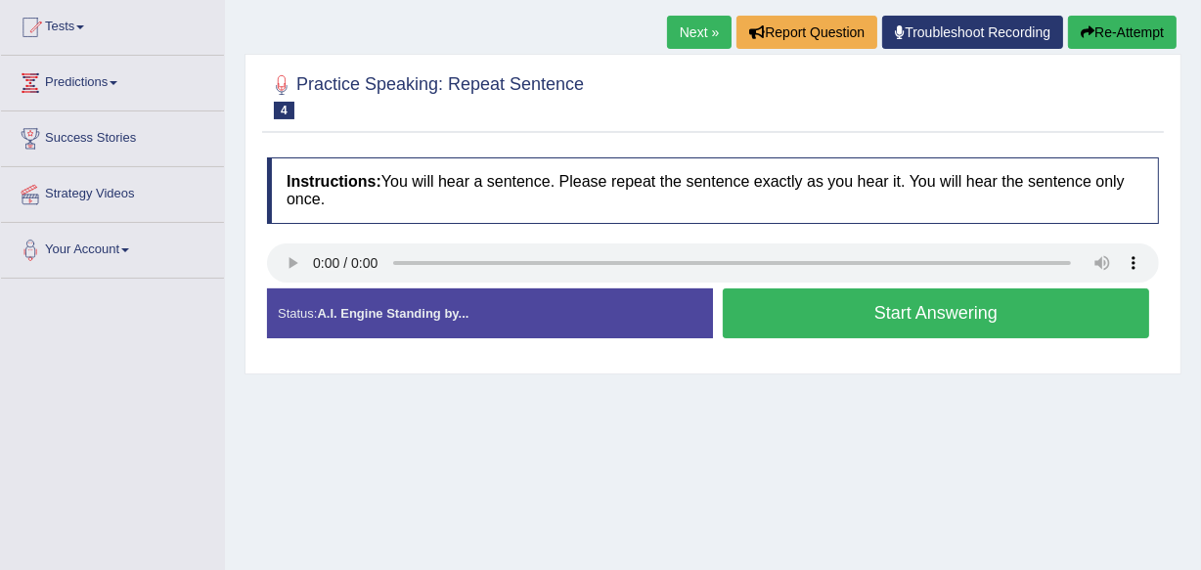
click at [909, 320] on button "Start Answering" at bounding box center [936, 314] width 426 height 50
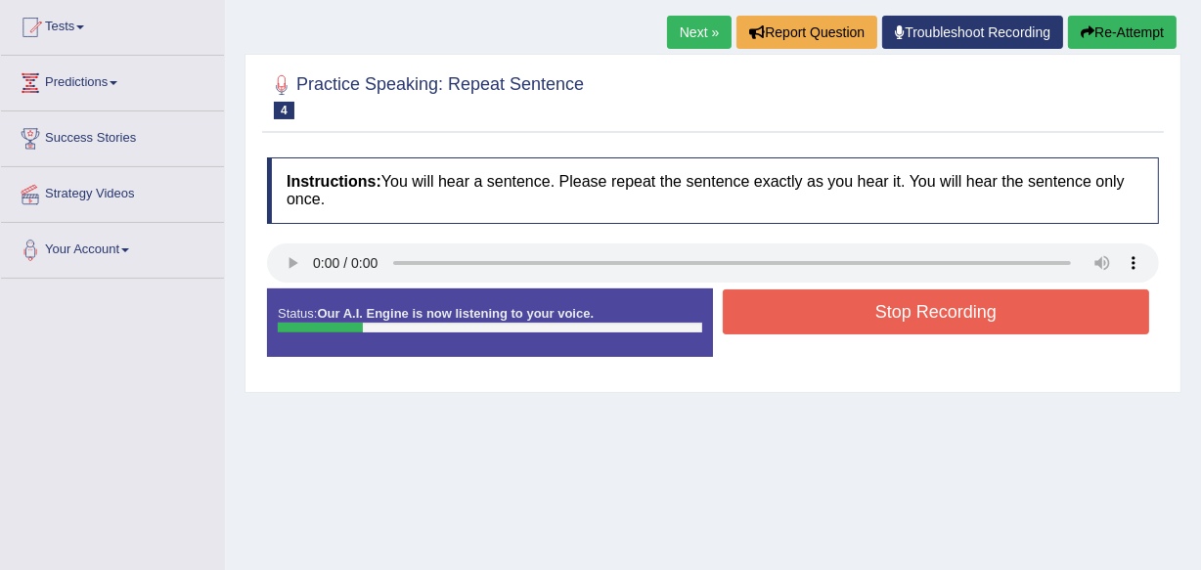
click at [236, 310] on div "Home Practice Speaking: Repeat Sentence 814 RS * Remember to use the device Com…" at bounding box center [713, 281] width 976 height 978
click at [881, 314] on button "Stop Recording" at bounding box center [936, 312] width 426 height 45
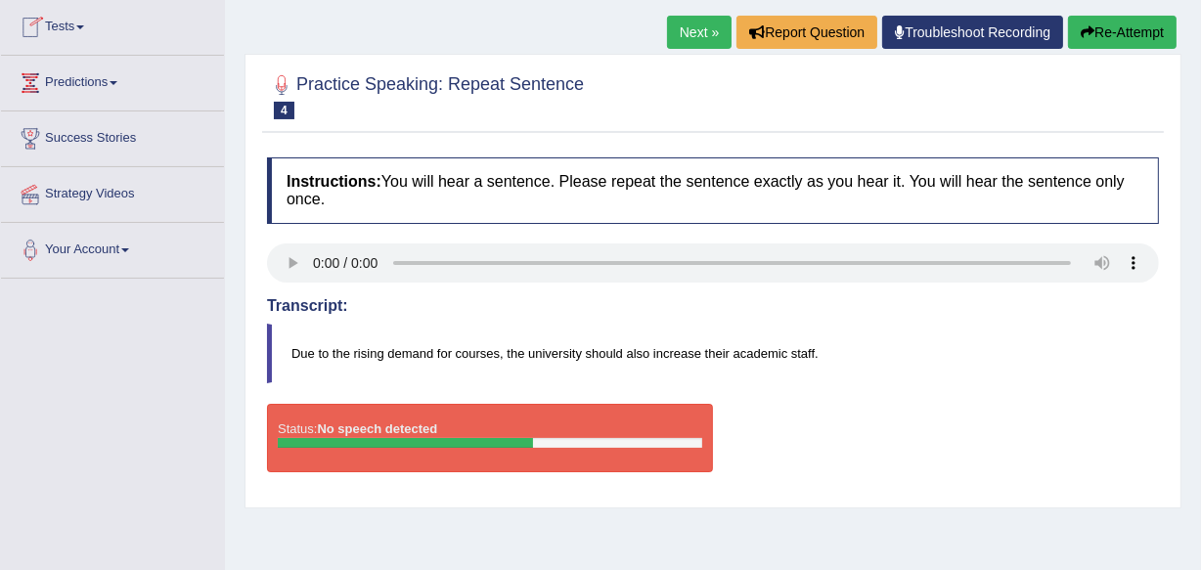
click at [120, 73] on link "Predictions" at bounding box center [112, 80] width 223 height 49
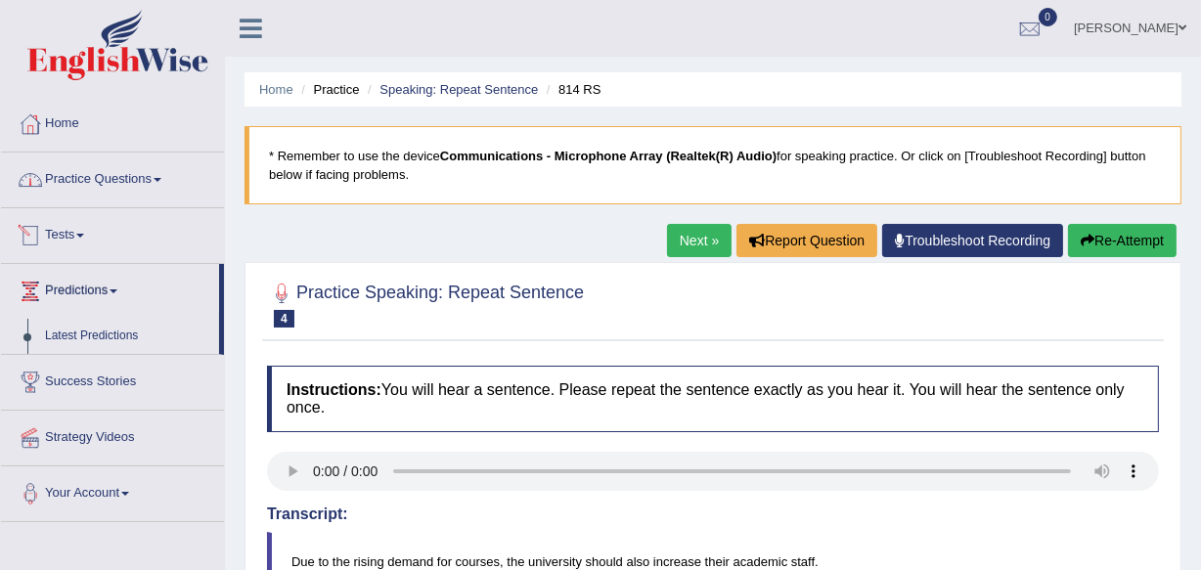
drag, startPoint x: 191, startPoint y: 158, endPoint x: 166, endPoint y: 182, distance: 33.9
click at [191, 159] on link "Practice Questions" at bounding box center [112, 177] width 223 height 49
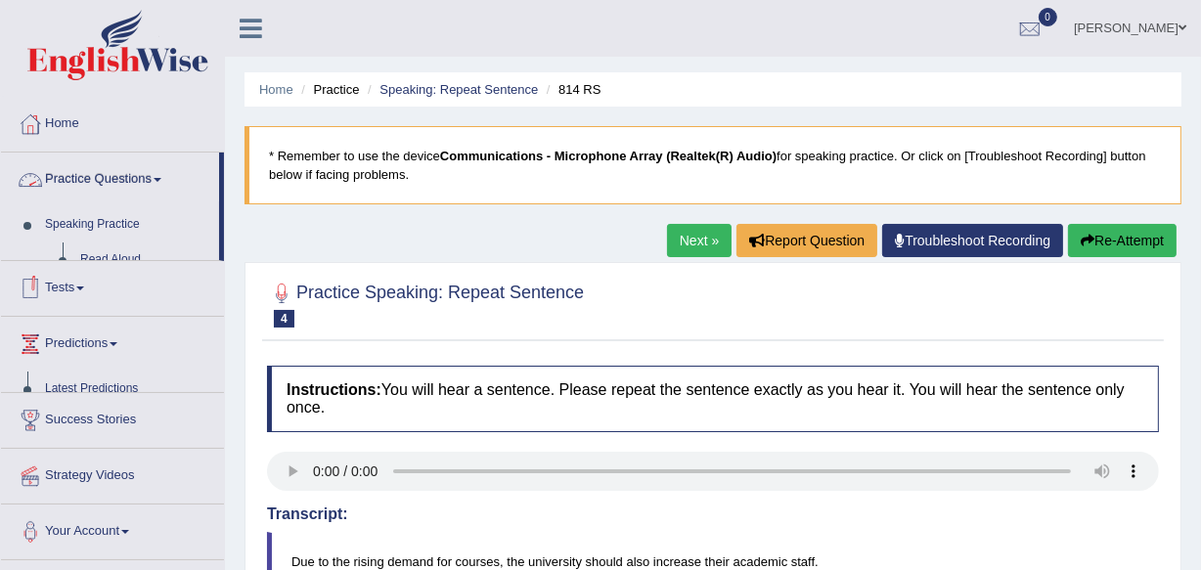
click at [160, 182] on link "Practice Questions" at bounding box center [110, 177] width 218 height 49
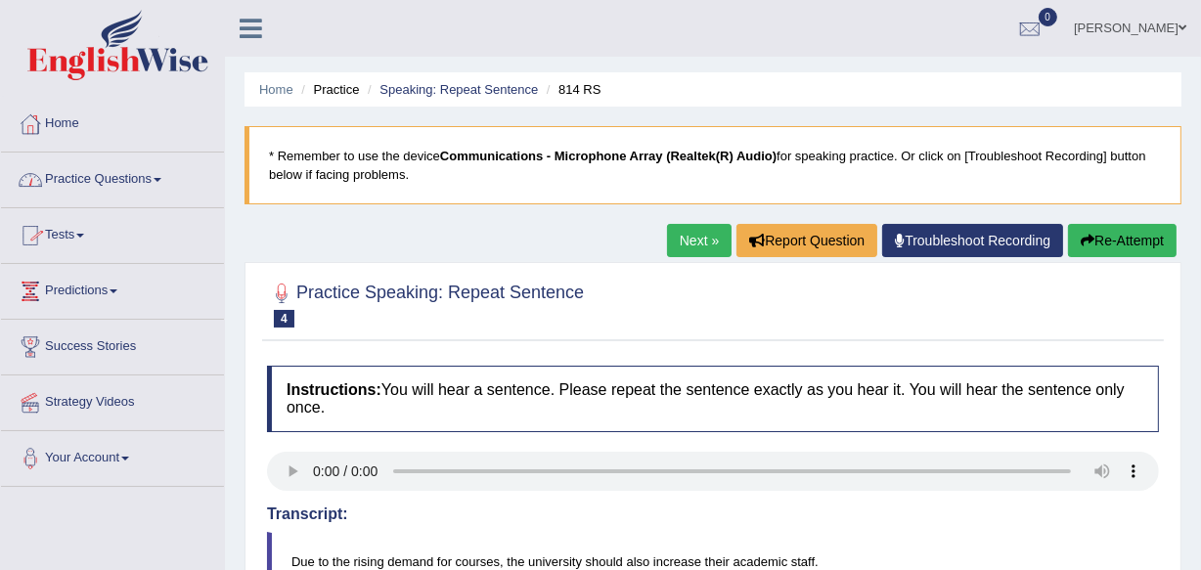
click at [160, 182] on link "Practice Questions" at bounding box center [112, 177] width 223 height 49
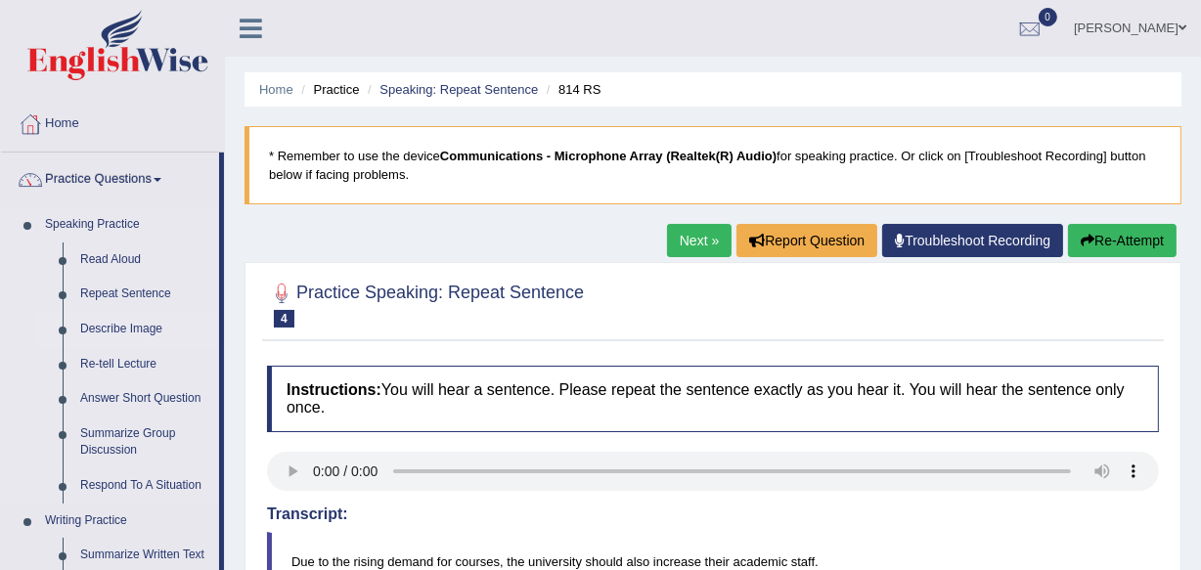
click at [139, 331] on link "Describe Image" at bounding box center [145, 329] width 148 height 35
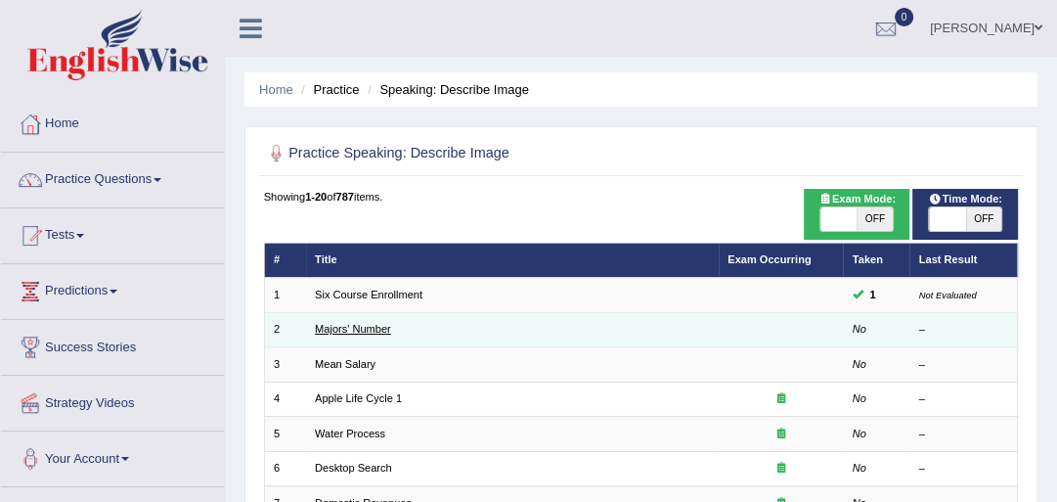
drag, startPoint x: 0, startPoint y: 0, endPoint x: 350, endPoint y: 325, distance: 477.5
click at [350, 325] on link "Majors' Number" at bounding box center [353, 329] width 76 height 12
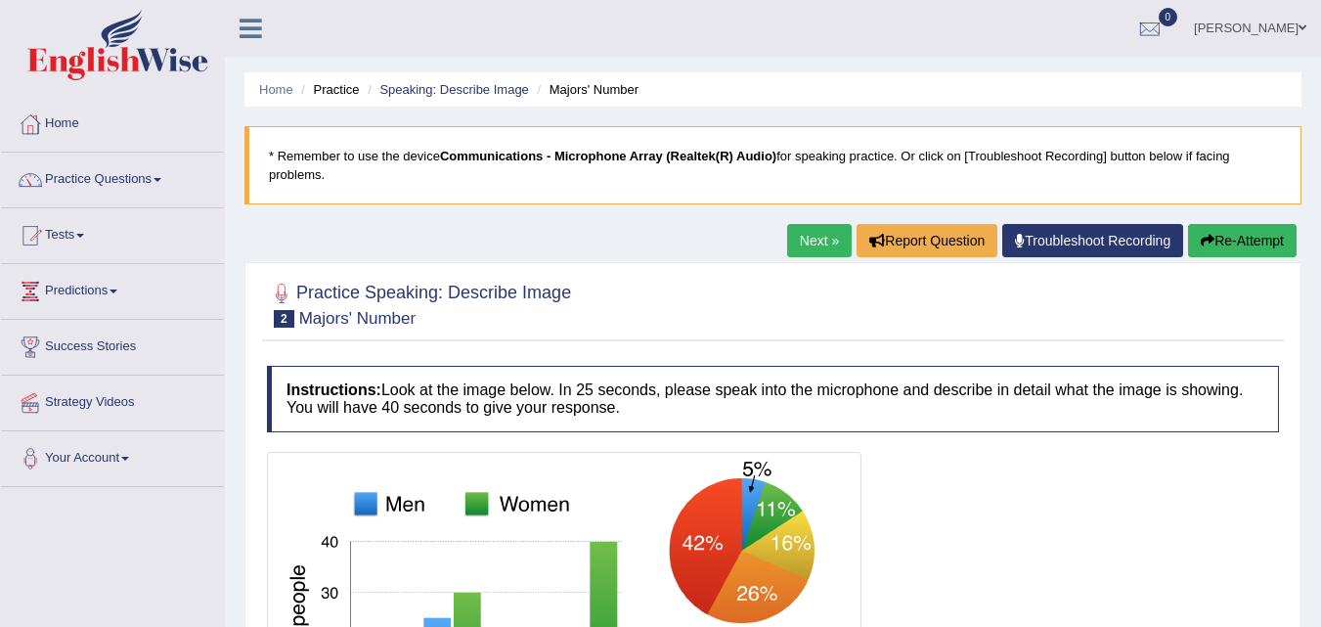
drag, startPoint x: 445, startPoint y: 0, endPoint x: 977, endPoint y: 421, distance: 678.2
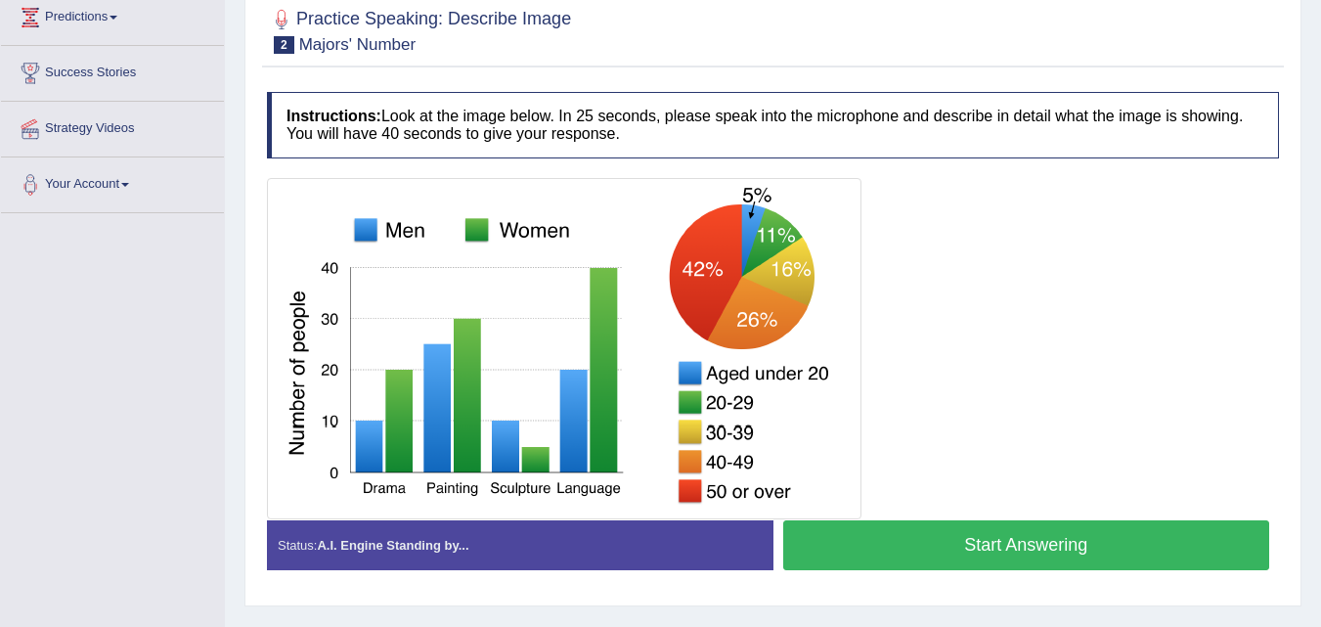
scroll to position [313, 0]
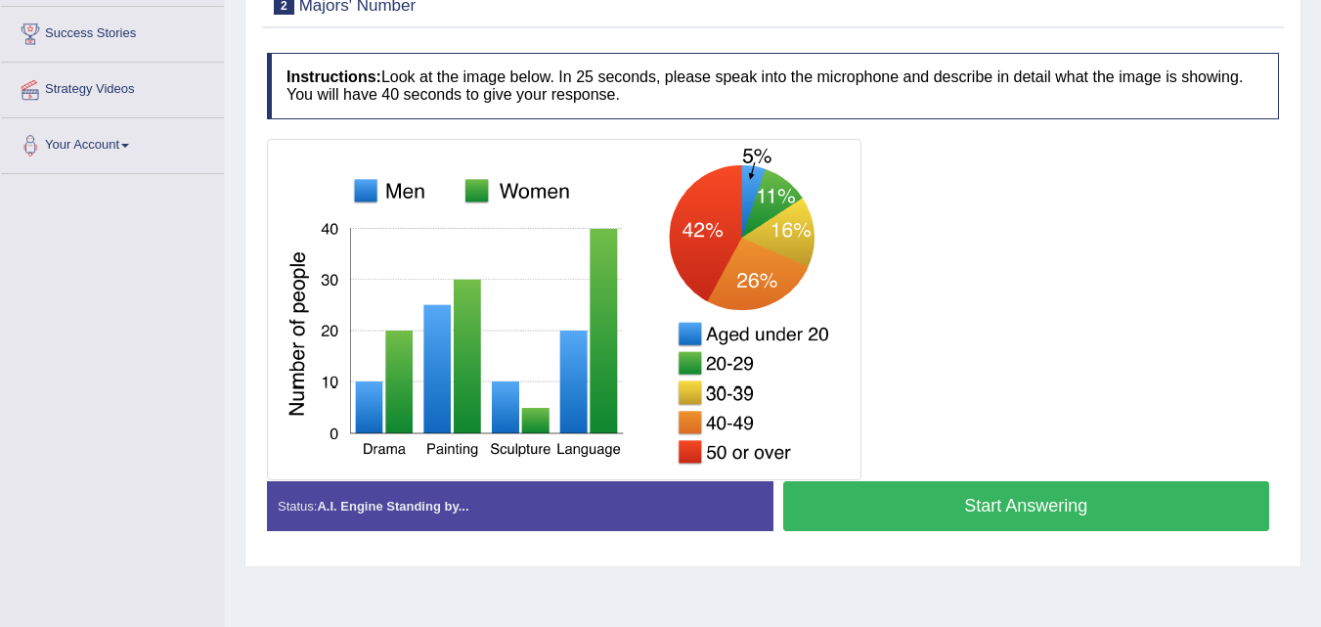
click at [754, 357] on button "Start Answering" at bounding box center [1026, 506] width 487 height 50
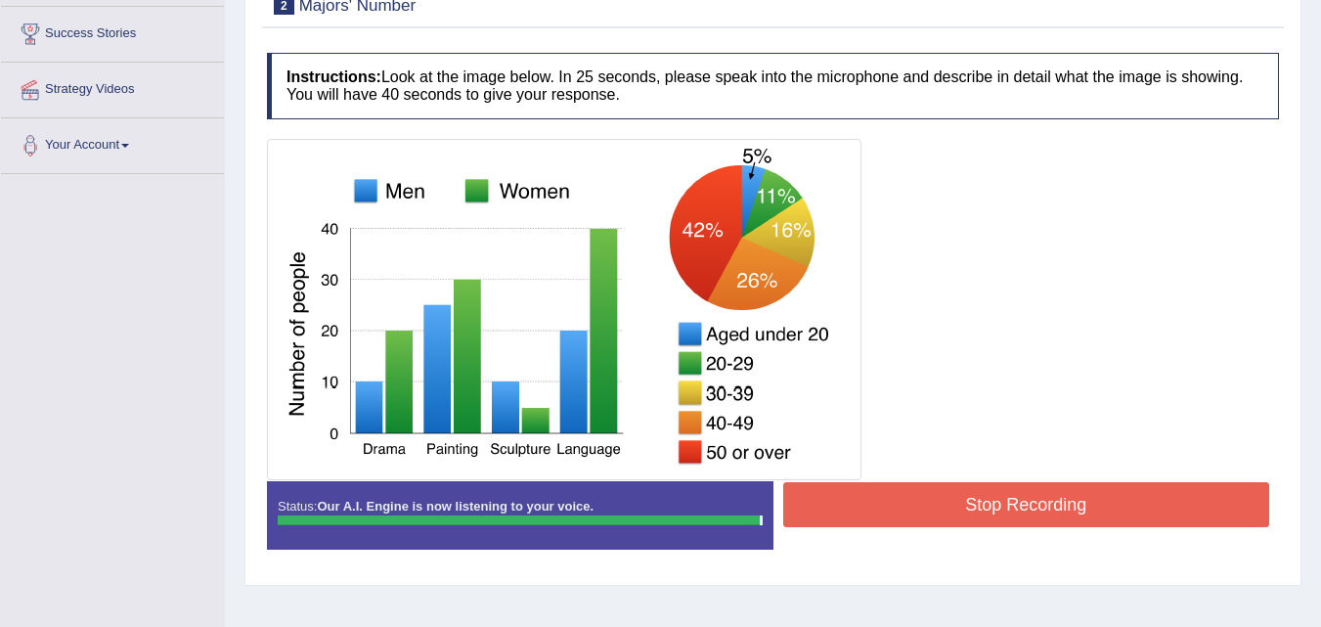
click at [754, 357] on button "Stop Recording" at bounding box center [1026, 504] width 487 height 45
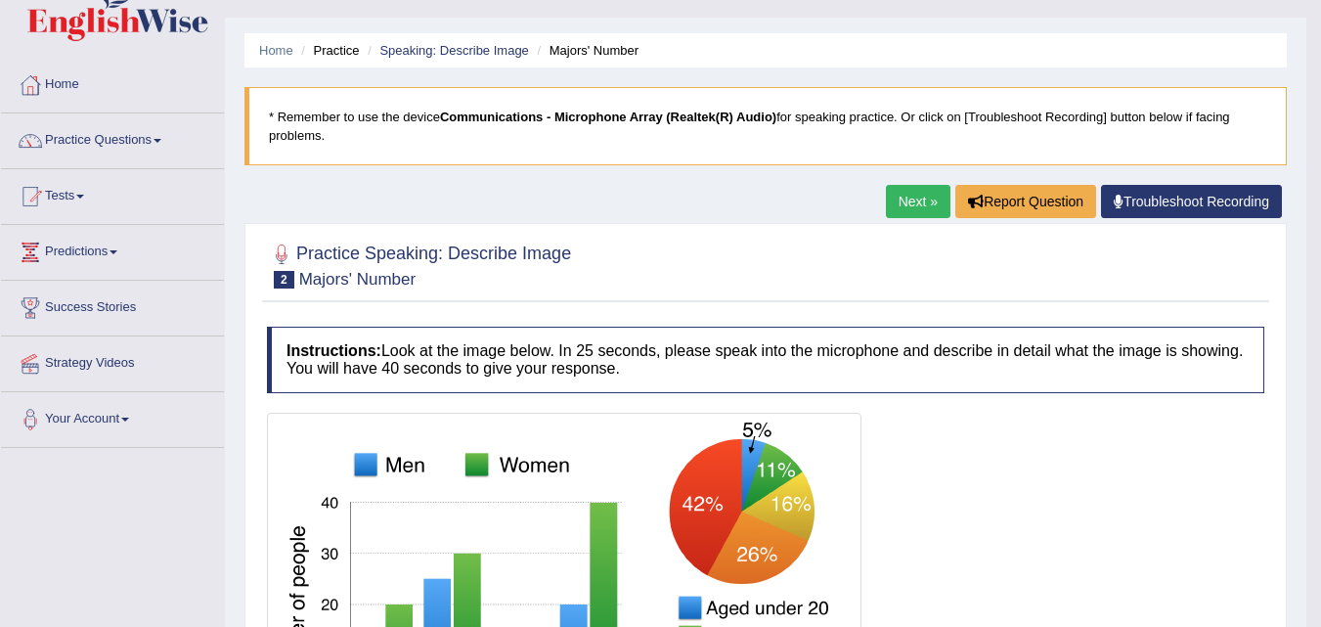
scroll to position [0, 0]
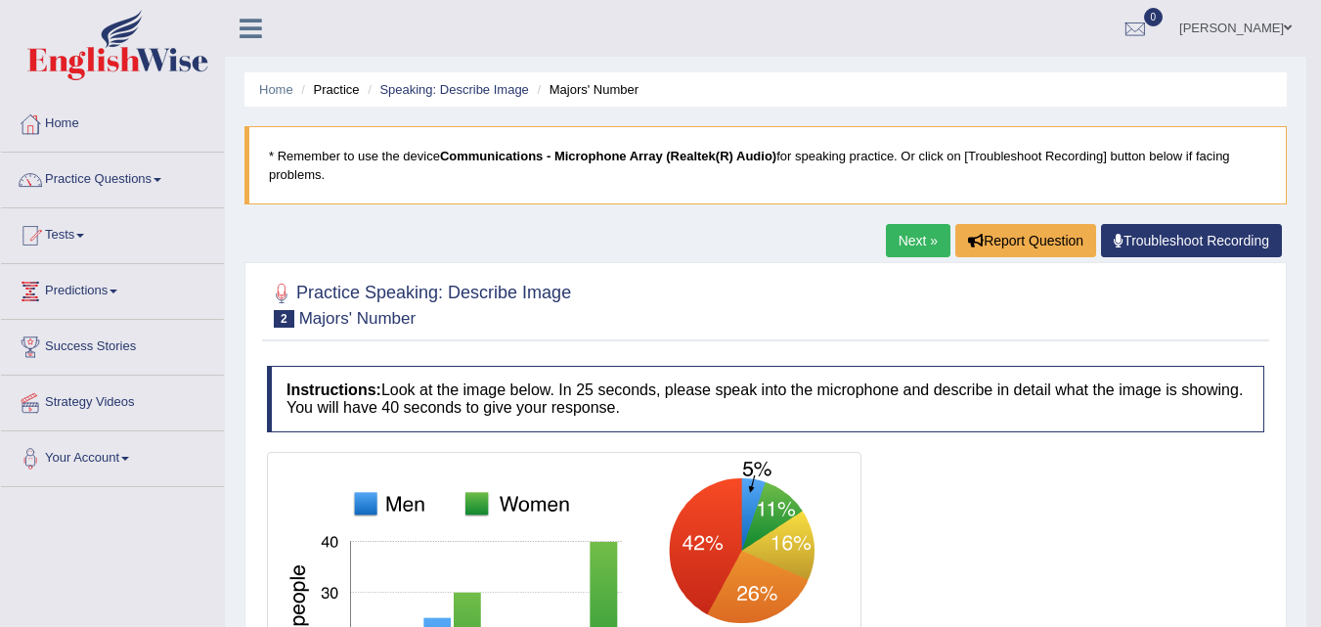
click at [754, 21] on link "[PERSON_NAME]" at bounding box center [1236, 25] width 142 height 51
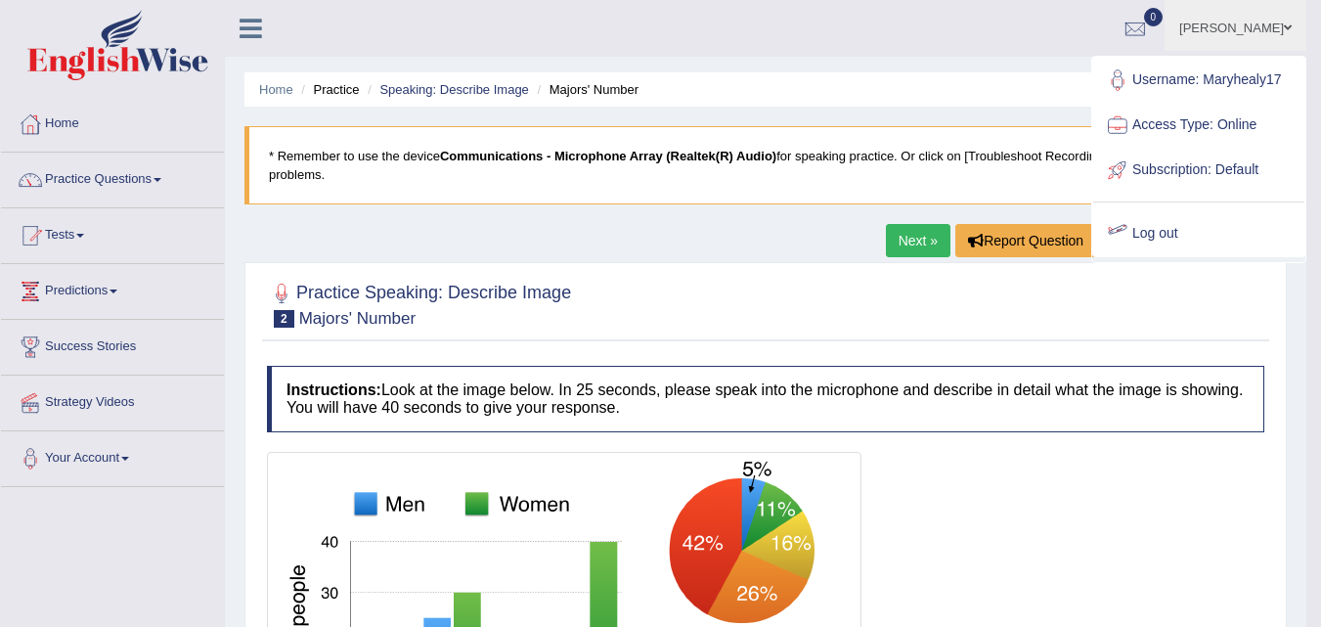
click at [754, 233] on link "Log out" at bounding box center [1198, 233] width 211 height 45
